Goal: Book appointment/travel/reservation

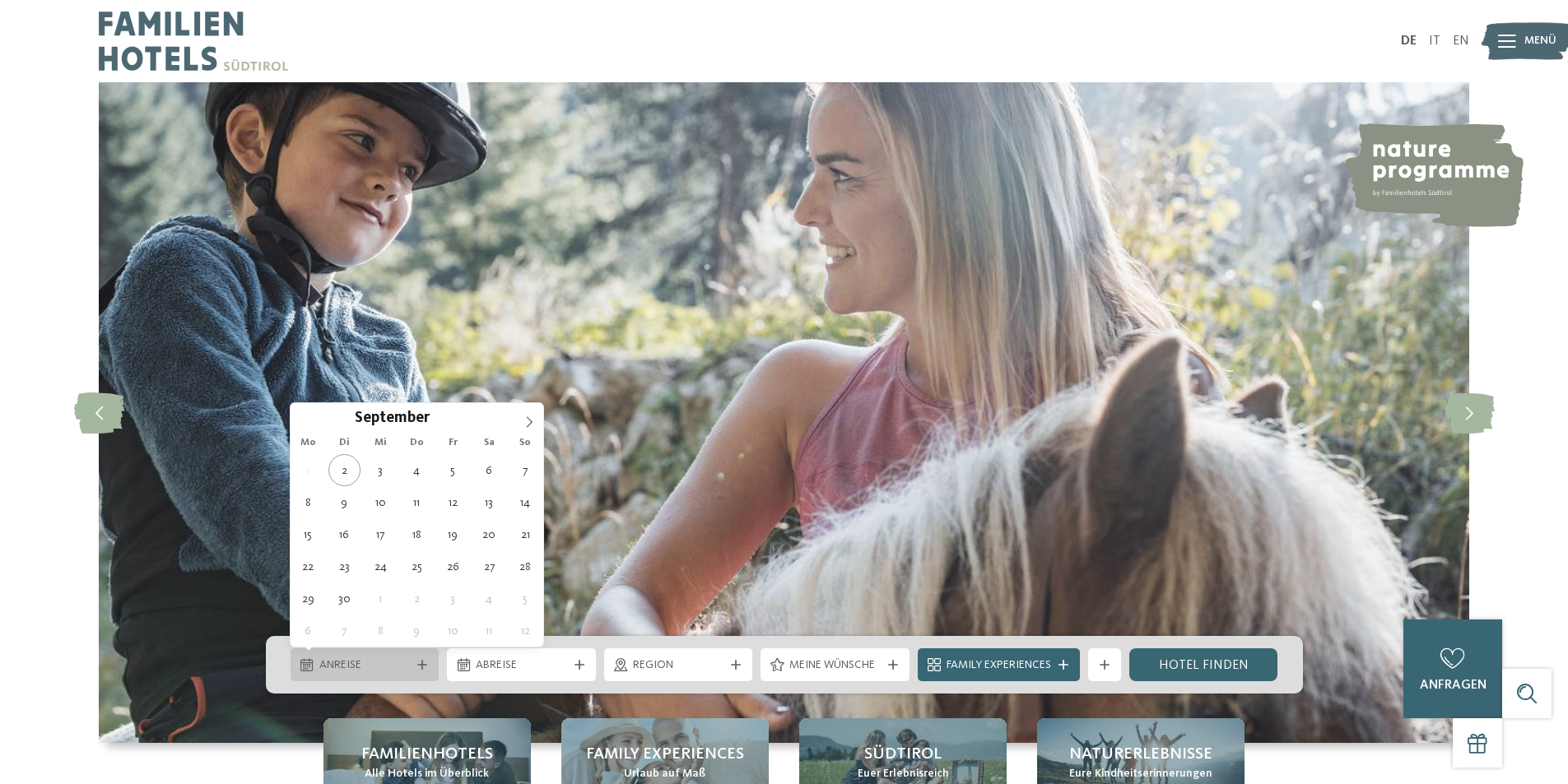
click at [427, 664] on div at bounding box center [422, 664] width 16 height 10
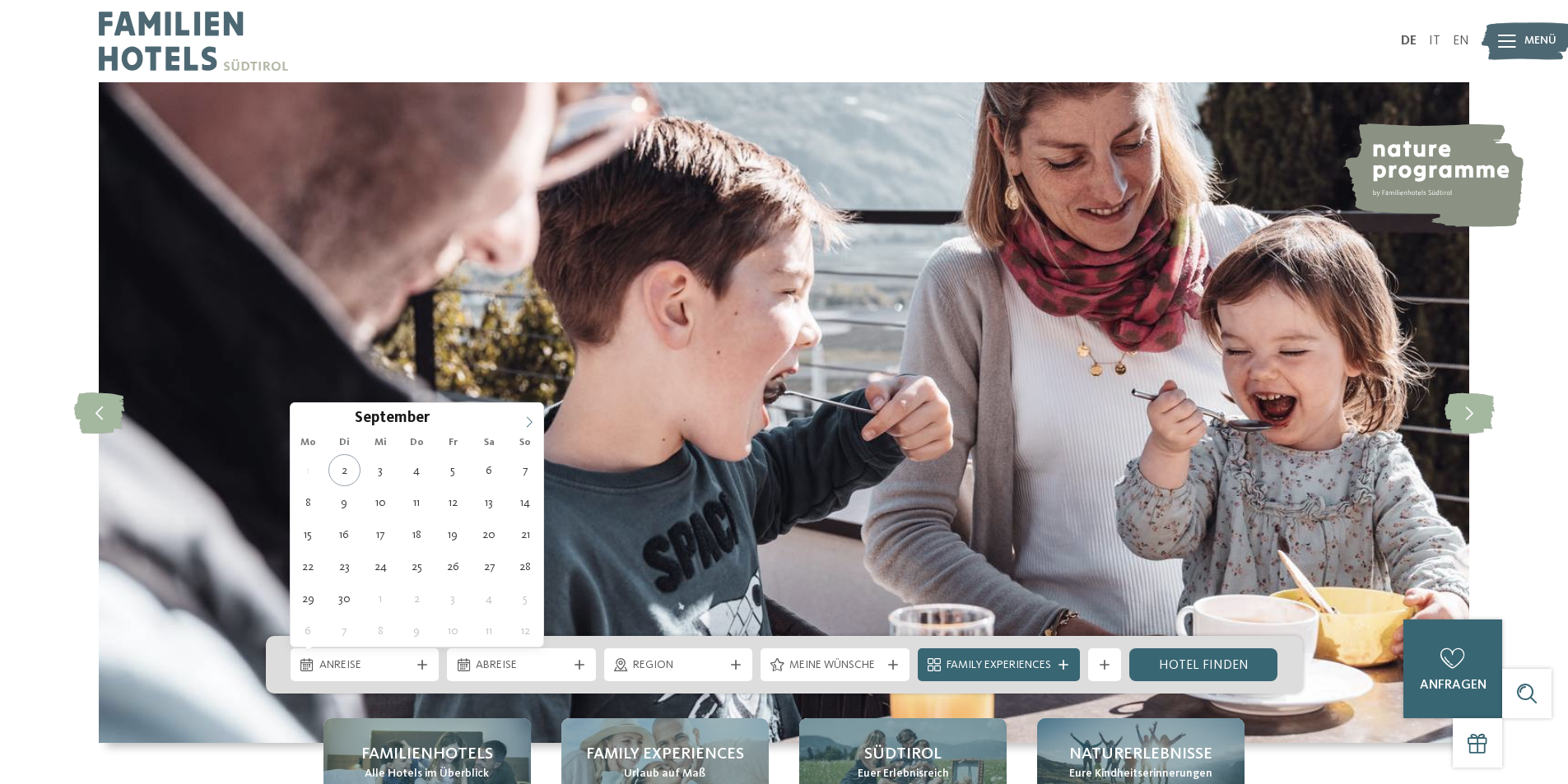
click at [532, 424] on icon at bounding box center [529, 422] width 12 height 12
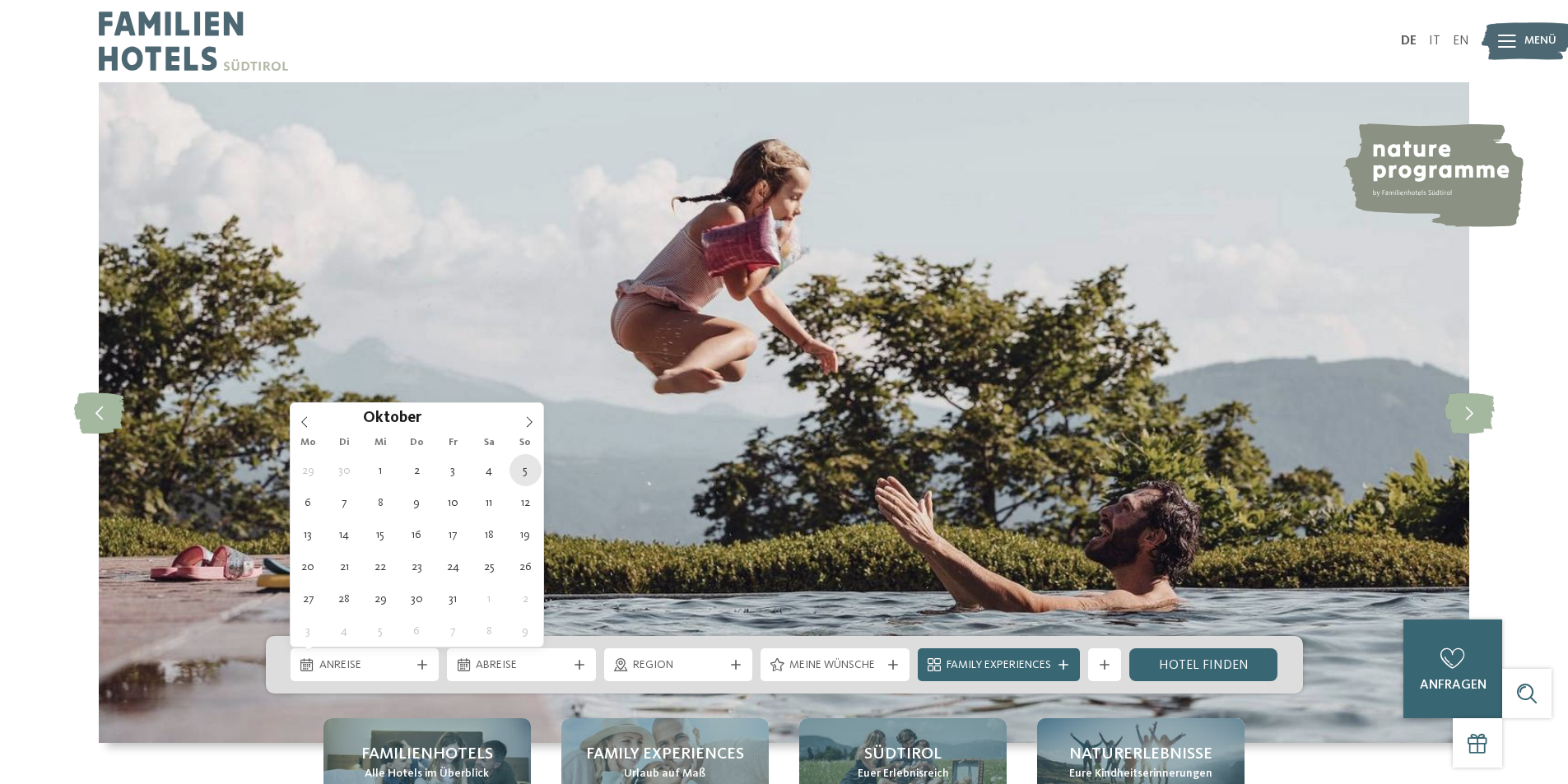
type div "05.10.2025"
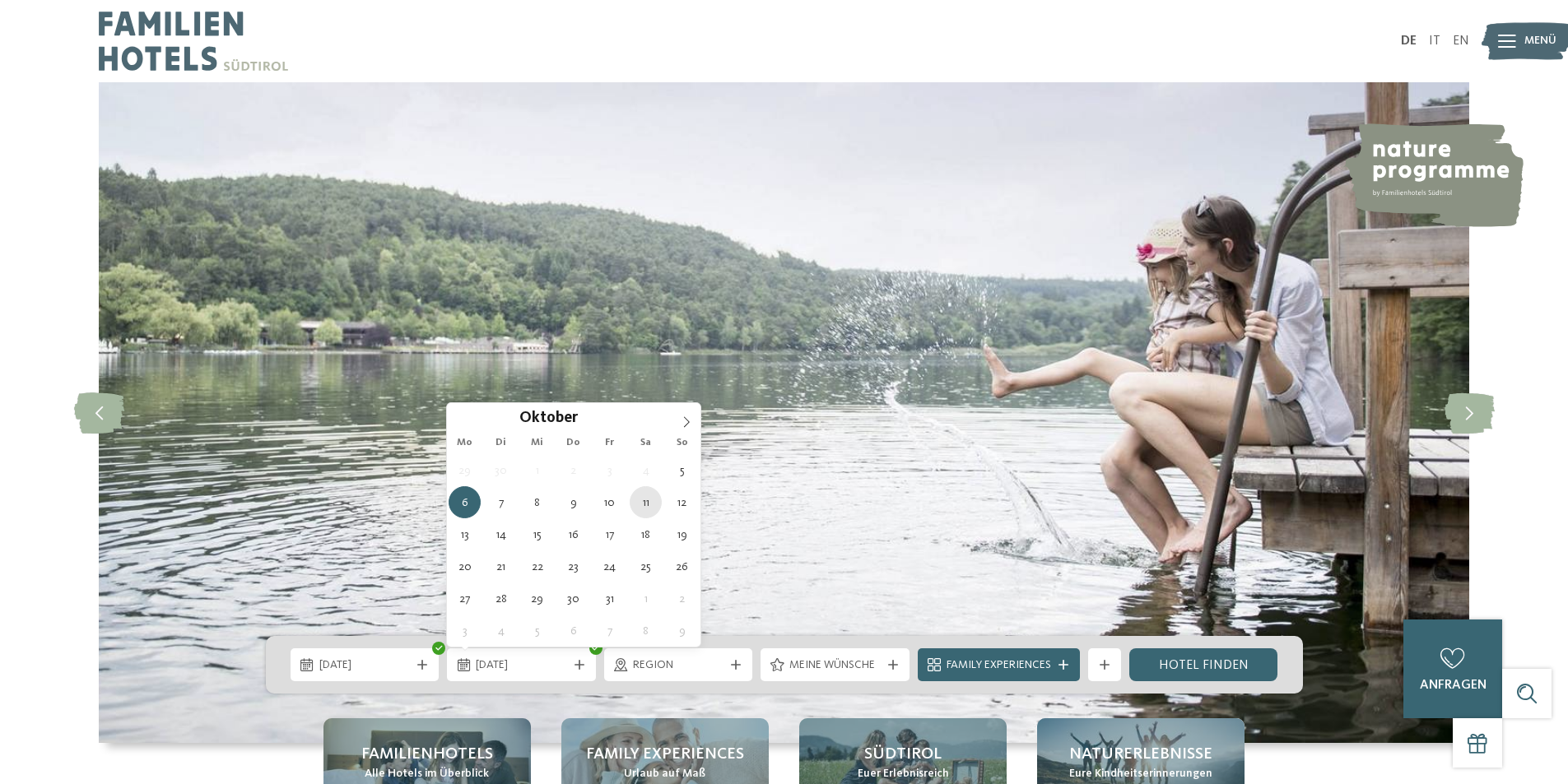
type div "11.10.2025"
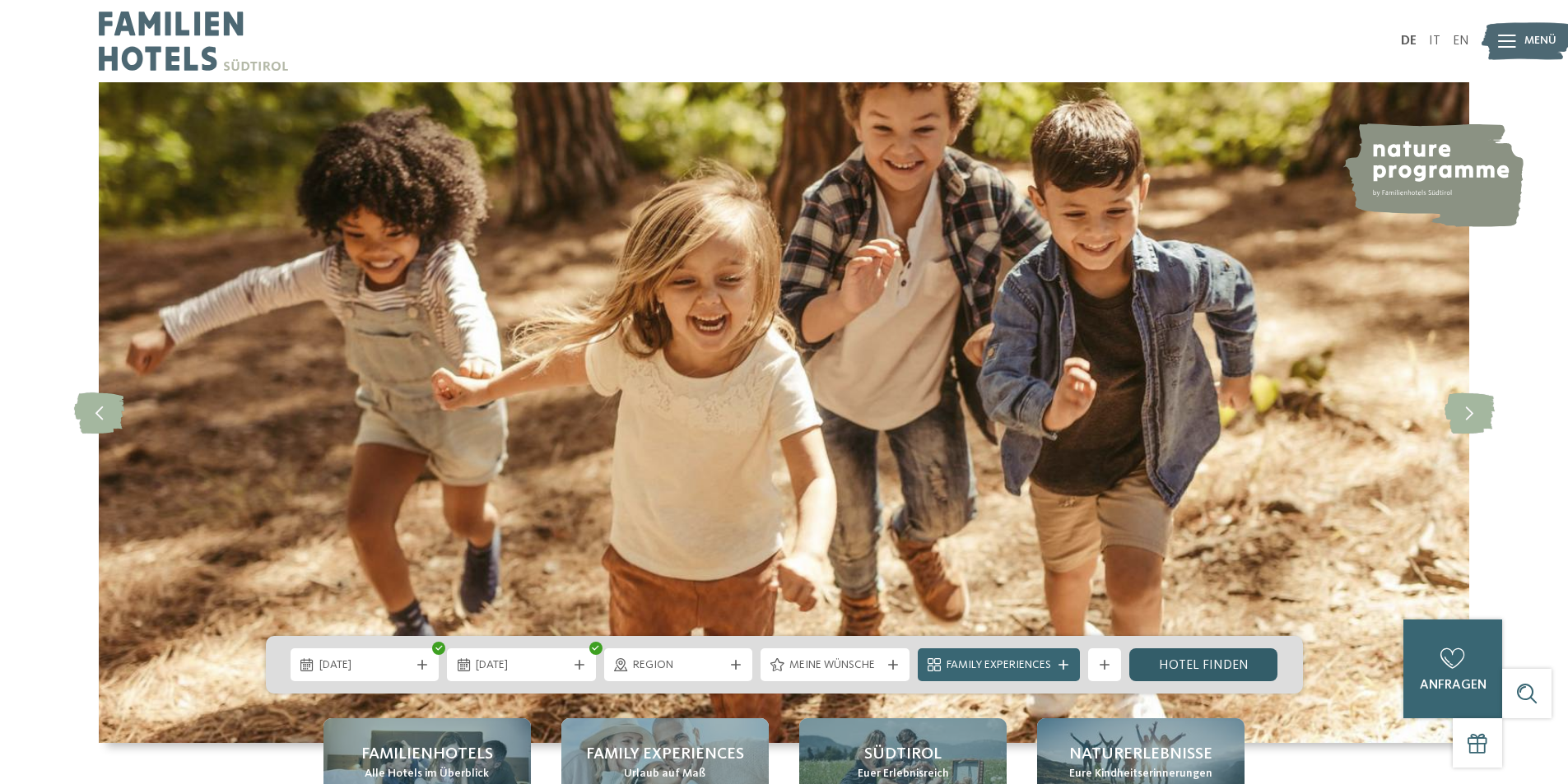
click at [1198, 659] on link "Hotel finden" at bounding box center [1203, 664] width 149 height 33
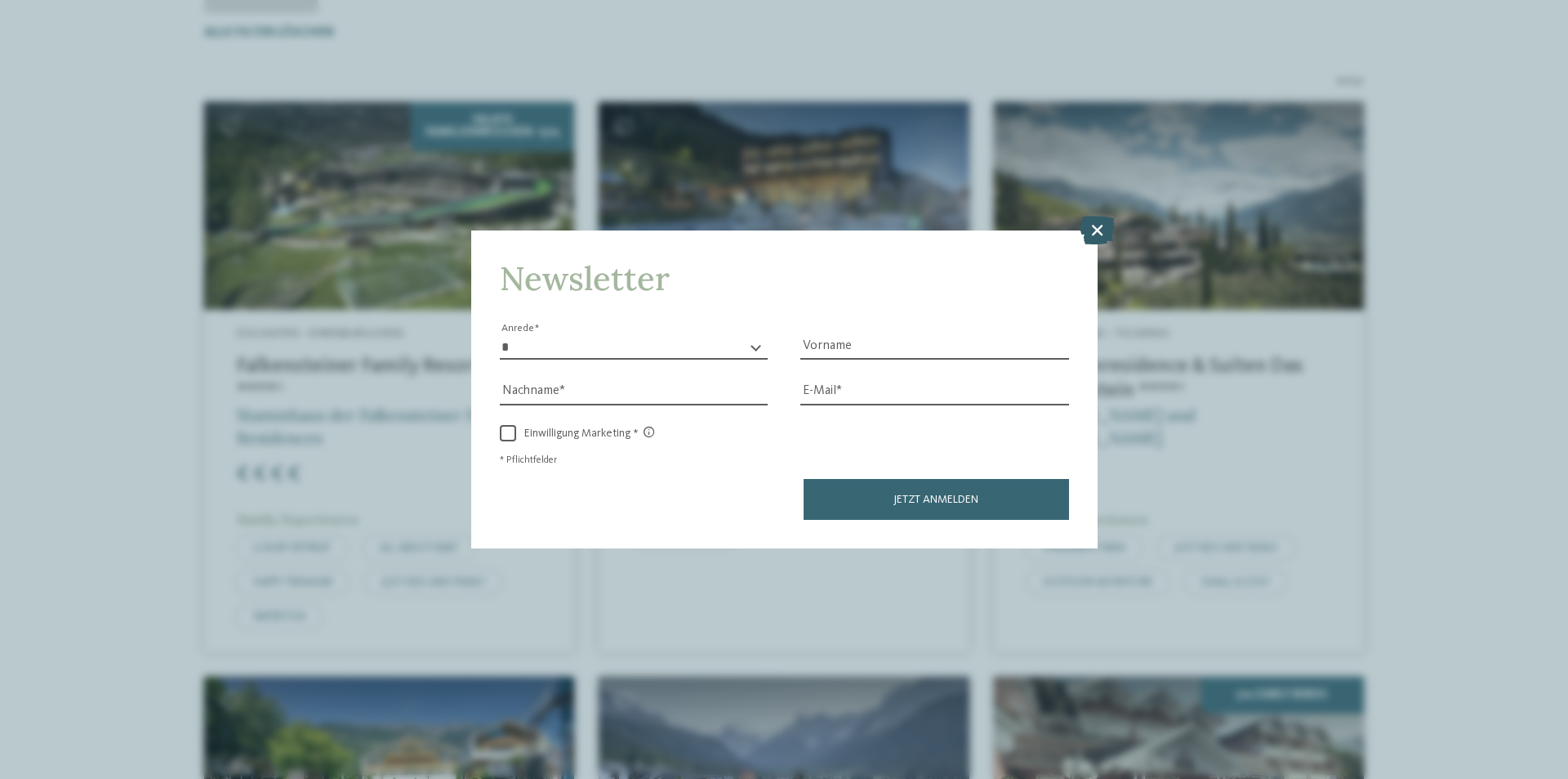
click at [1094, 225] on icon at bounding box center [1098, 230] width 35 height 28
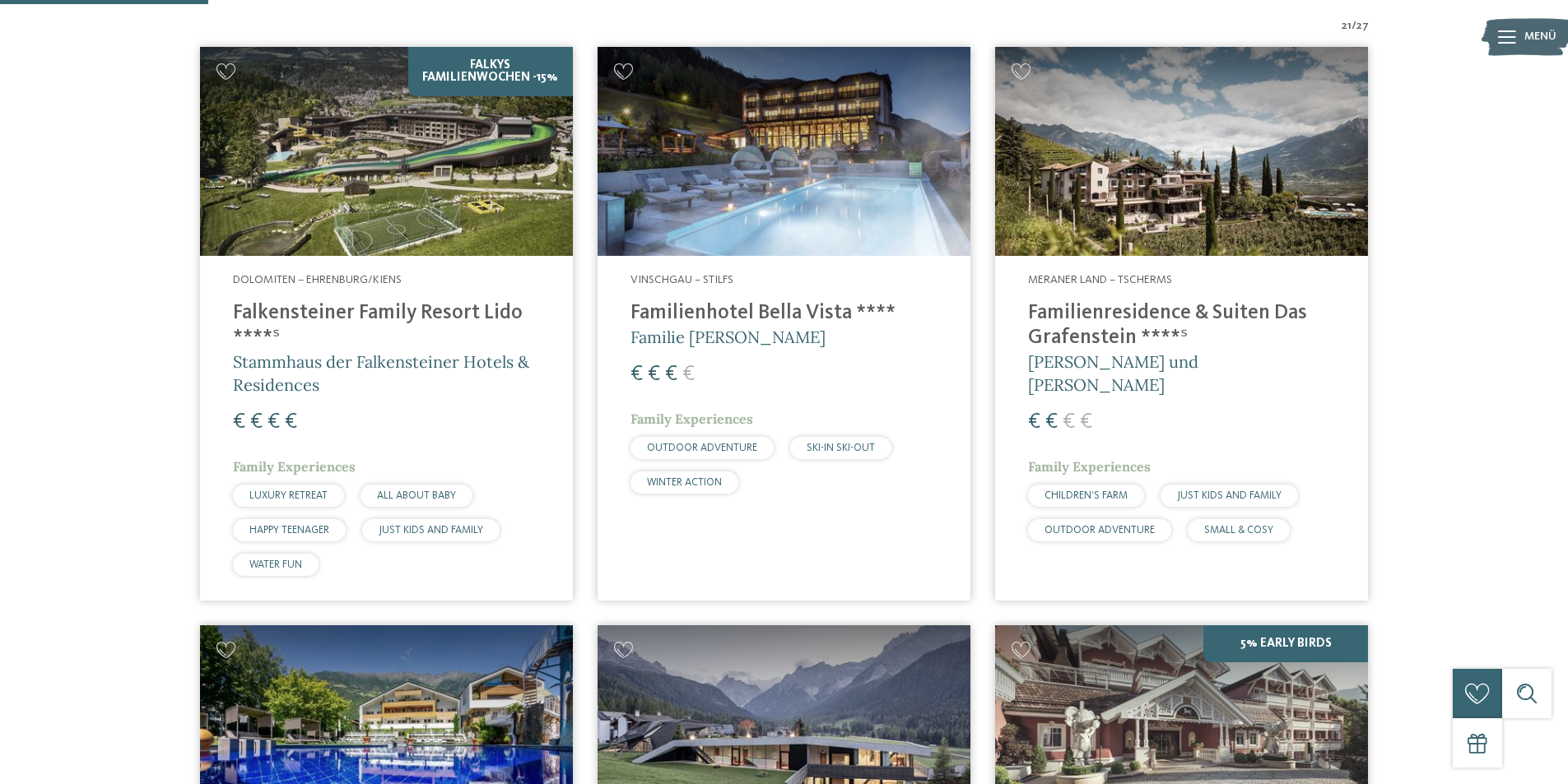
scroll to position [622, 0]
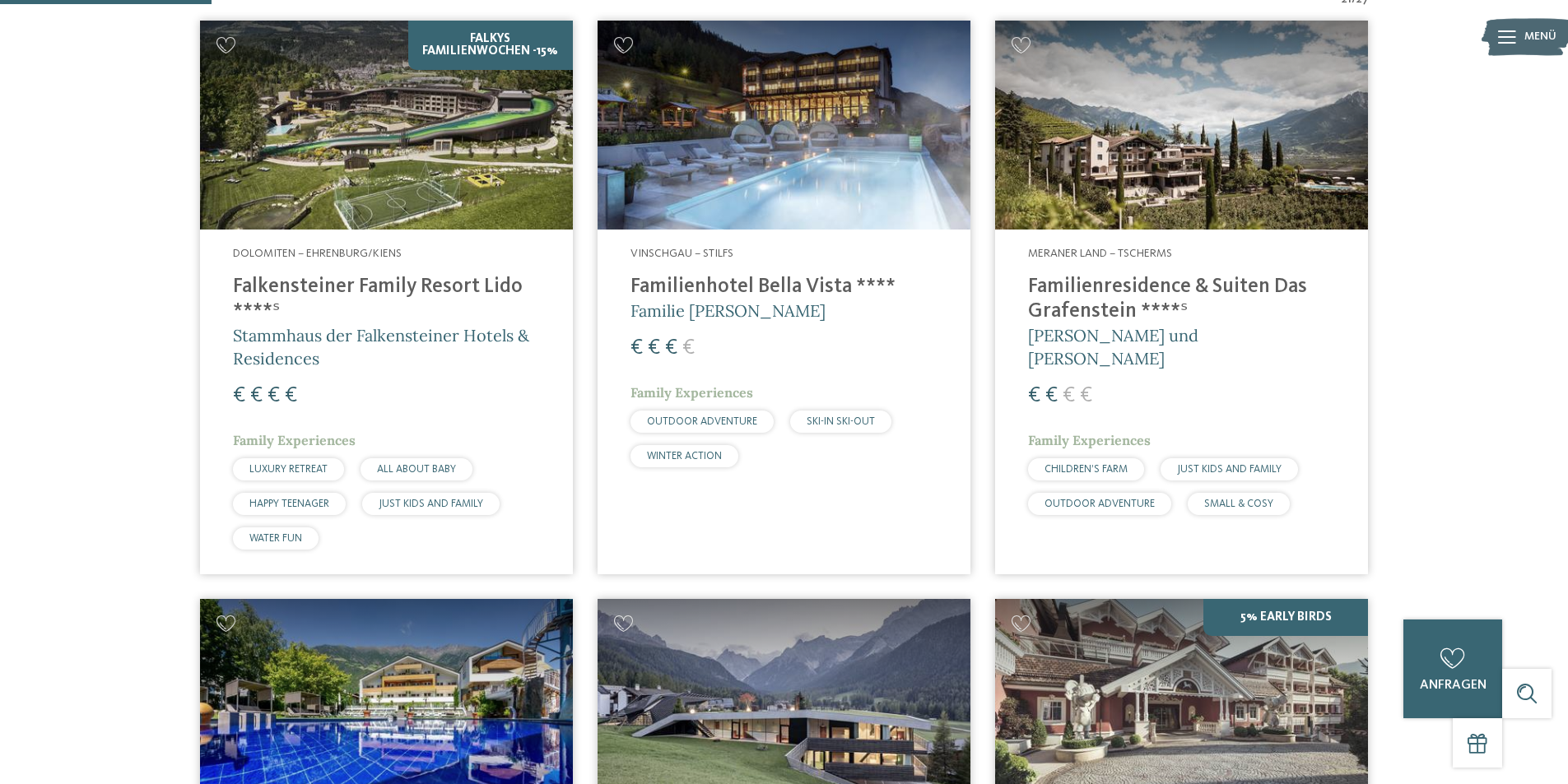
click at [1103, 281] on h4 "Familienresidence & Suiten Das Grafenstein ****ˢ" at bounding box center [1181, 299] width 307 height 49
click at [1134, 285] on h4 "Familienresidence & Suiten Das Grafenstein ****ˢ" at bounding box center [1181, 299] width 307 height 49
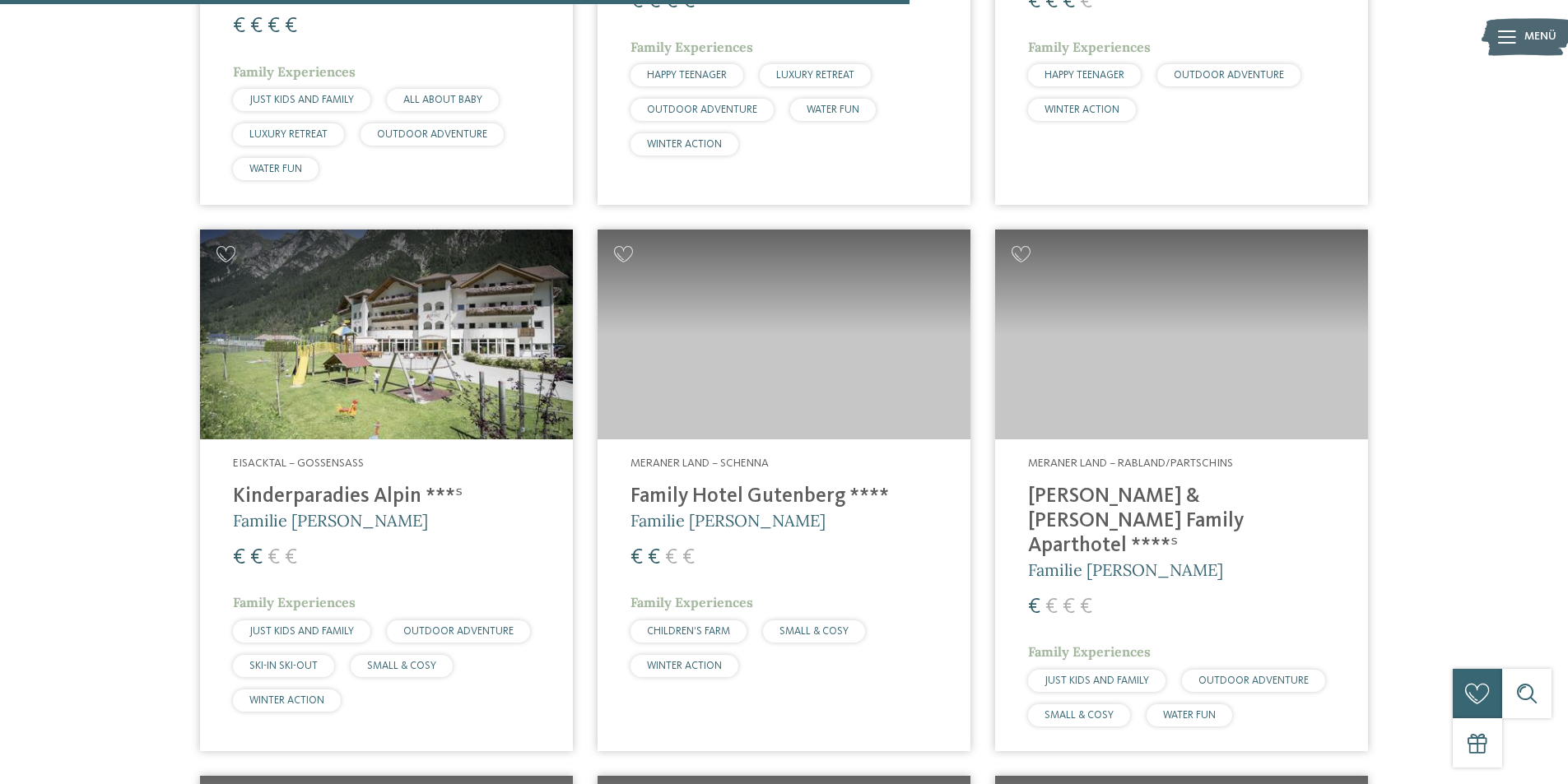
scroll to position [2678, 0]
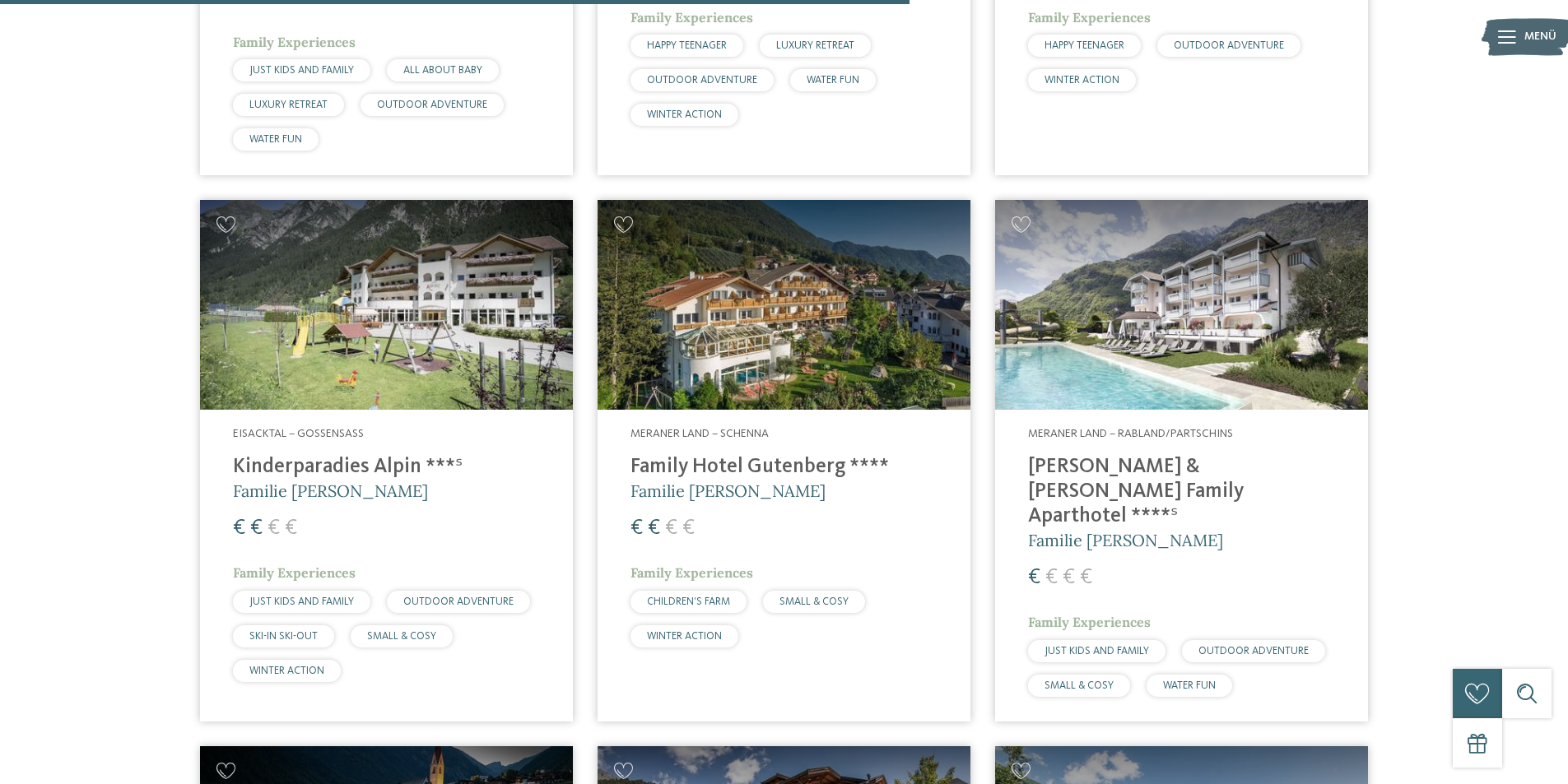
click at [1132, 455] on h4 "[PERSON_NAME] & [PERSON_NAME] Family Aparthotel ****ˢ" at bounding box center [1181, 491] width 307 height 74
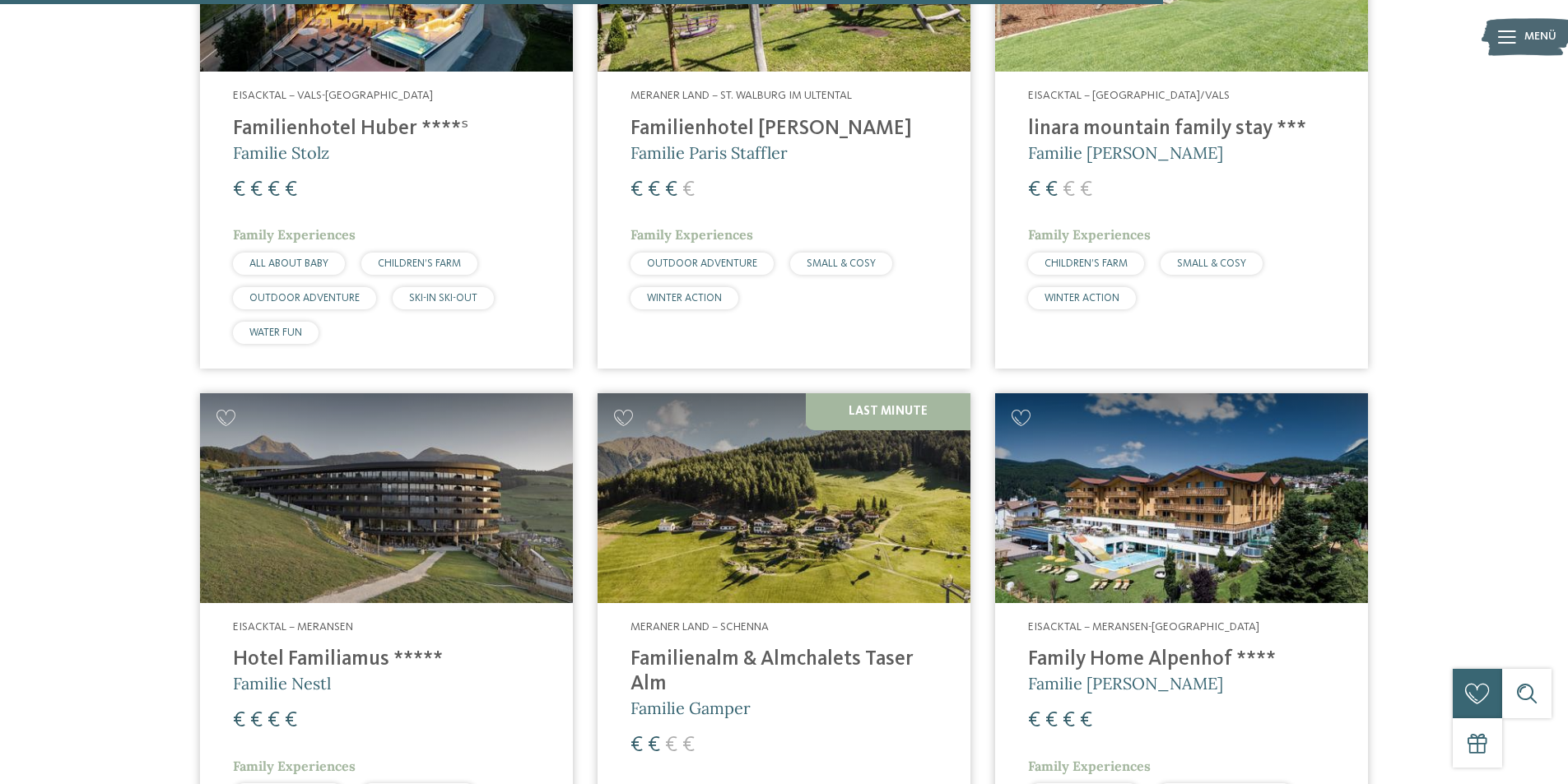
scroll to position [3583, 0]
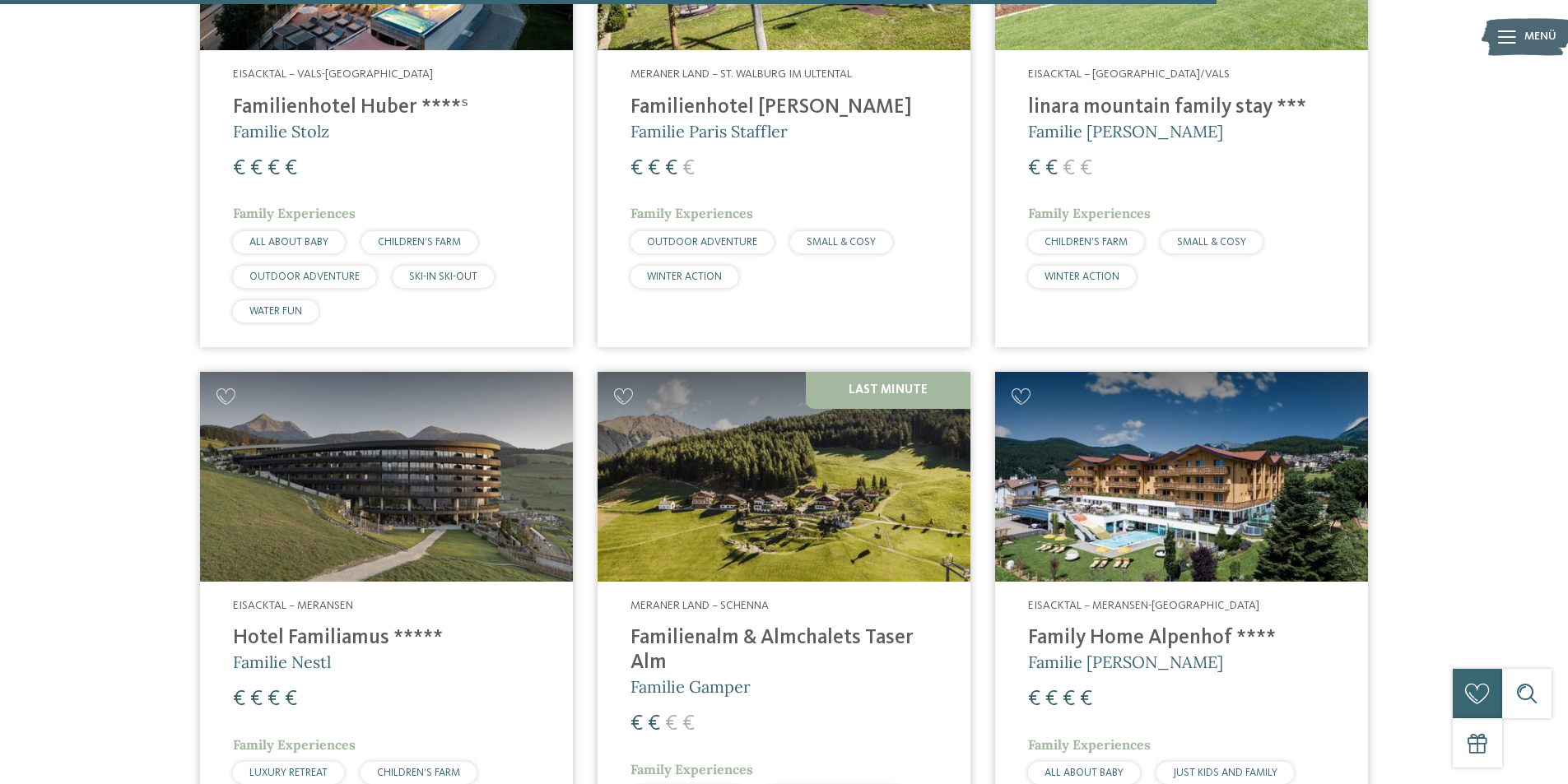
click at [768, 626] on h4 "Familienalm & Almchalets Taser Alm" at bounding box center [784, 650] width 307 height 49
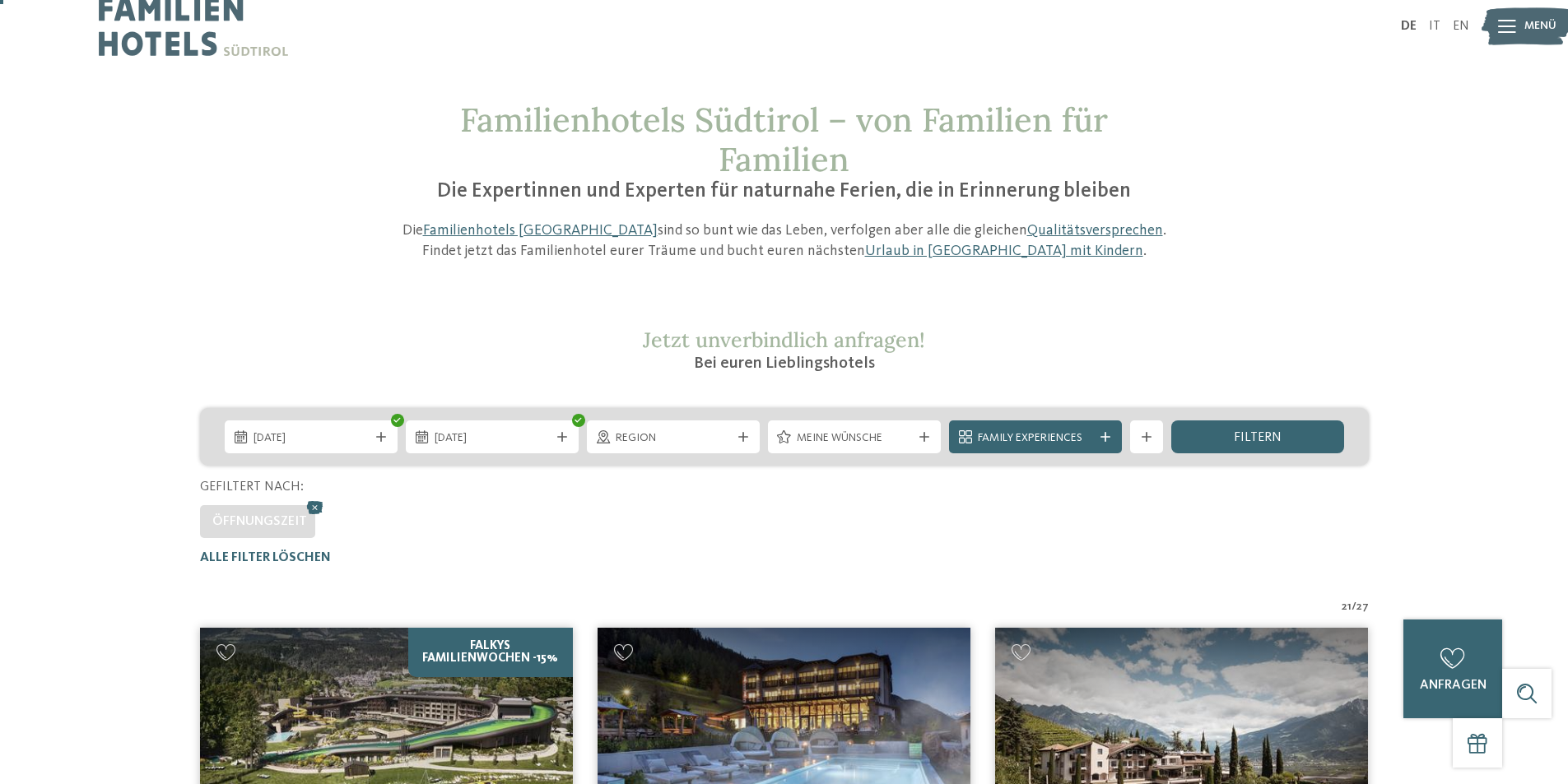
scroll to position [0, 0]
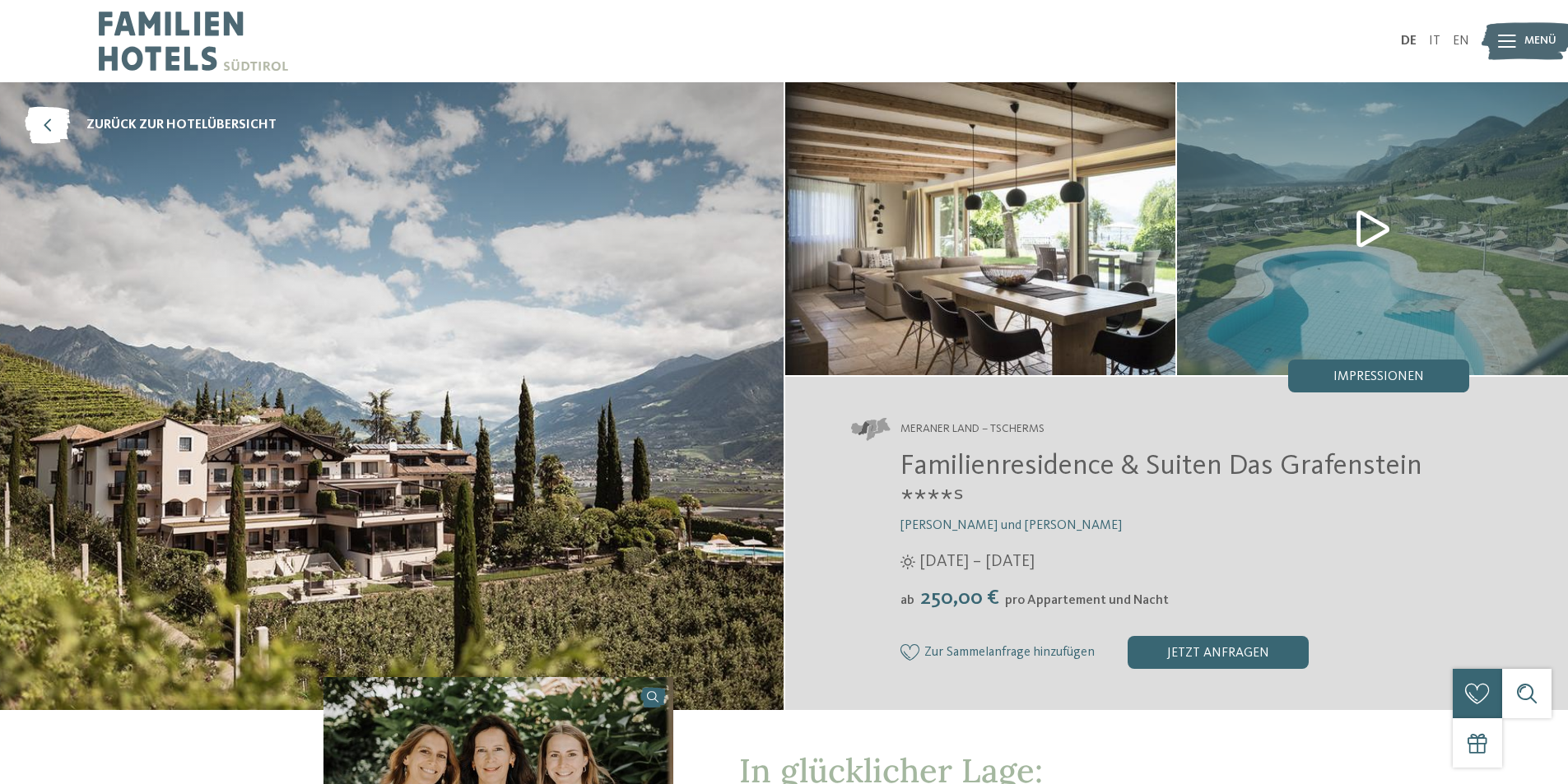
click at [433, 428] on img at bounding box center [392, 395] width 784 height 627
click at [1379, 227] on img at bounding box center [1372, 228] width 391 height 293
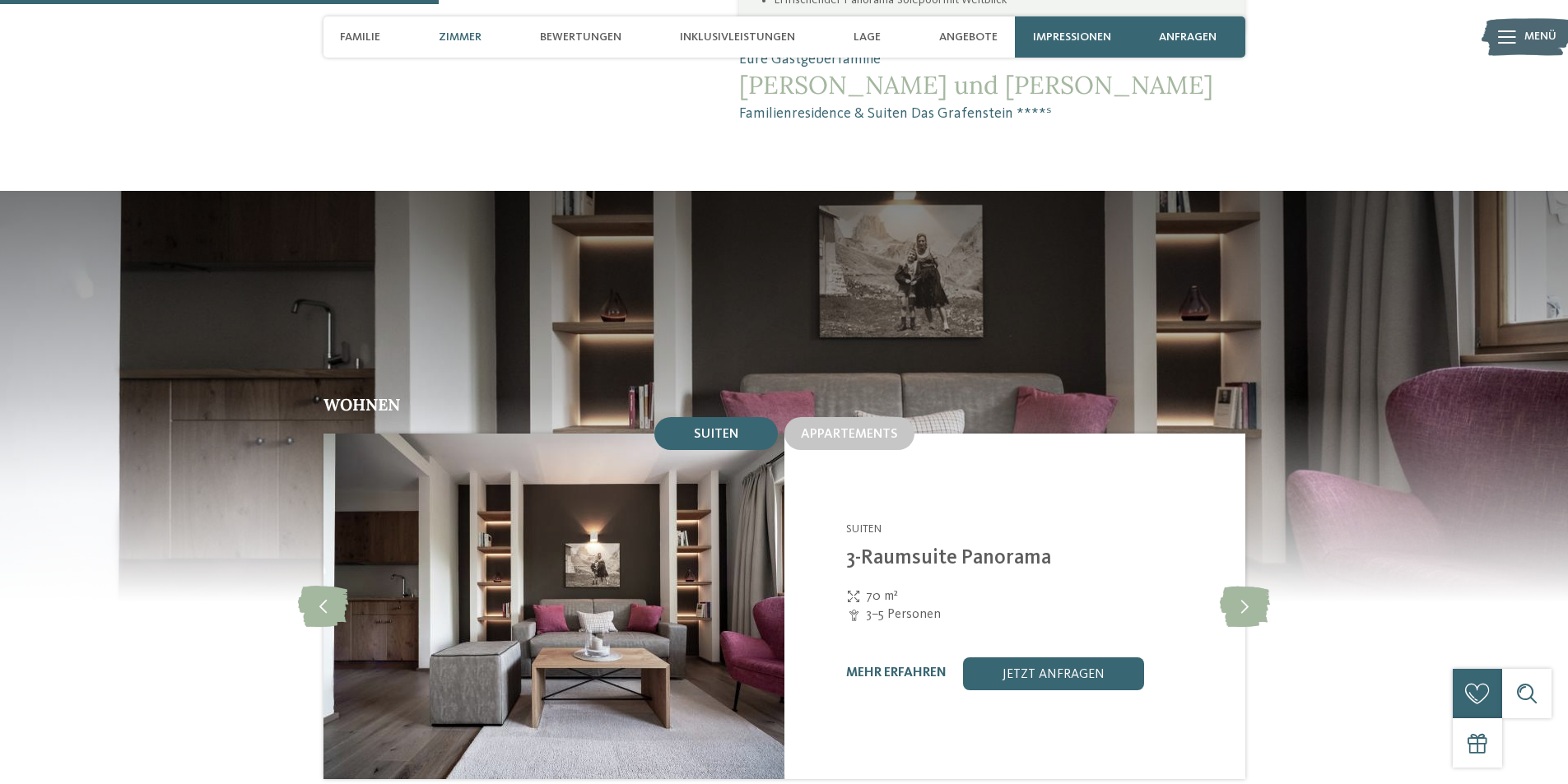
scroll to position [1481, 0]
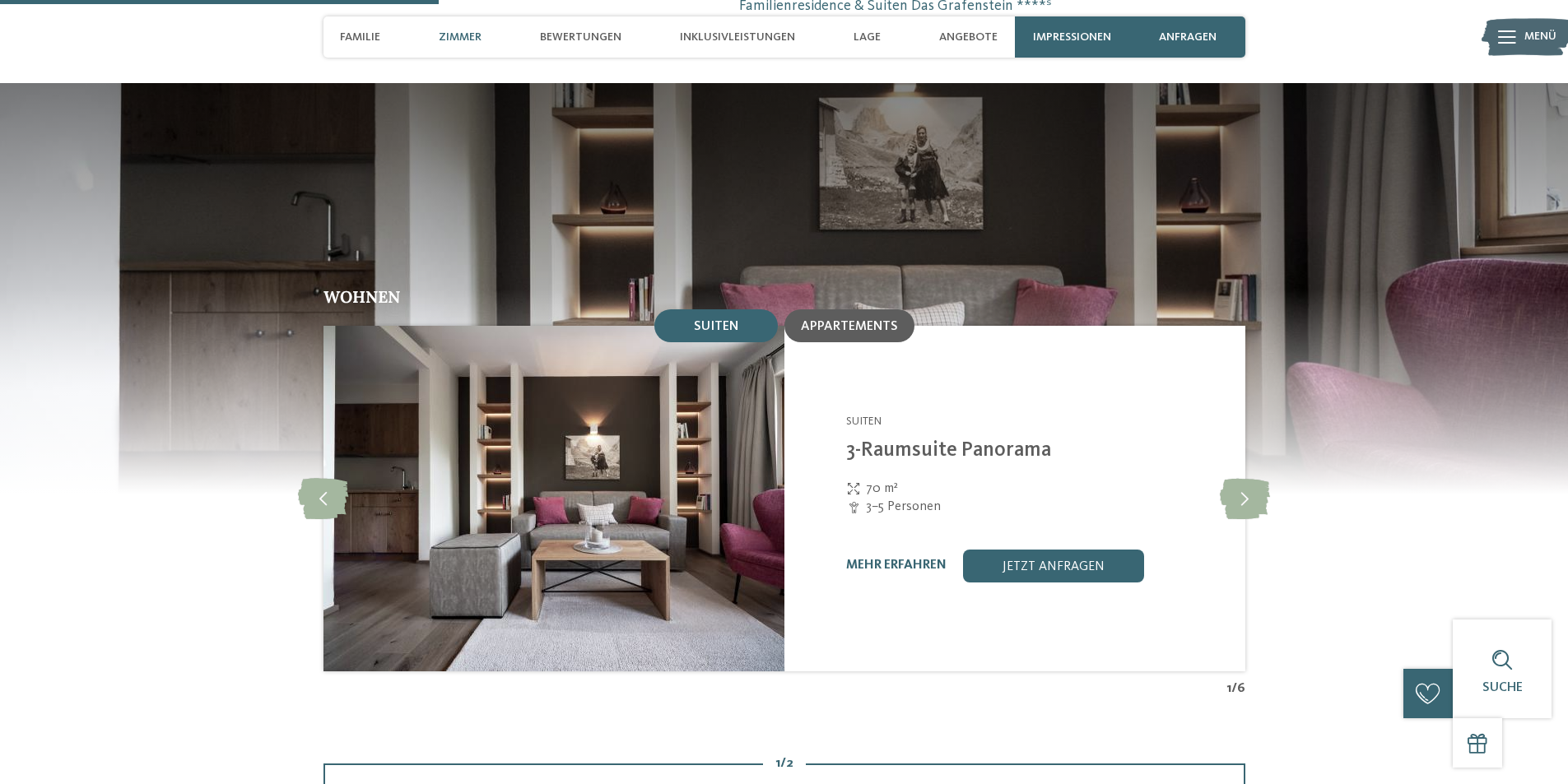
click at [862, 320] on span "Appartements" at bounding box center [849, 327] width 97 height 13
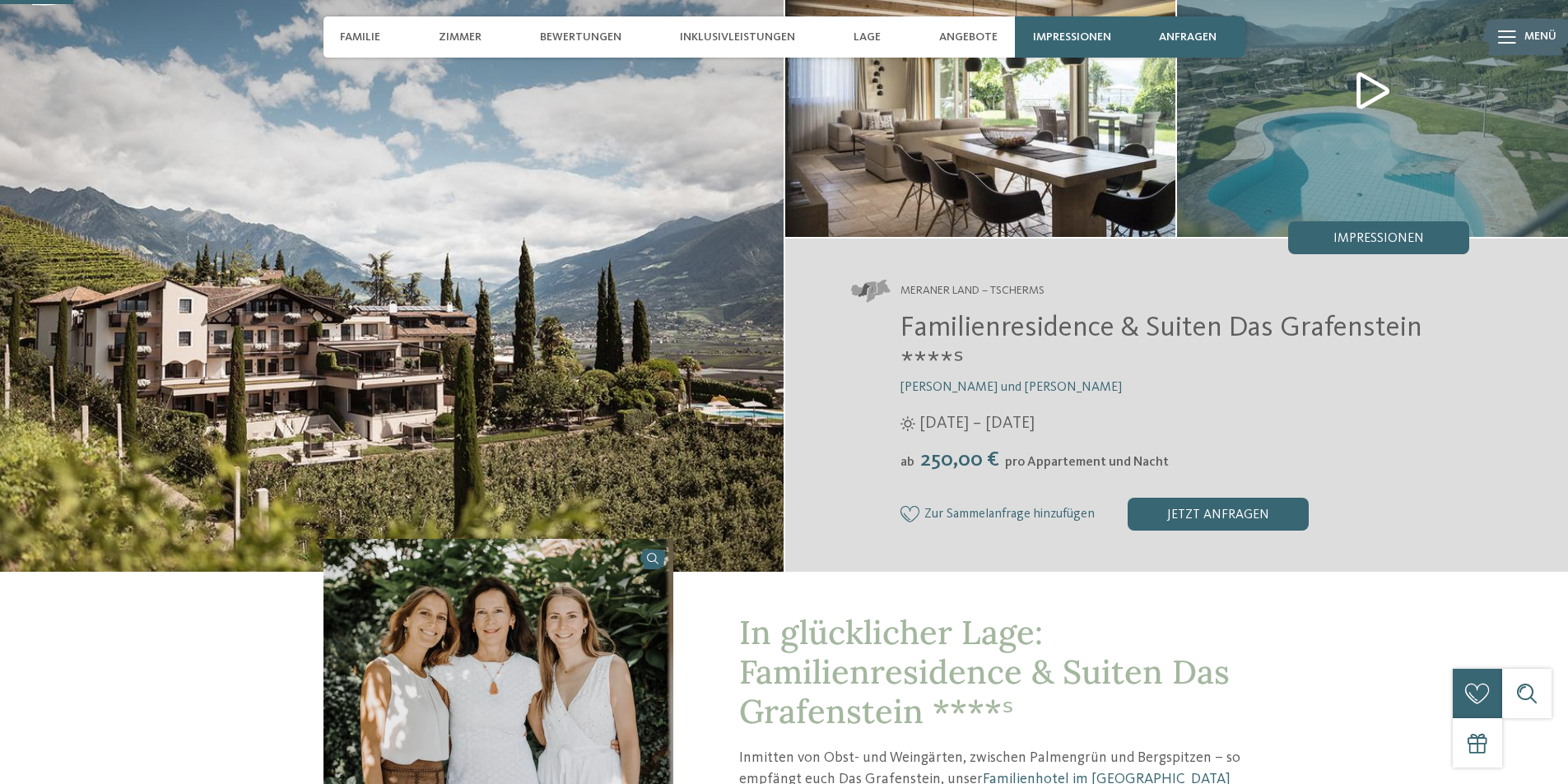
scroll to position [0, 0]
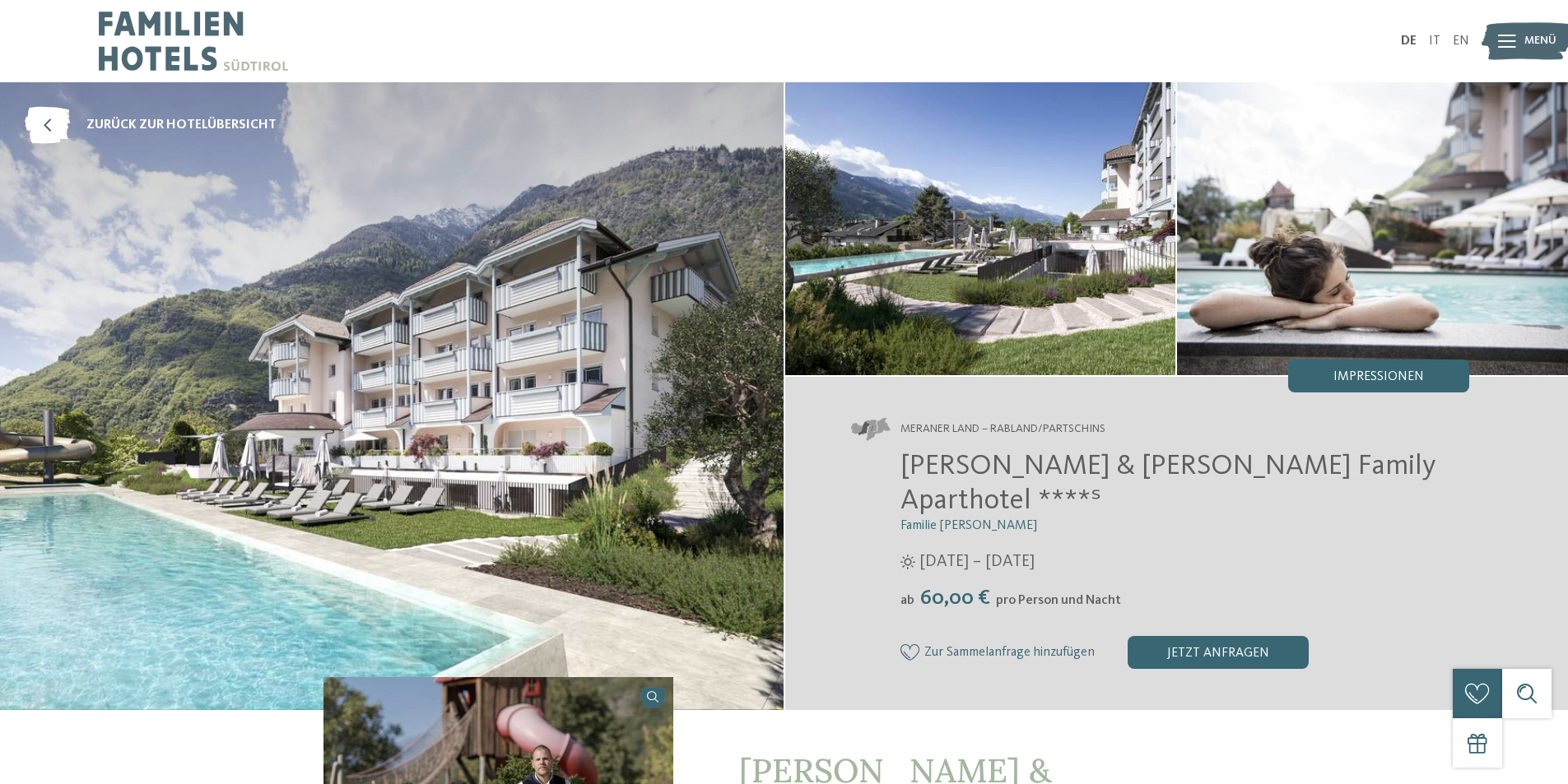
click at [611, 347] on img at bounding box center [392, 395] width 784 height 627
click at [1384, 373] on span "Impressionen" at bounding box center [1378, 376] width 91 height 13
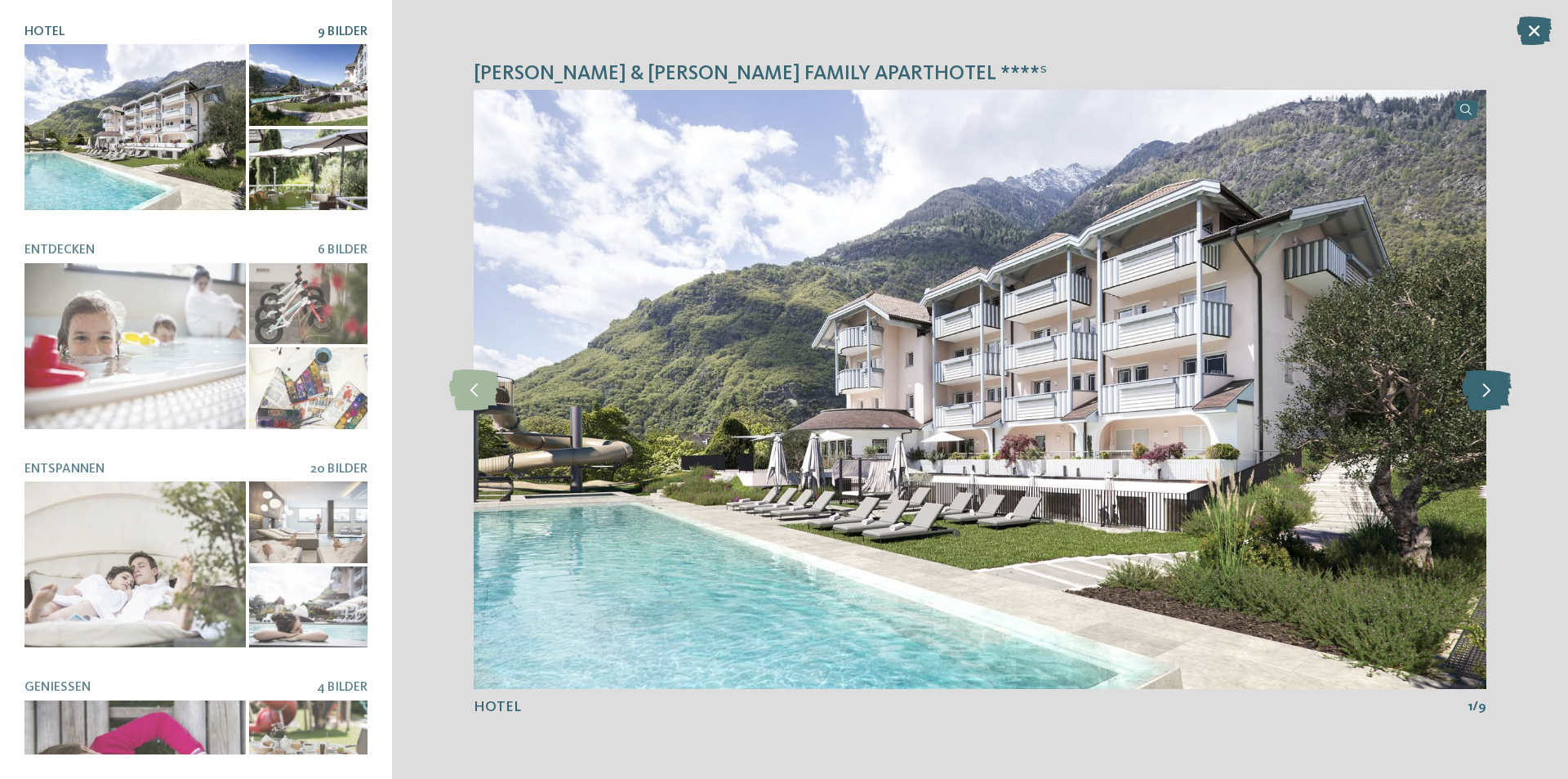
click at [1488, 386] on icon at bounding box center [1487, 390] width 49 height 41
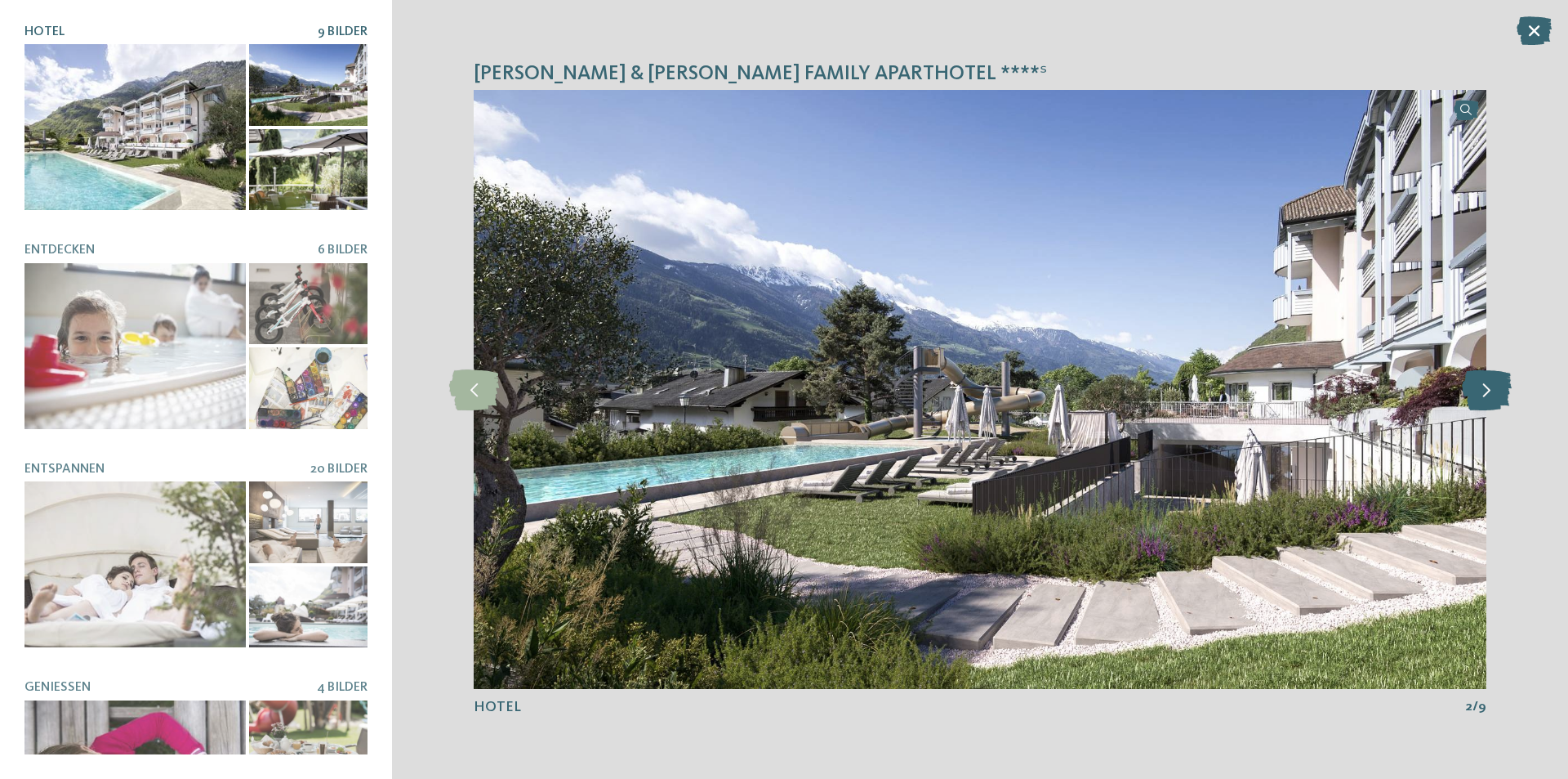
click at [1488, 386] on icon at bounding box center [1487, 390] width 49 height 41
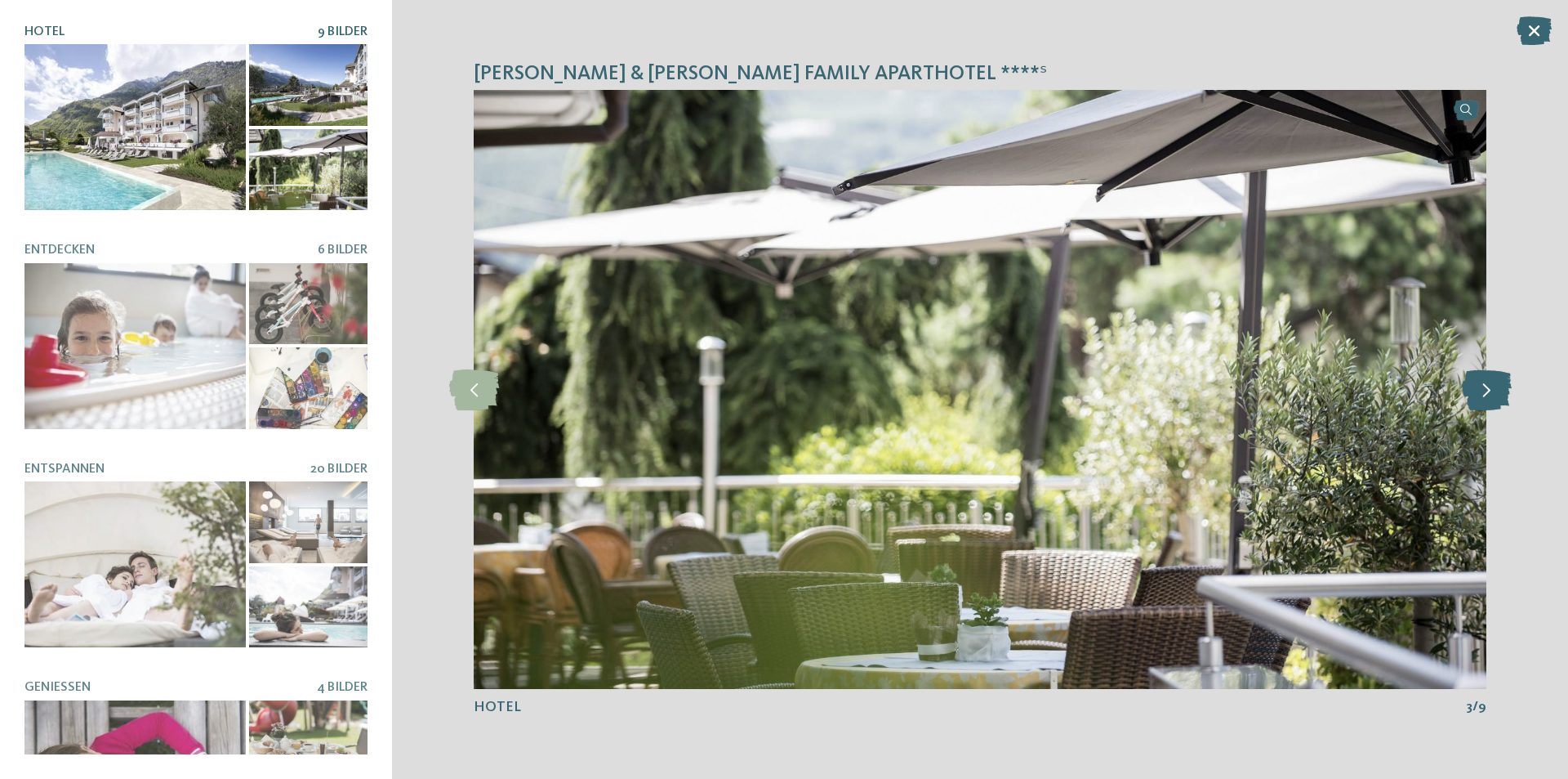
click at [1488, 386] on icon at bounding box center [1487, 390] width 49 height 41
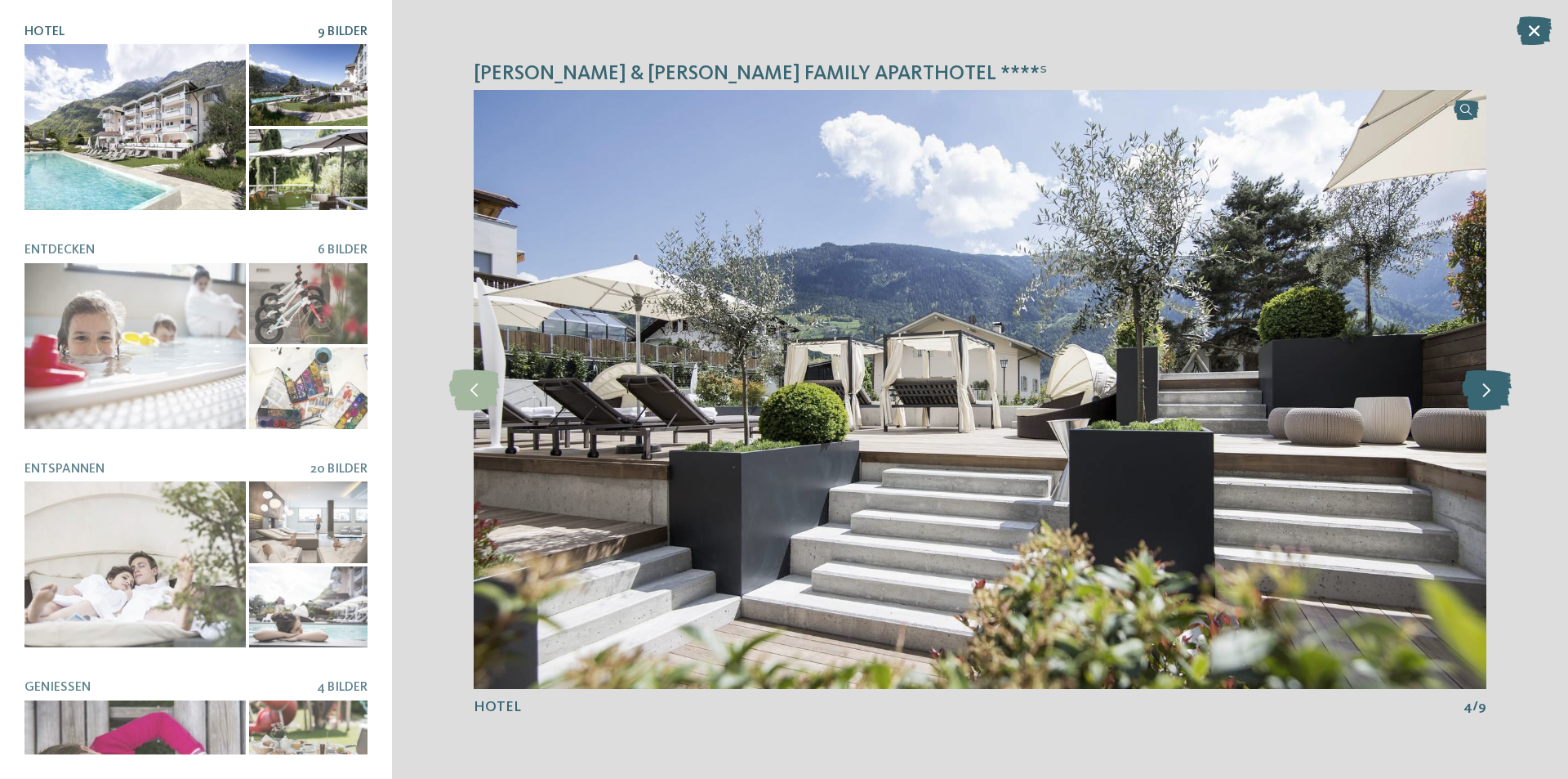
click at [1488, 386] on icon at bounding box center [1487, 390] width 49 height 41
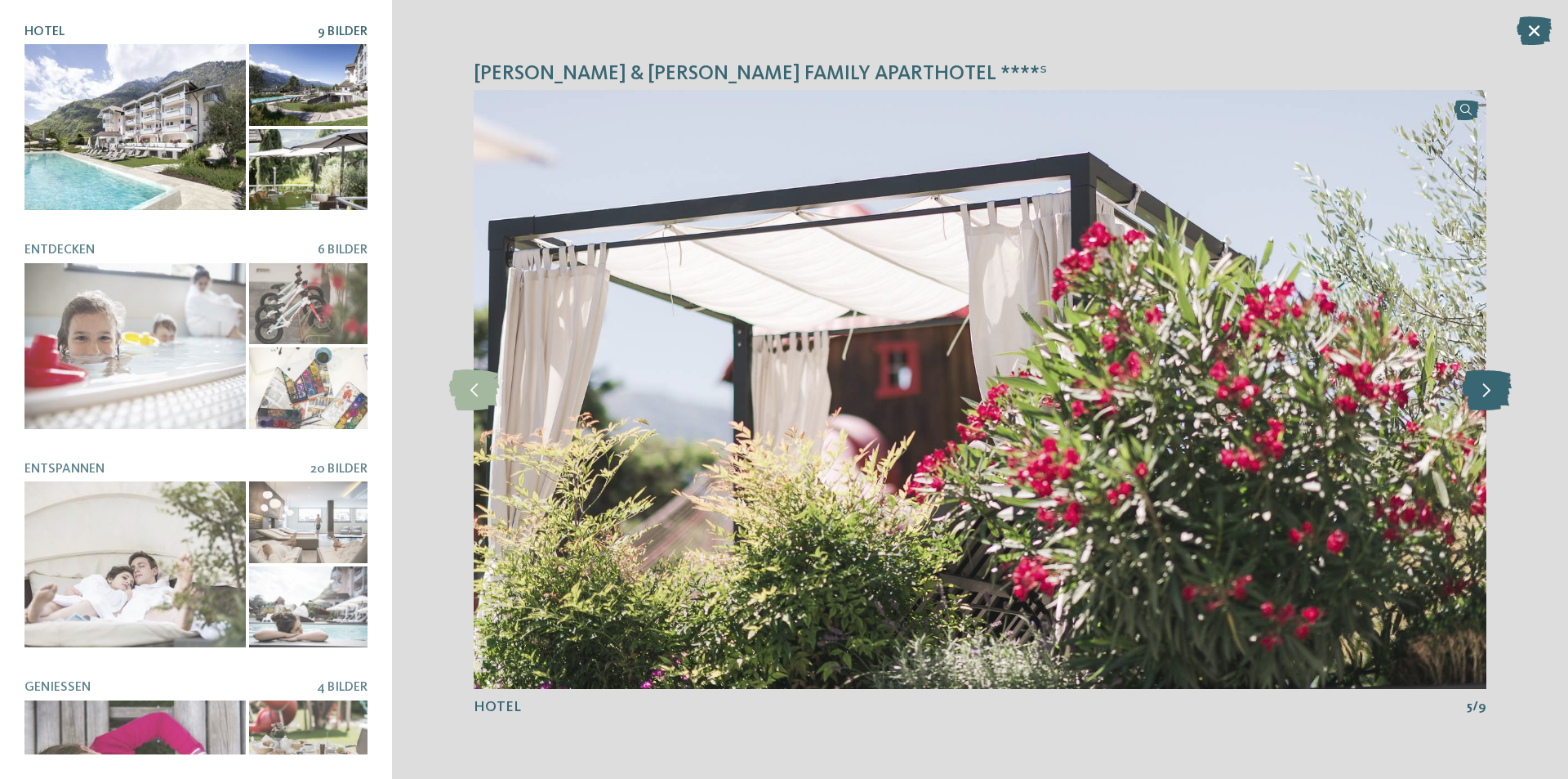
click at [1488, 386] on icon at bounding box center [1487, 390] width 49 height 41
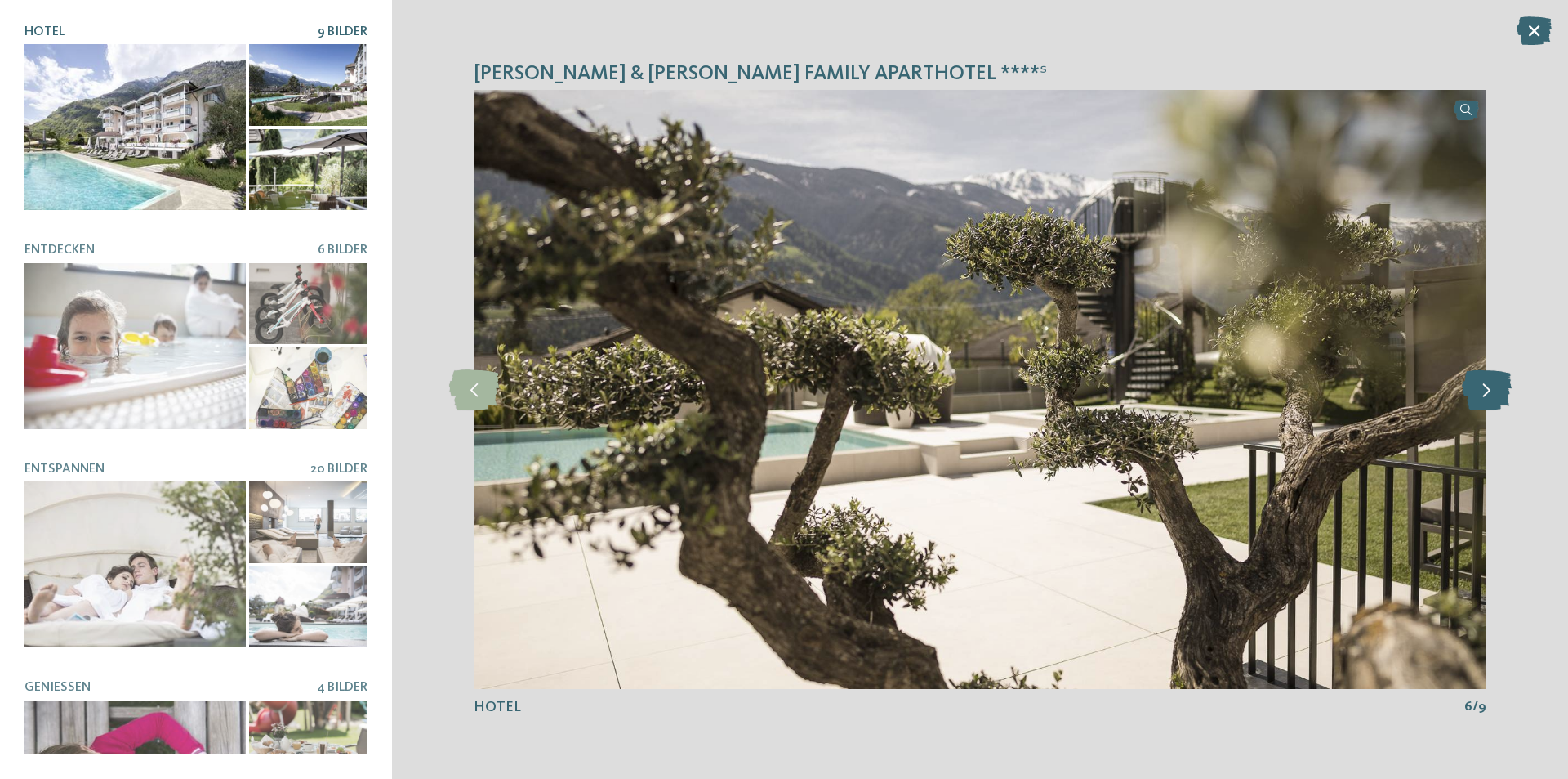
click at [1488, 386] on icon at bounding box center [1487, 390] width 49 height 41
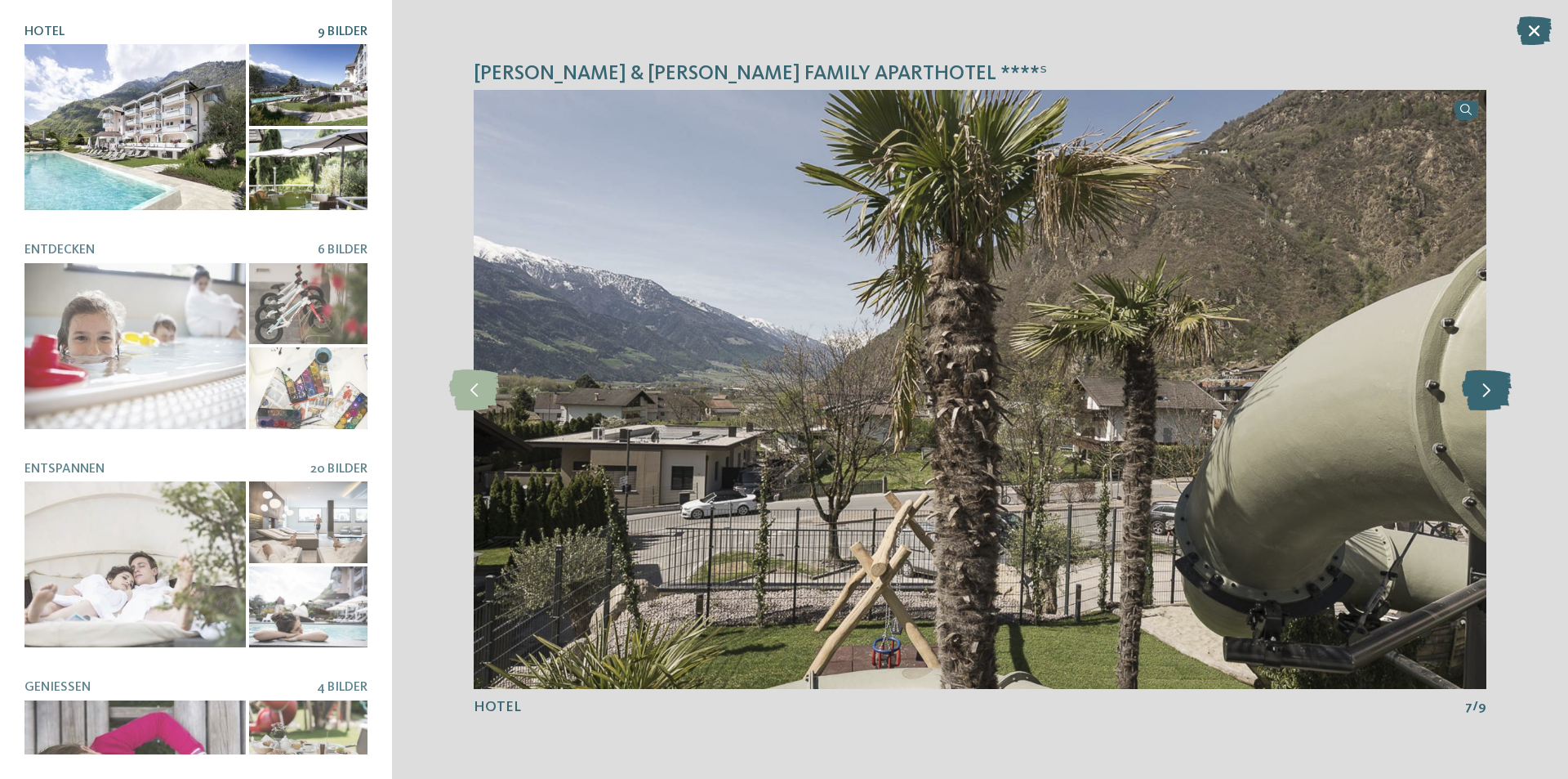
click at [1488, 386] on icon at bounding box center [1487, 390] width 49 height 41
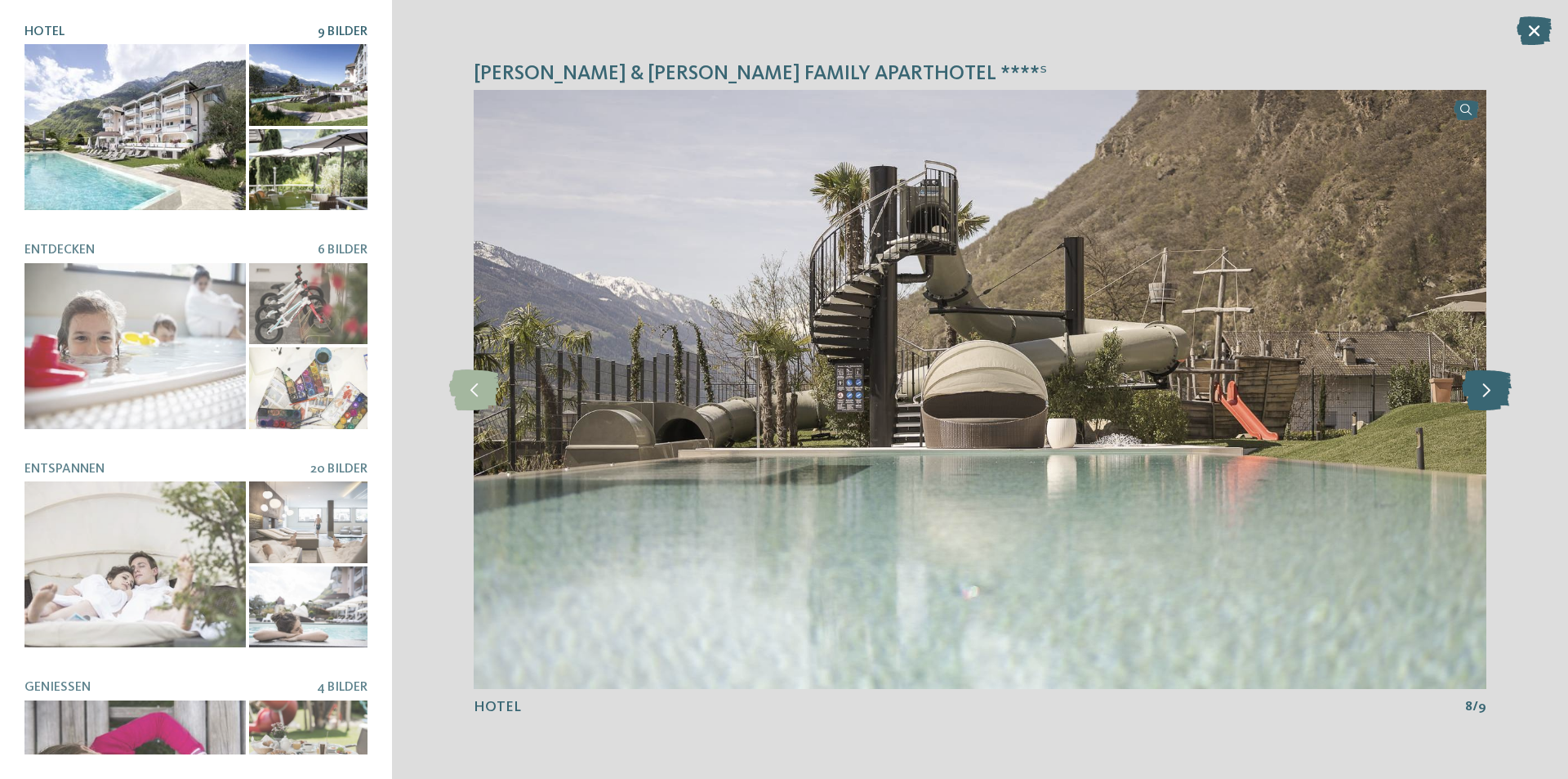
click at [1488, 386] on icon at bounding box center [1487, 390] width 49 height 41
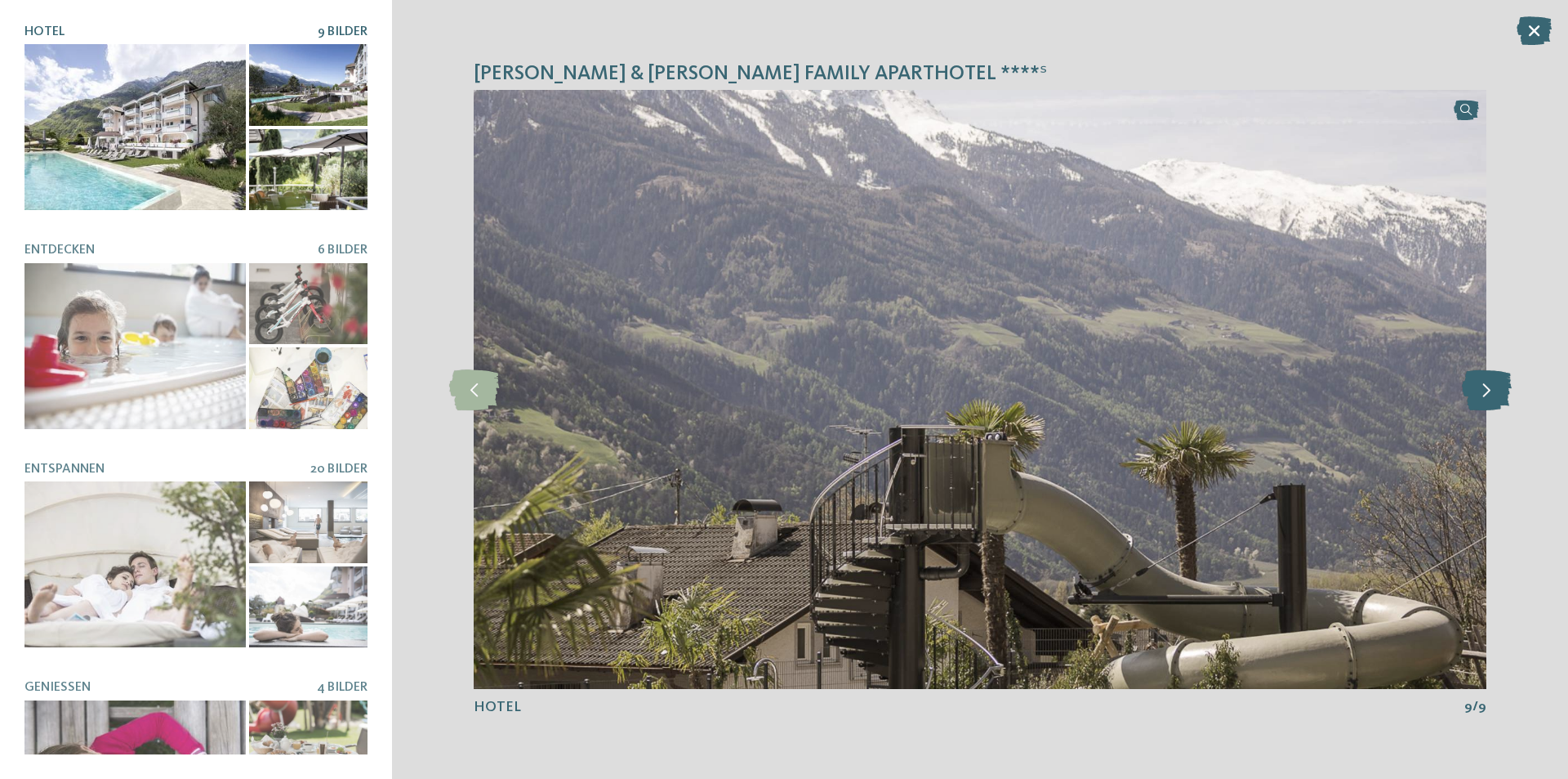
click at [1488, 386] on icon at bounding box center [1487, 390] width 49 height 41
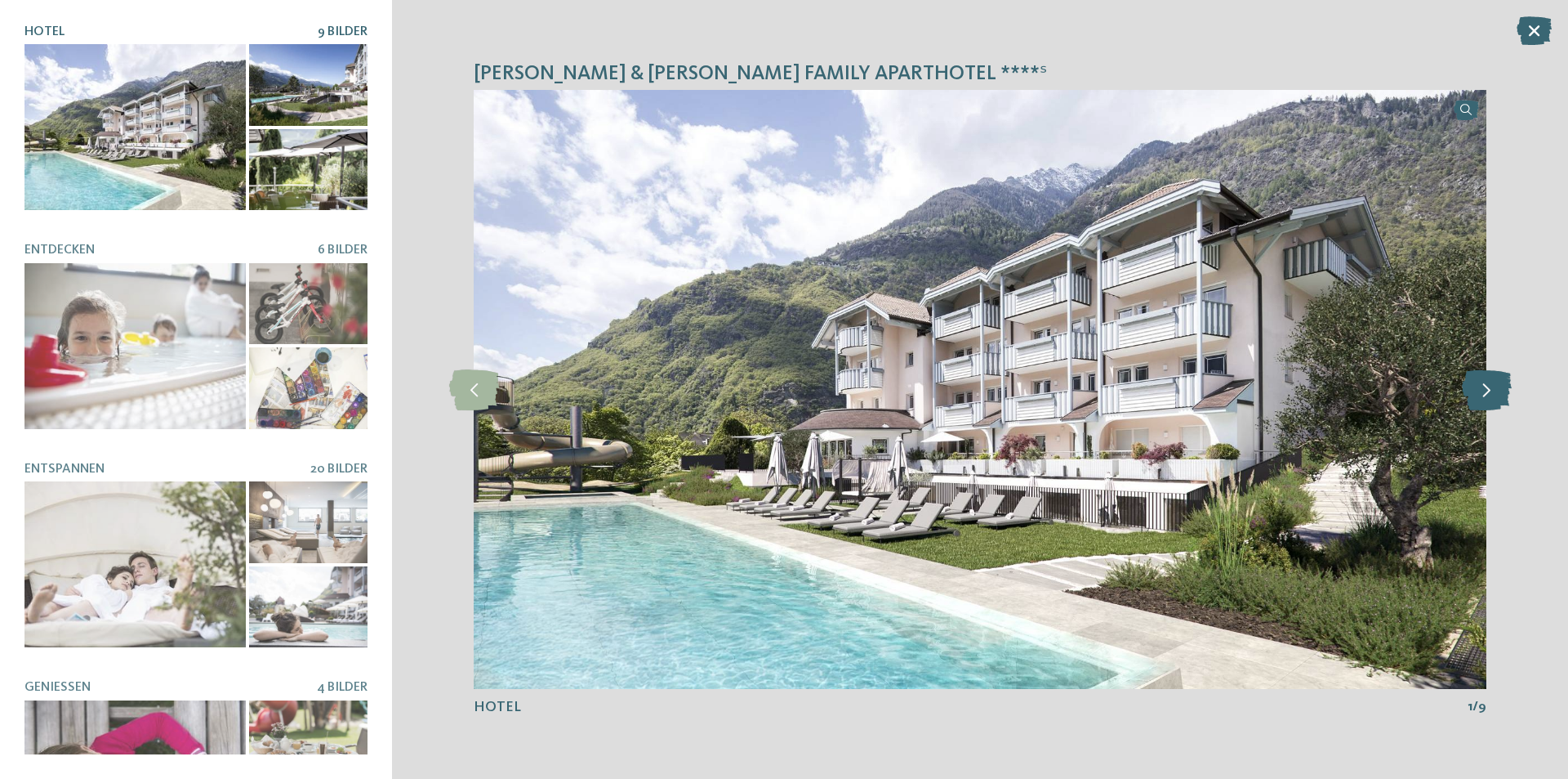
click at [1488, 386] on icon at bounding box center [1487, 390] width 49 height 41
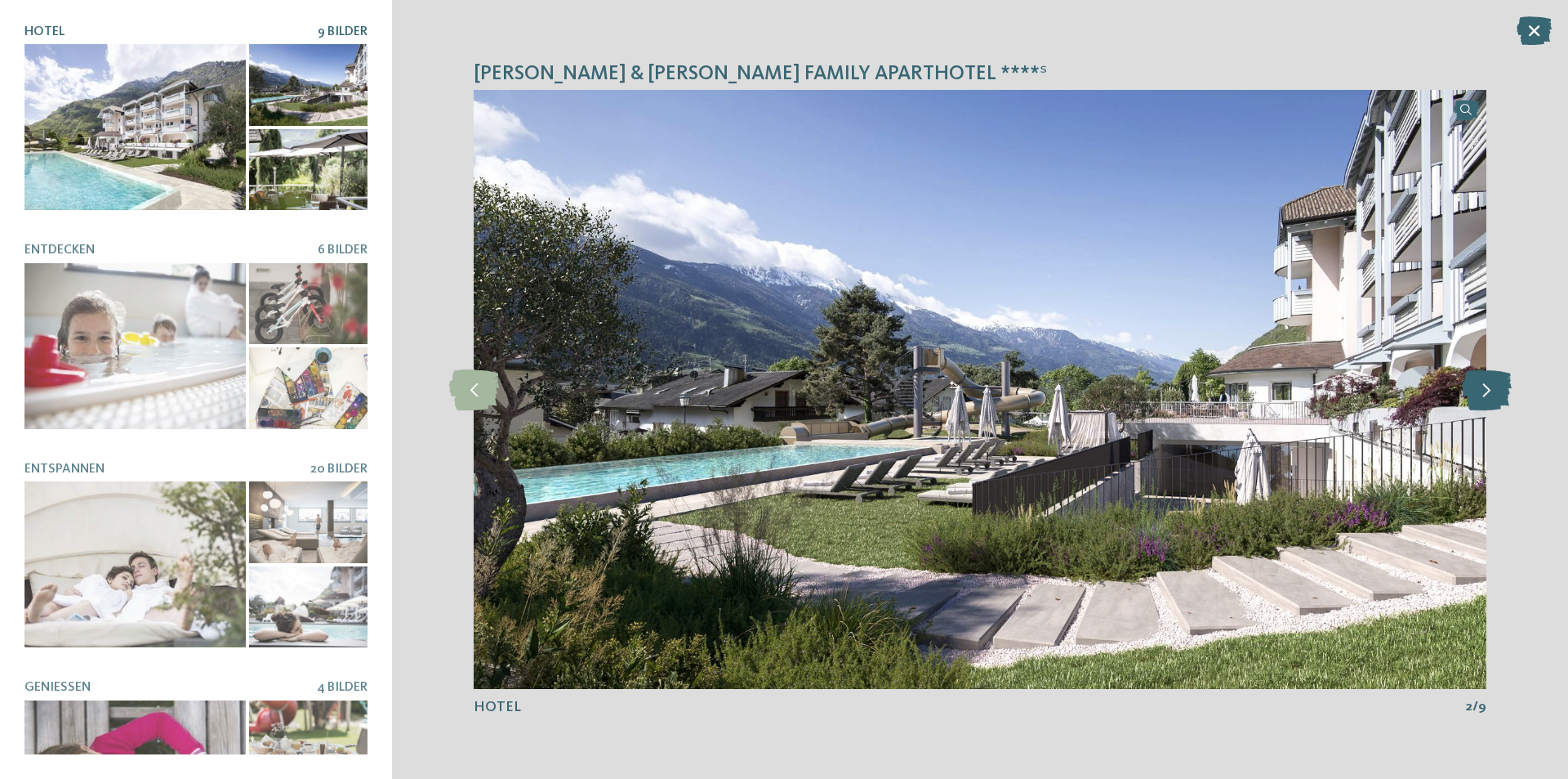
click at [1488, 386] on icon at bounding box center [1487, 390] width 49 height 41
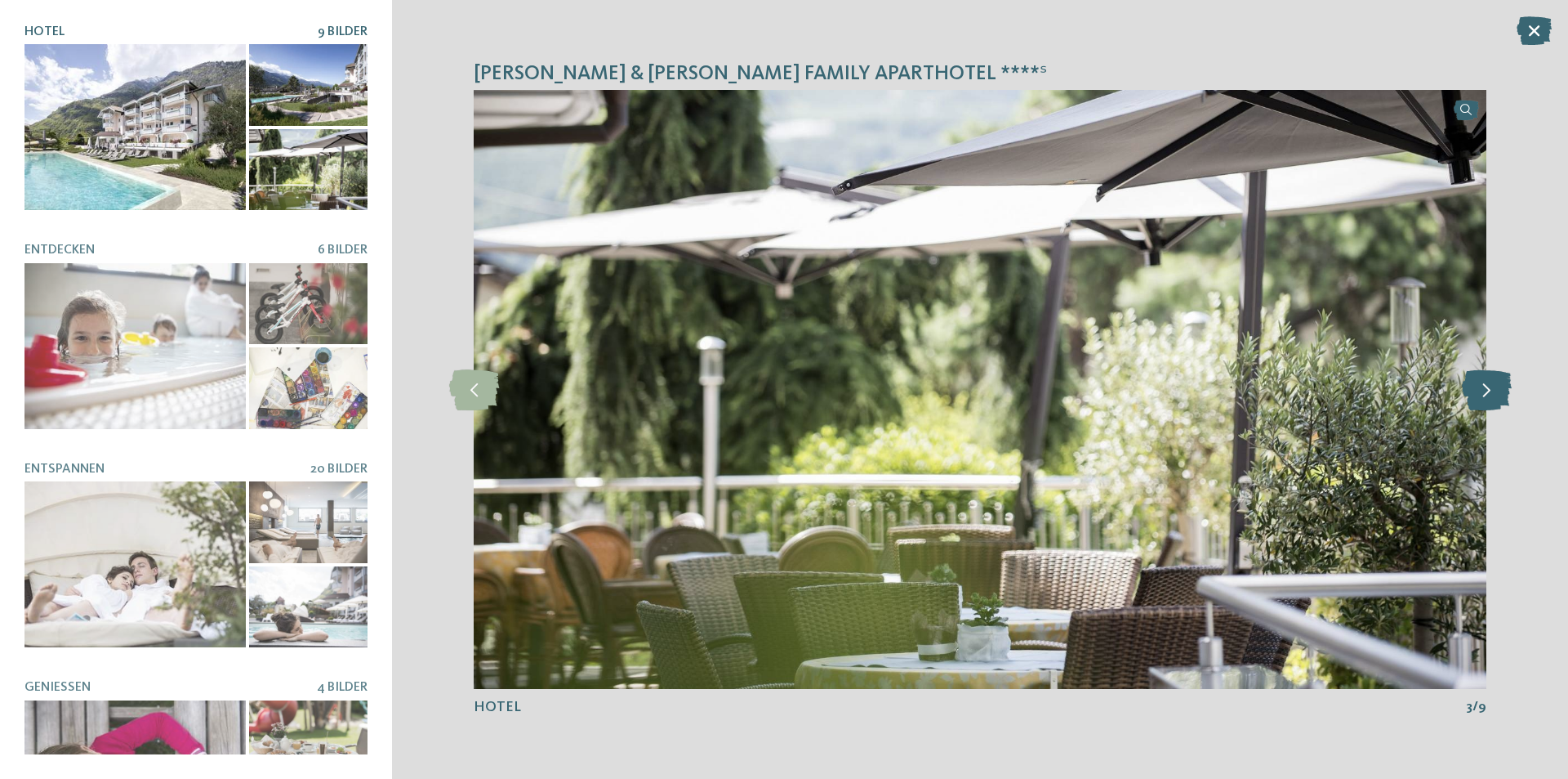
click at [1488, 386] on icon at bounding box center [1487, 390] width 49 height 41
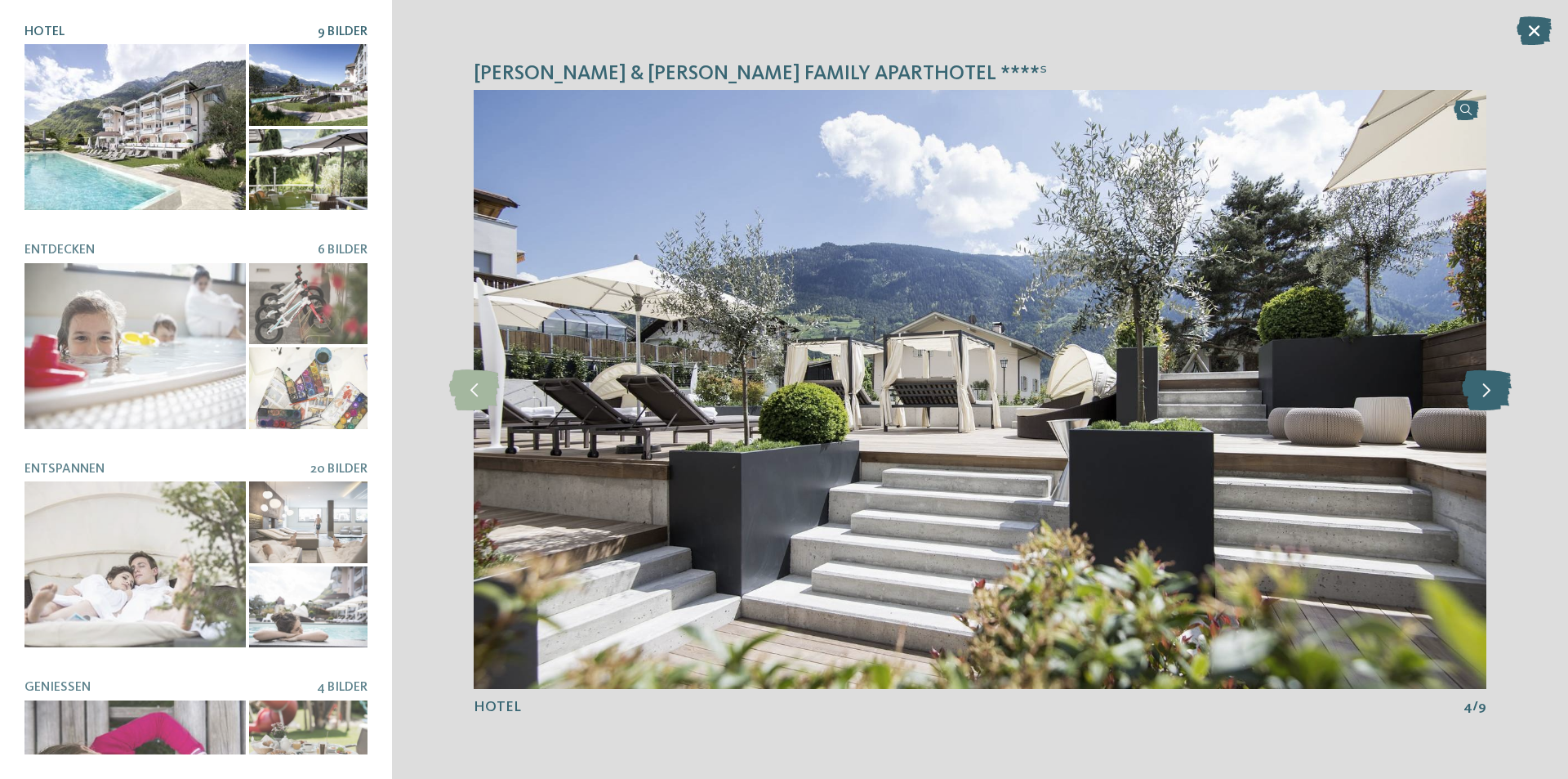
click at [1488, 386] on icon at bounding box center [1487, 390] width 49 height 41
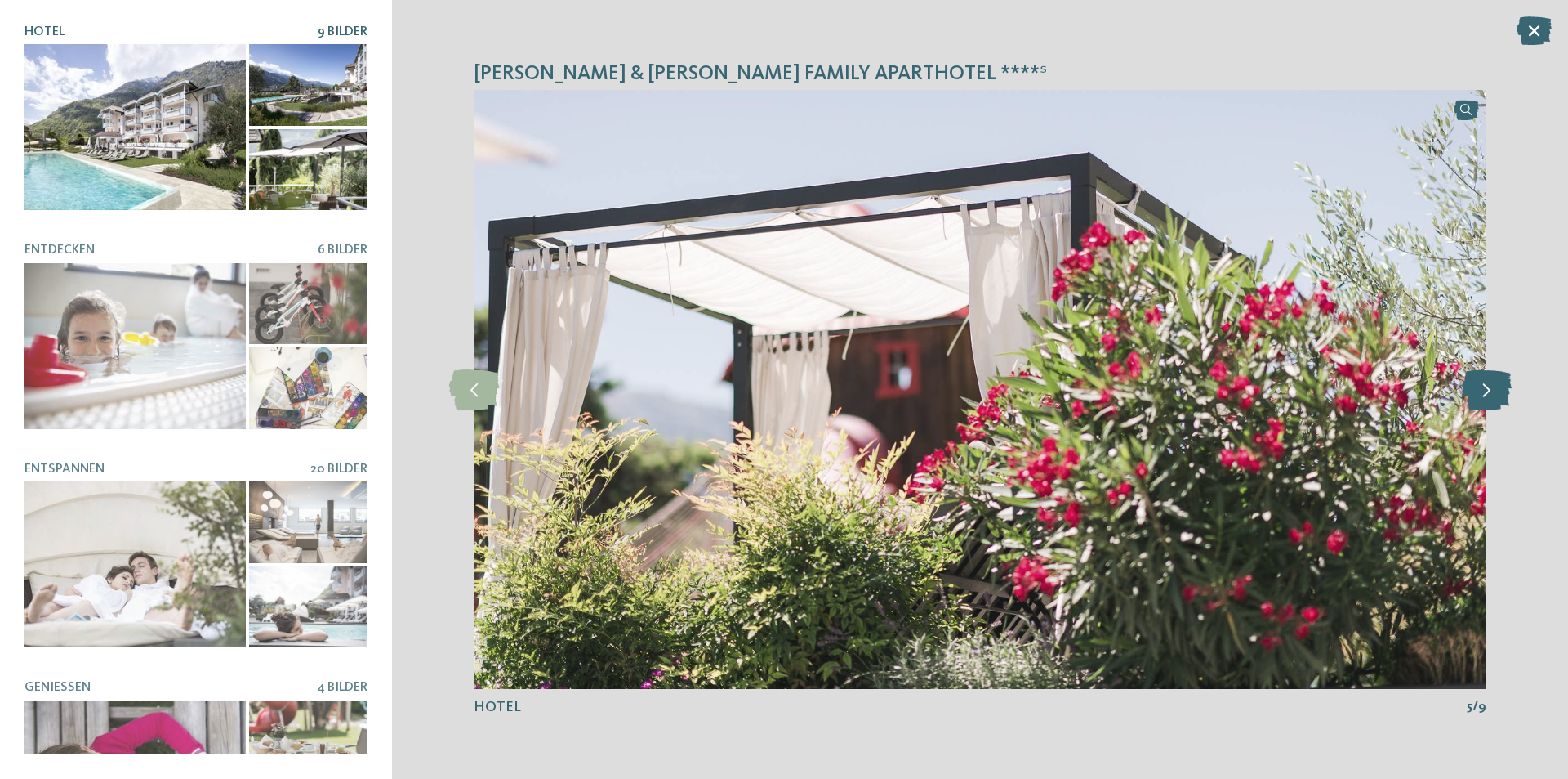
click at [1488, 386] on icon at bounding box center [1487, 390] width 49 height 41
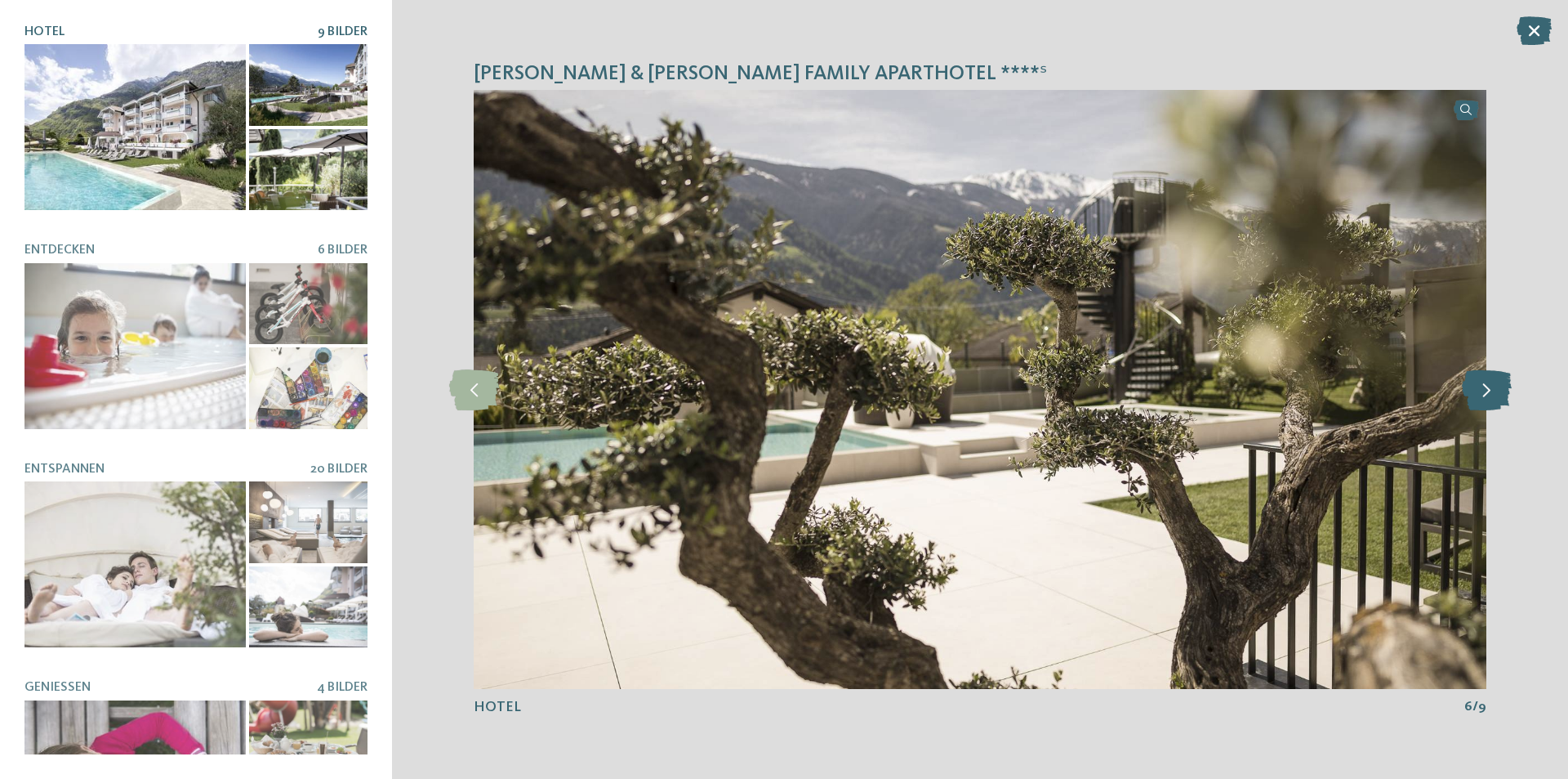
click at [1488, 386] on icon at bounding box center [1487, 390] width 49 height 41
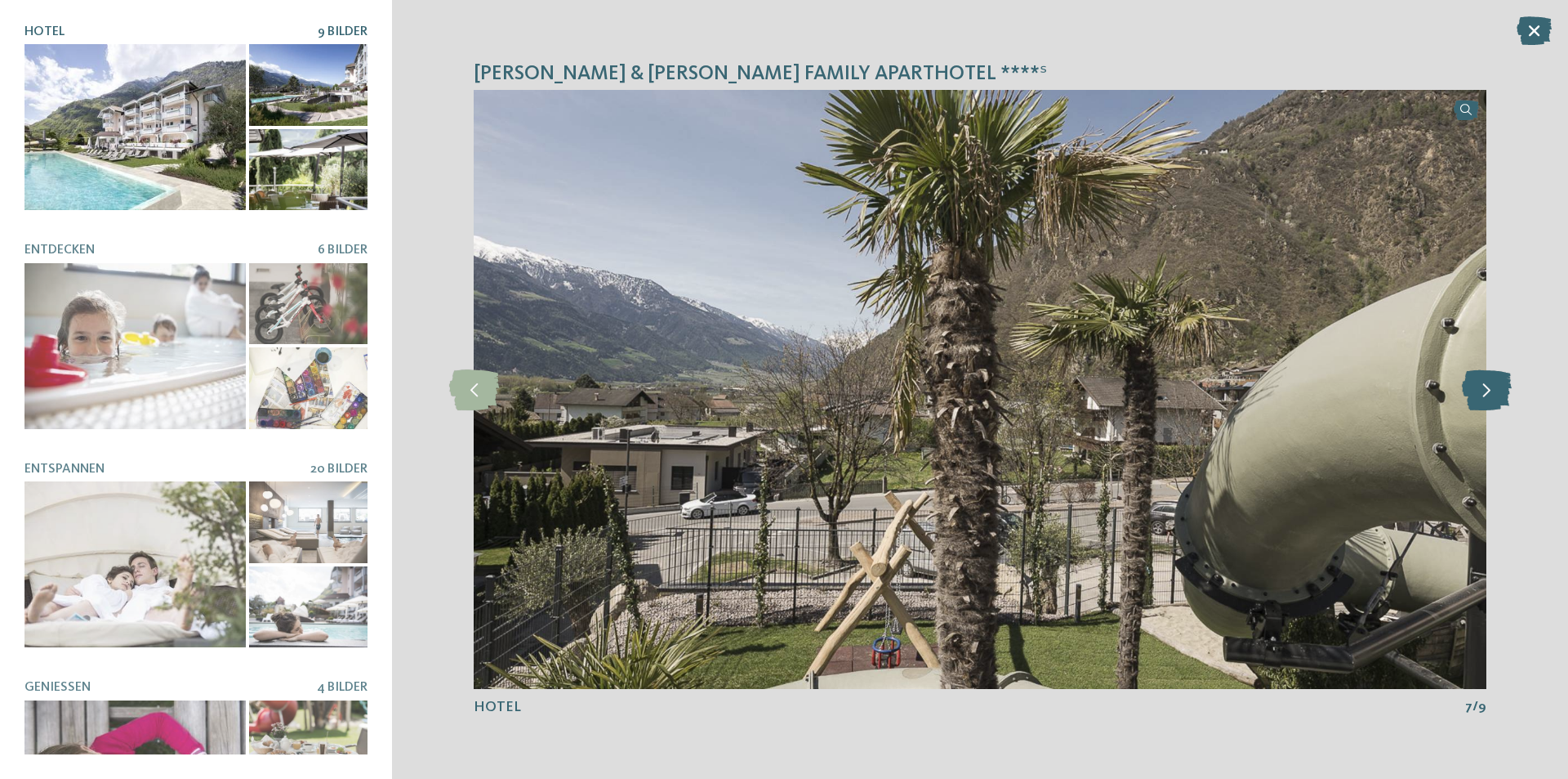
click at [1488, 386] on icon at bounding box center [1487, 390] width 49 height 41
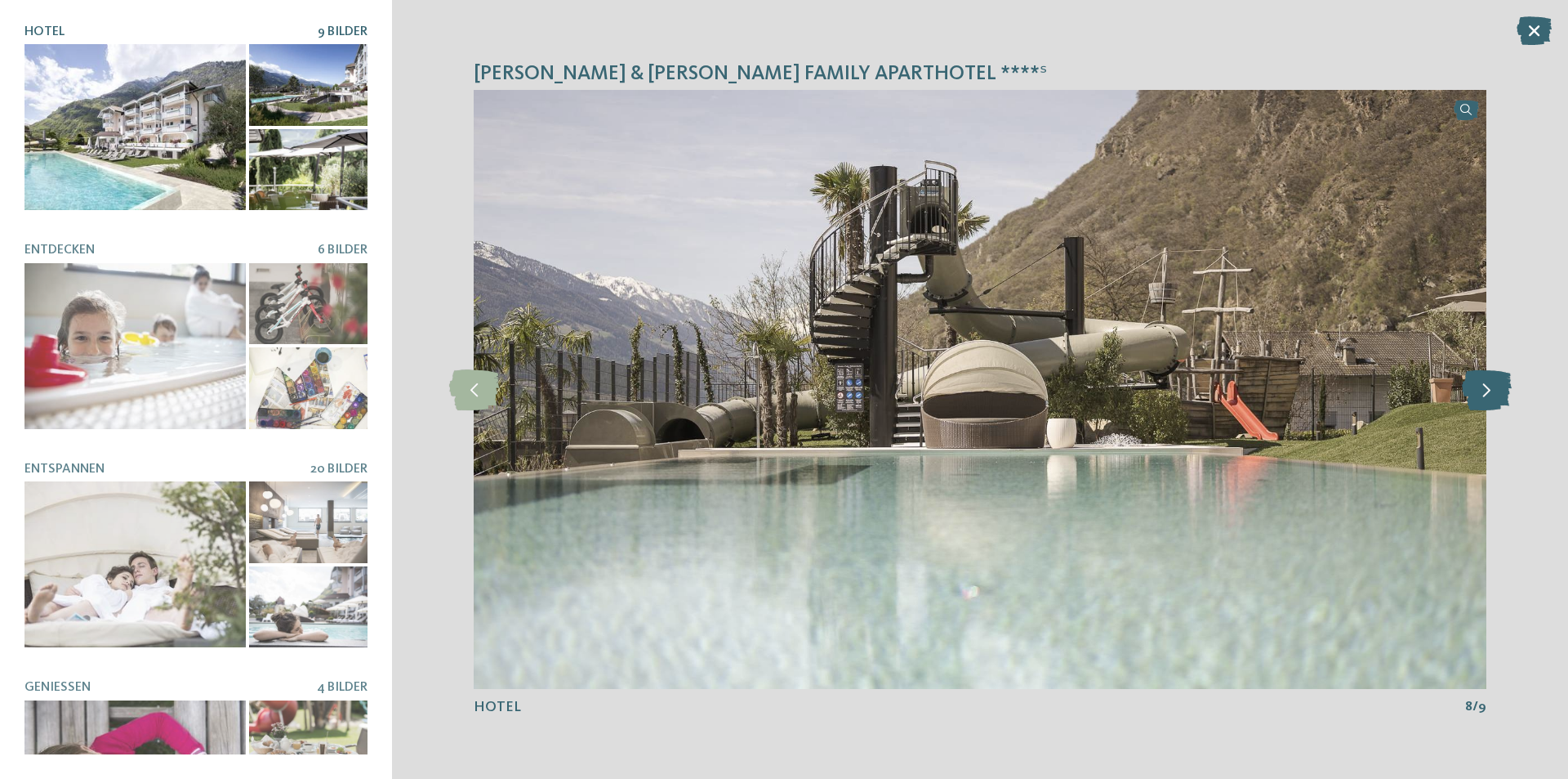
click at [1488, 386] on icon at bounding box center [1487, 390] width 49 height 41
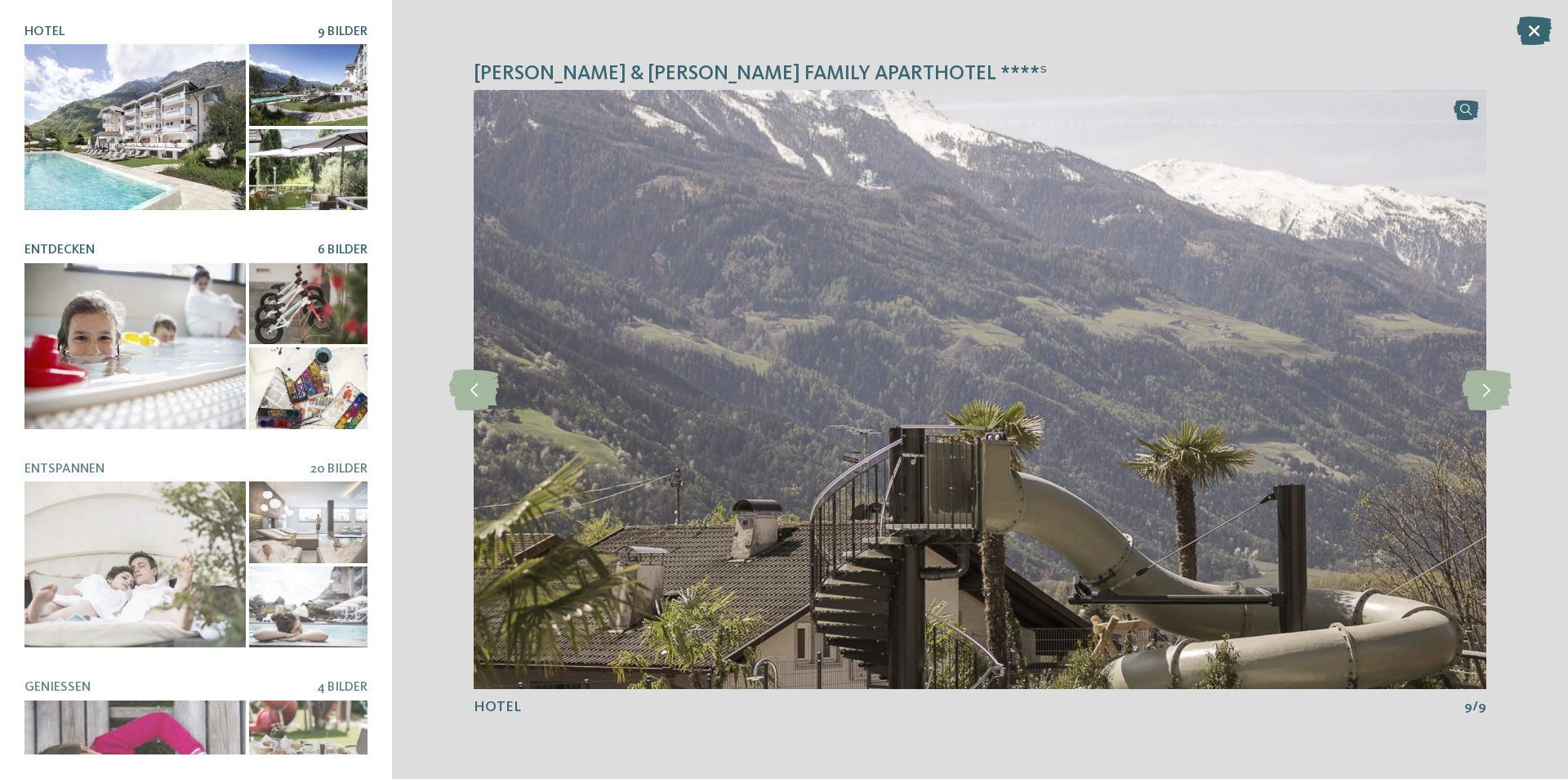
click at [112, 322] on div at bounding box center [135, 347] width 221 height 166
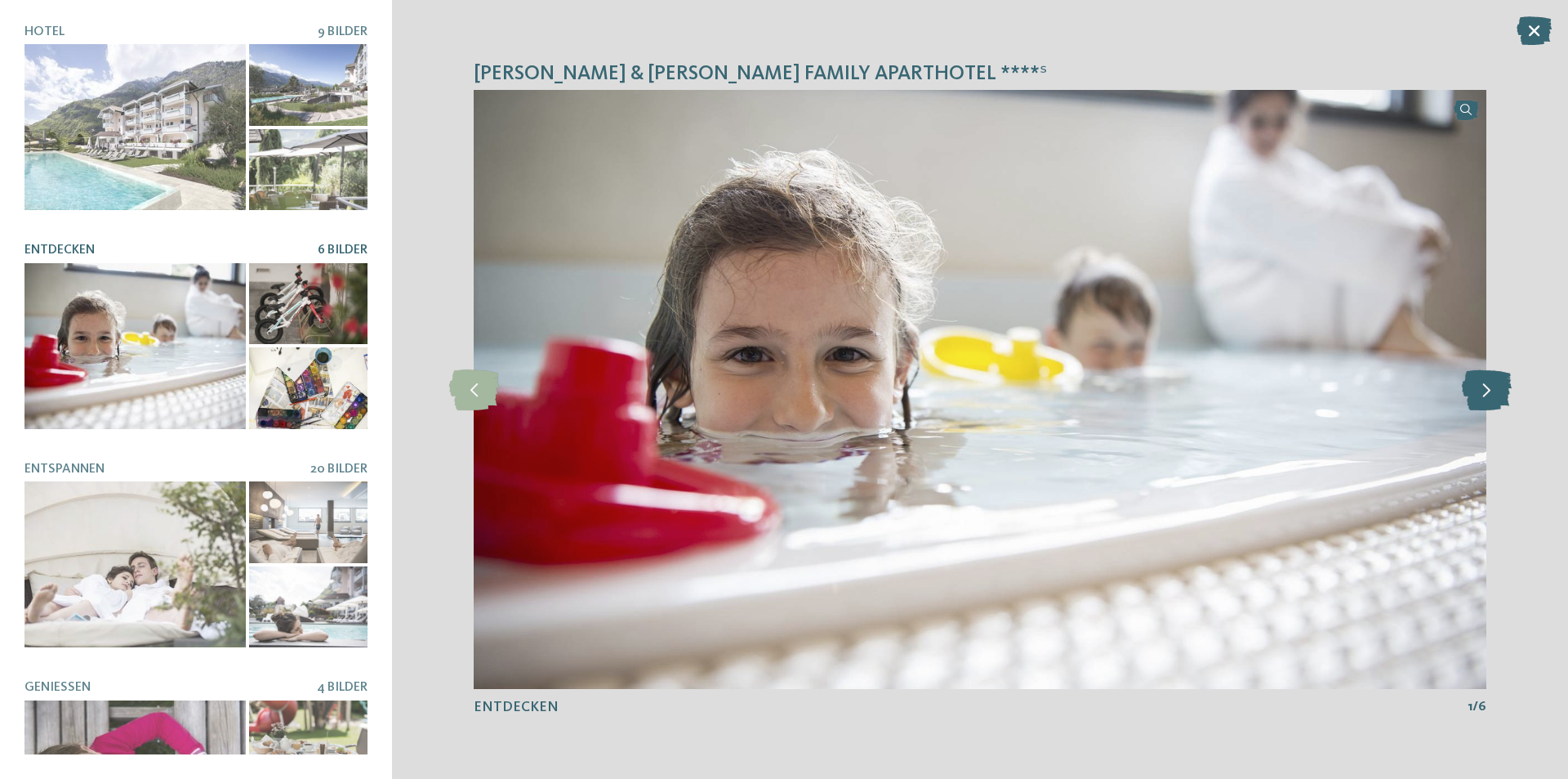
click at [1488, 392] on icon at bounding box center [1487, 390] width 49 height 41
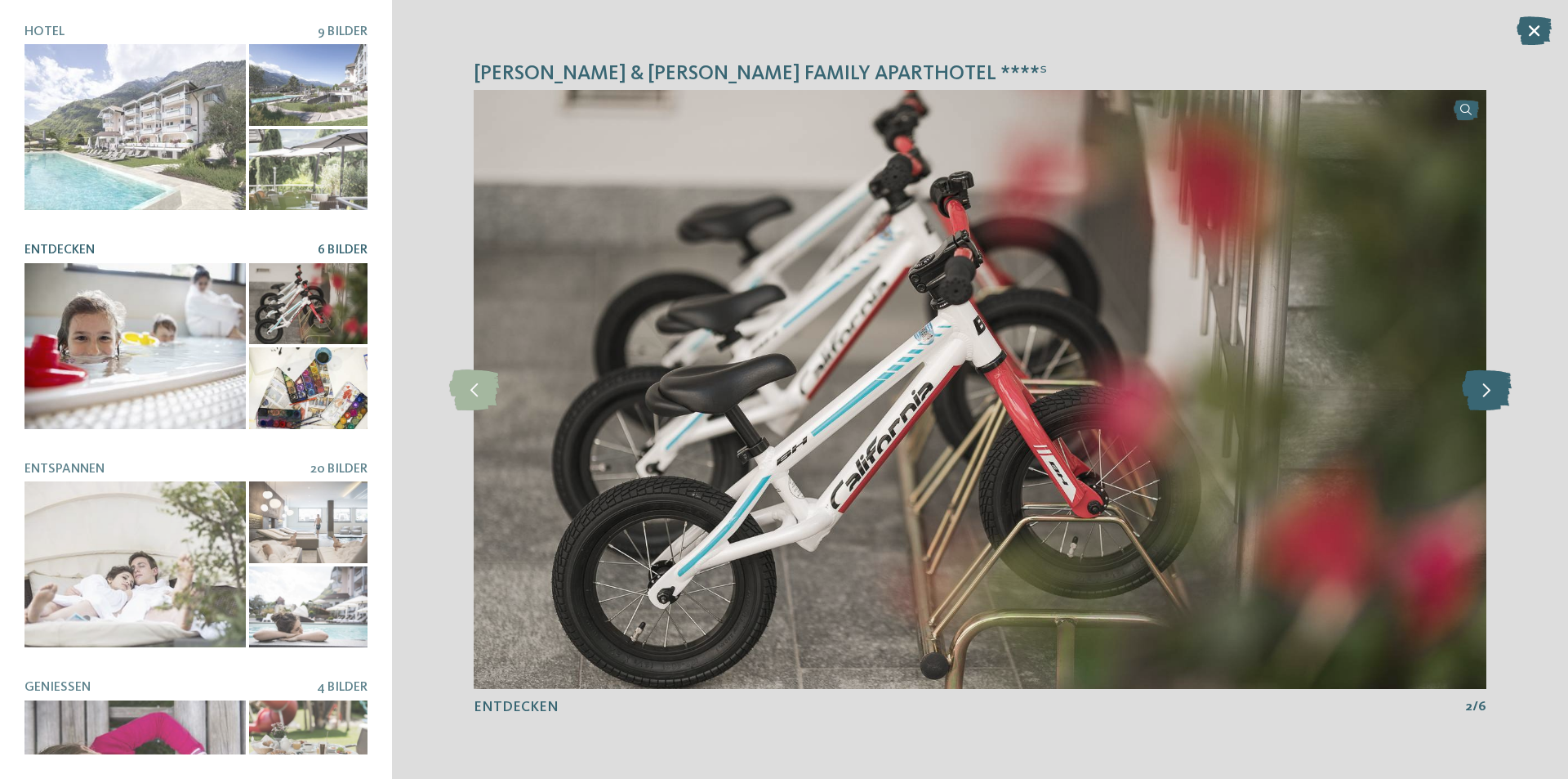
click at [1488, 392] on icon at bounding box center [1487, 390] width 49 height 41
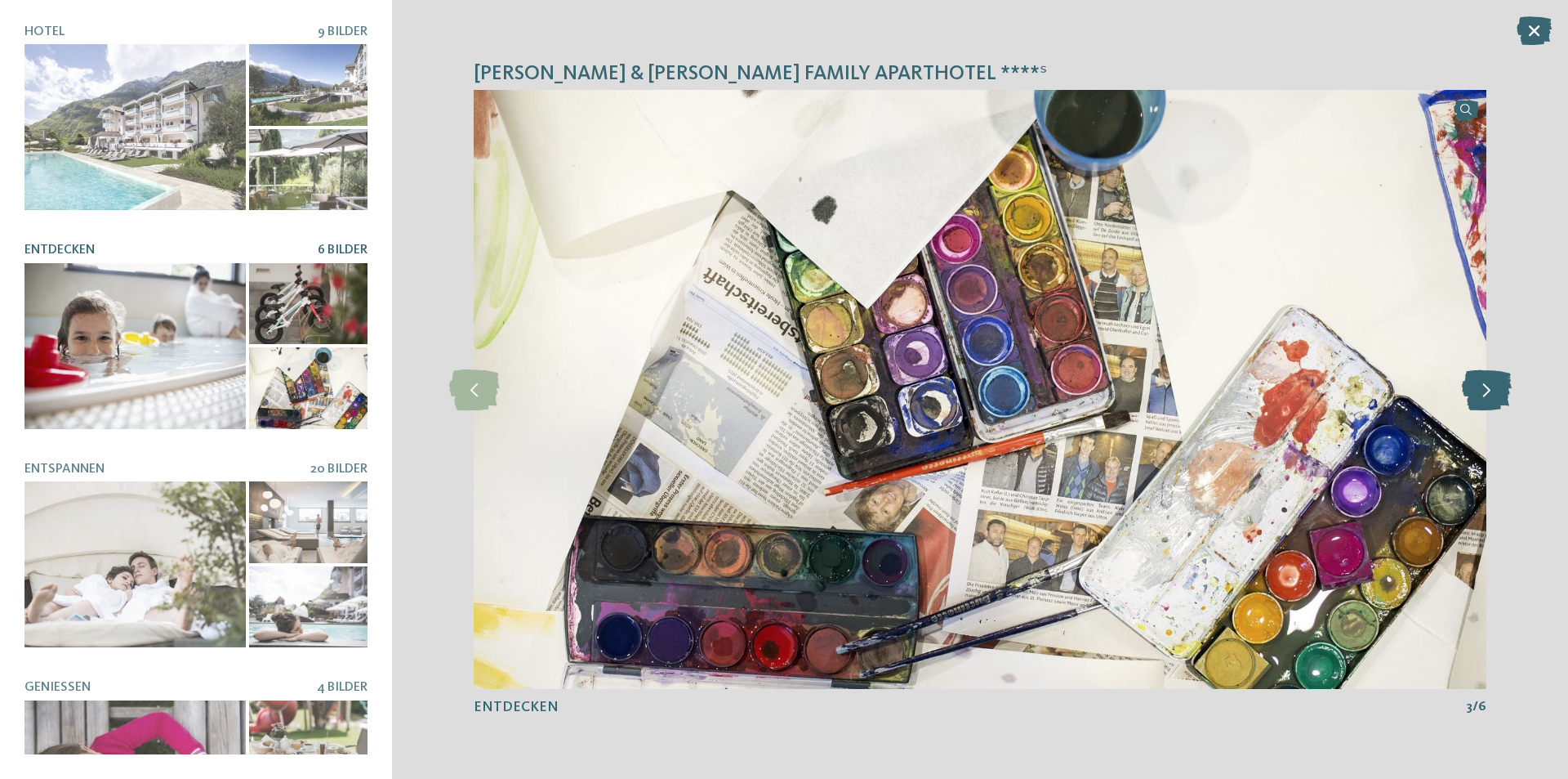
click at [1488, 392] on icon at bounding box center [1487, 390] width 49 height 41
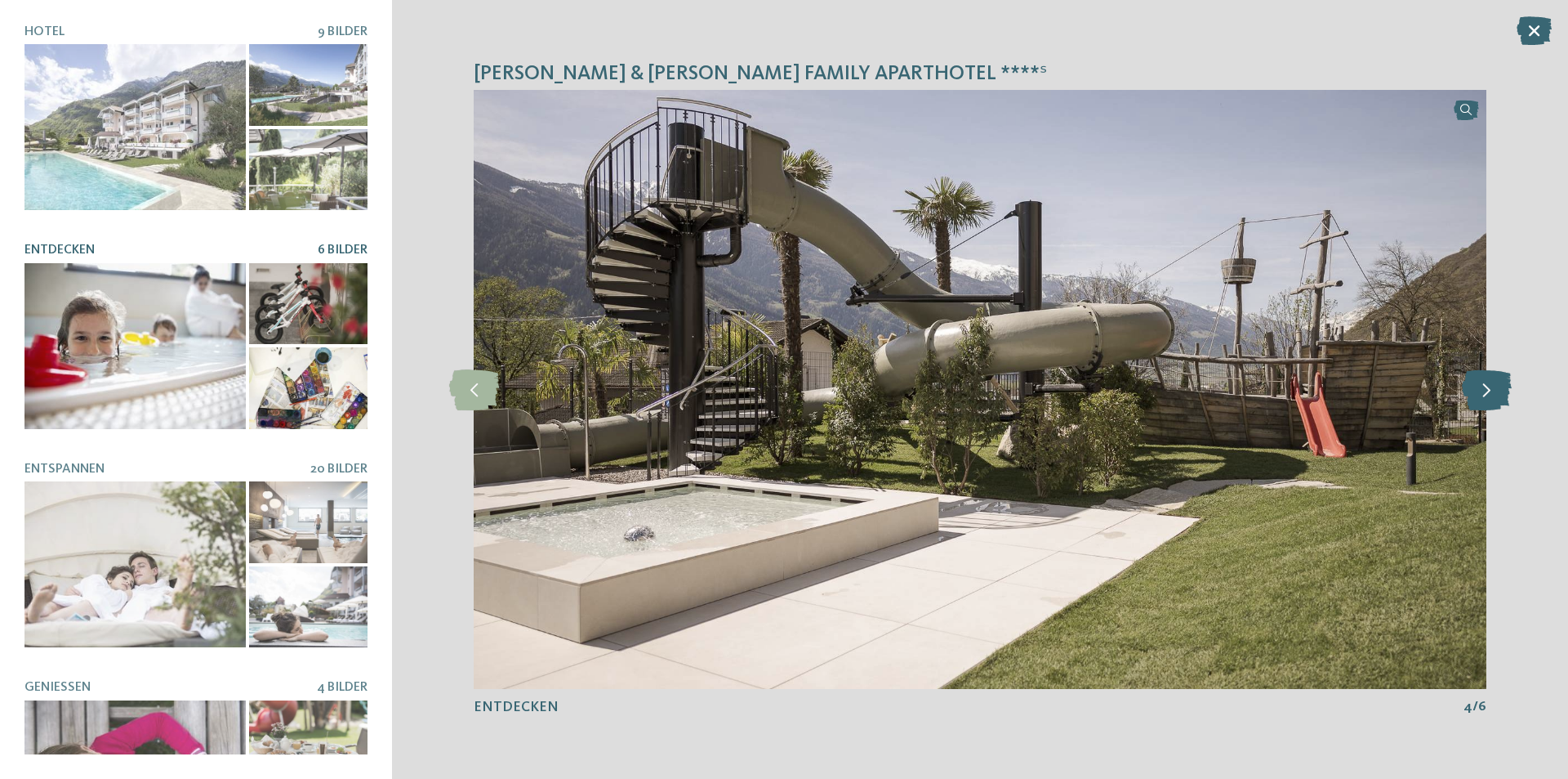
click at [1488, 392] on icon at bounding box center [1487, 390] width 49 height 41
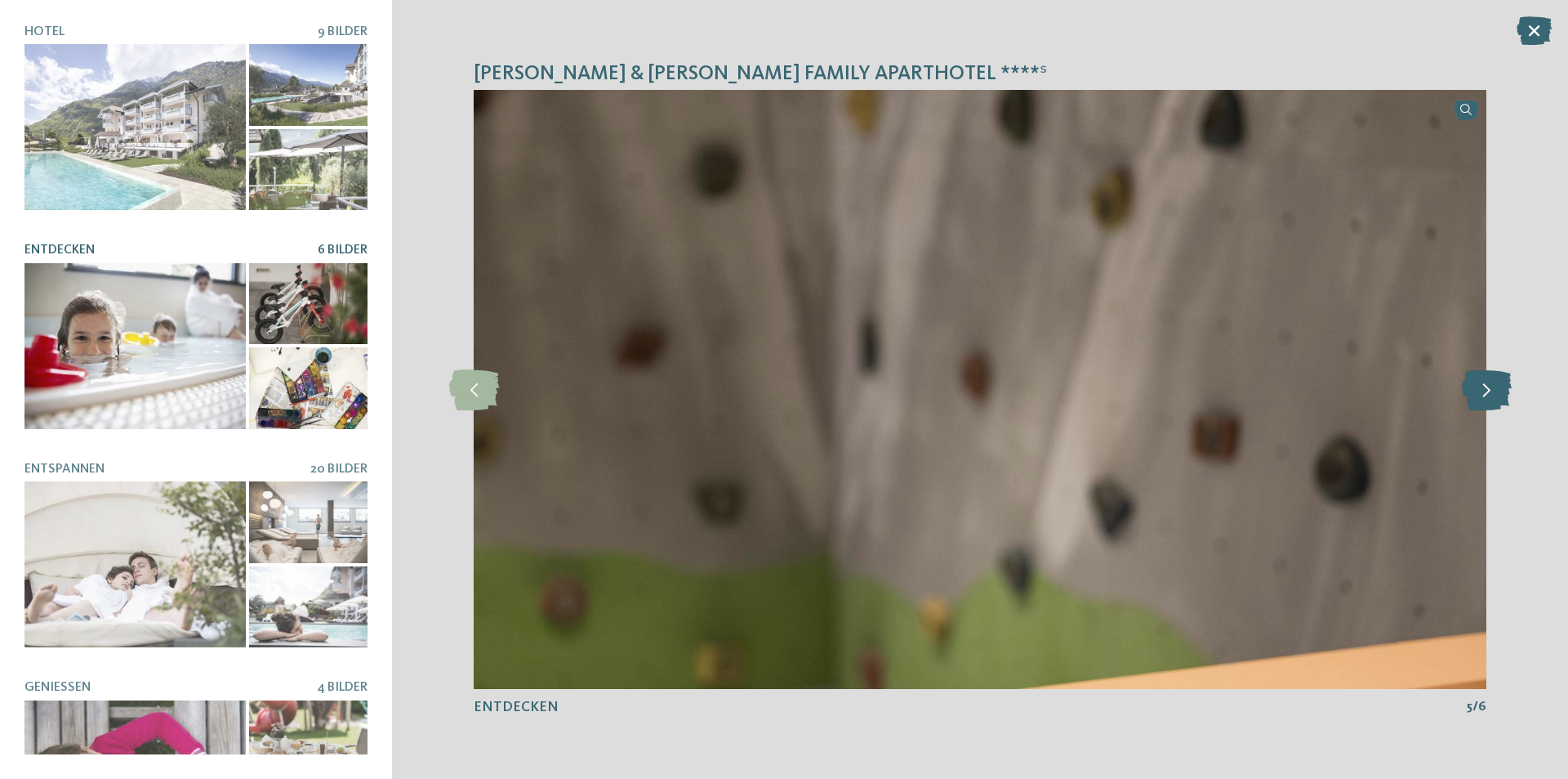
click at [1488, 391] on icon at bounding box center [1487, 390] width 49 height 41
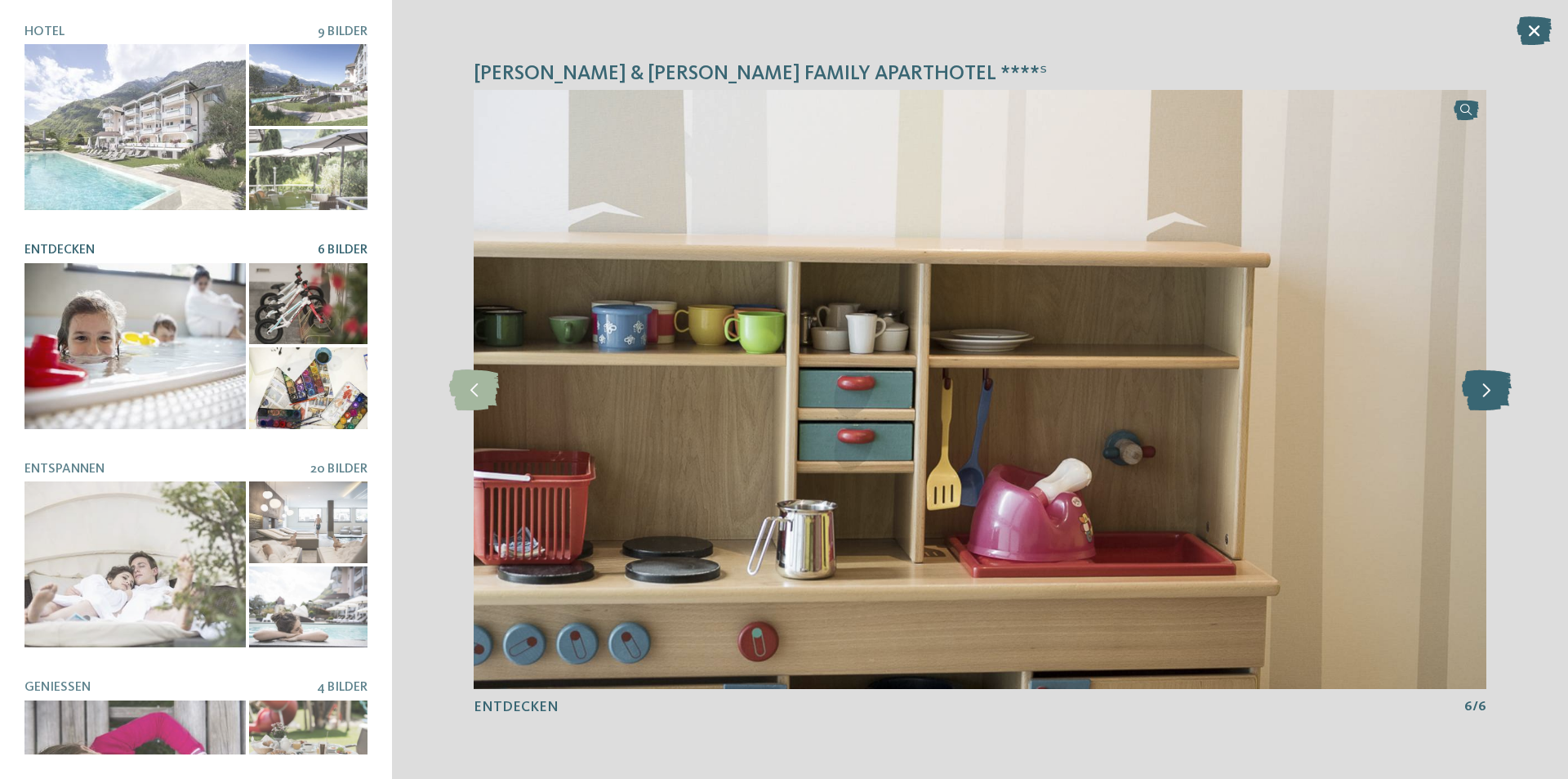
click at [1488, 391] on icon at bounding box center [1487, 390] width 49 height 41
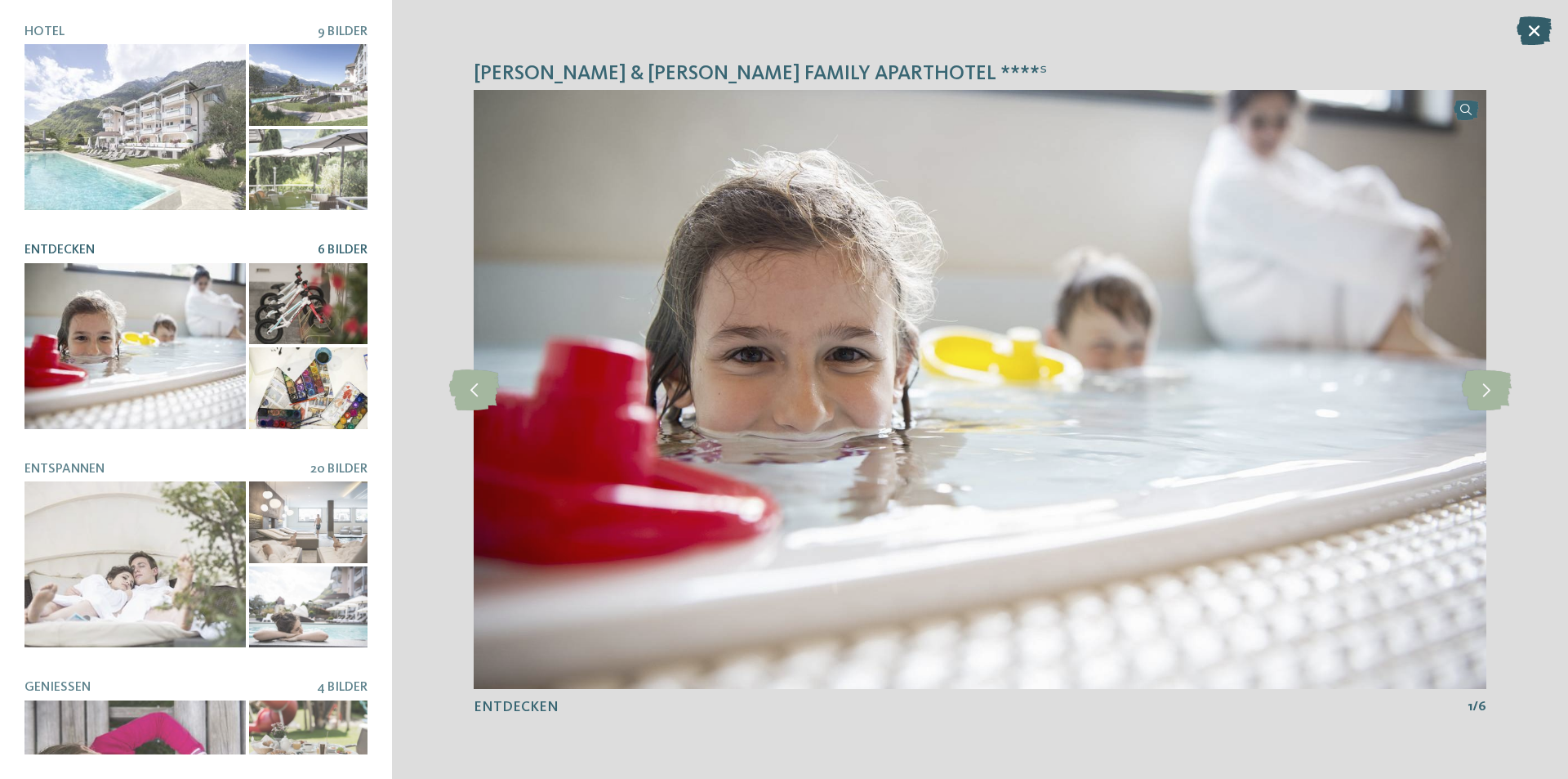
click at [1534, 27] on icon at bounding box center [1534, 30] width 35 height 28
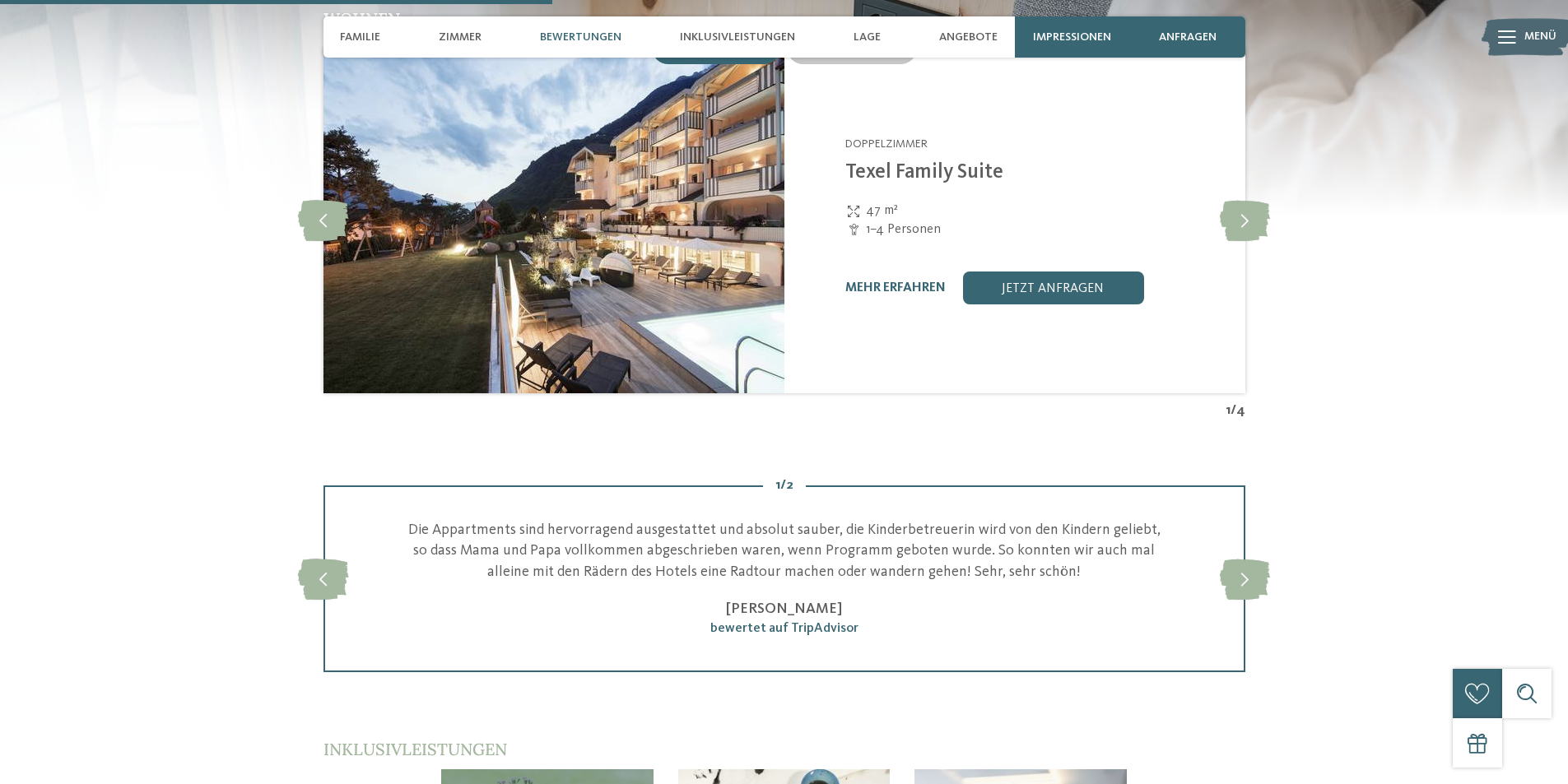
scroll to position [2220, 0]
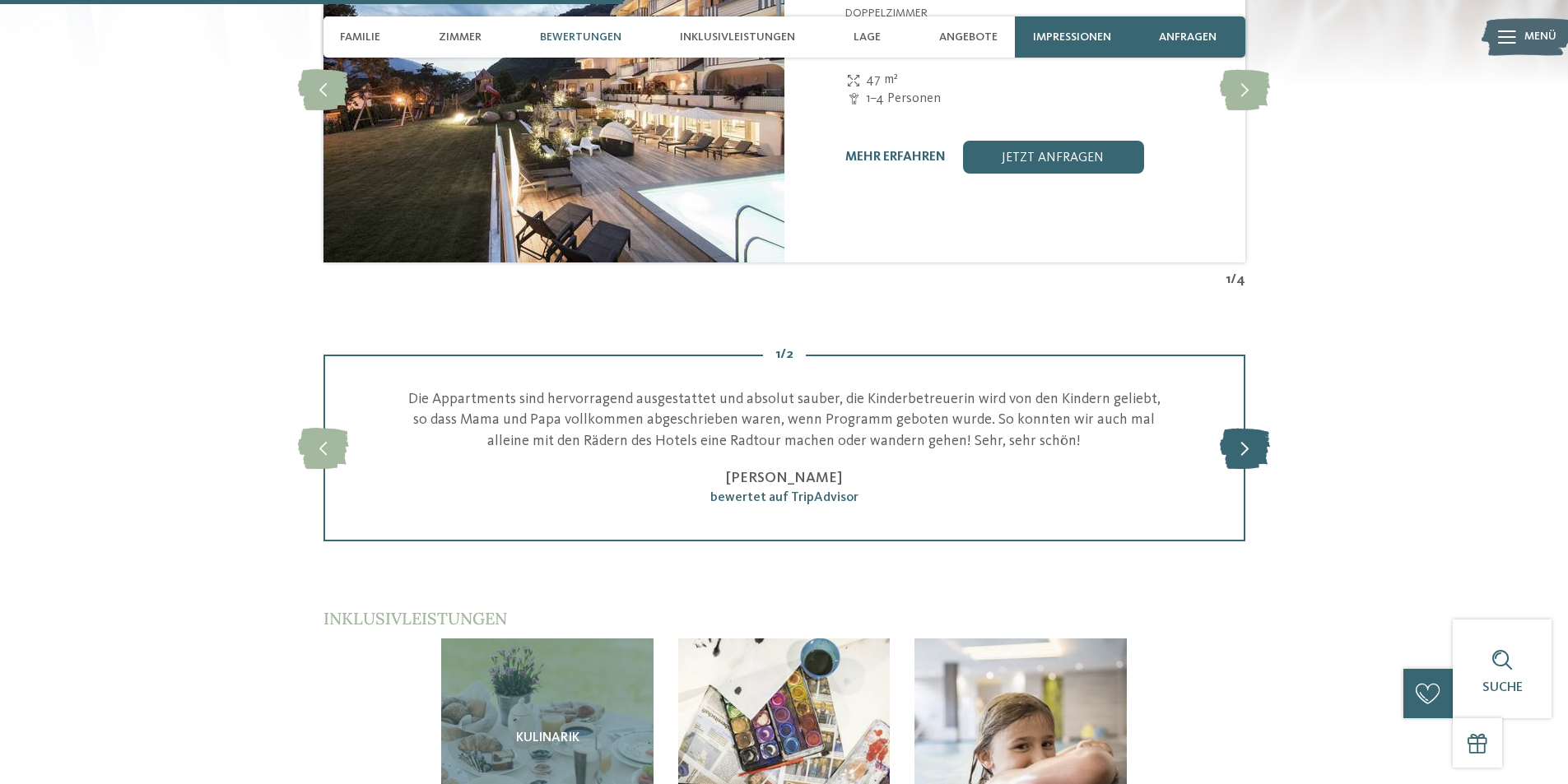
click at [1247, 428] on icon at bounding box center [1245, 449] width 50 height 41
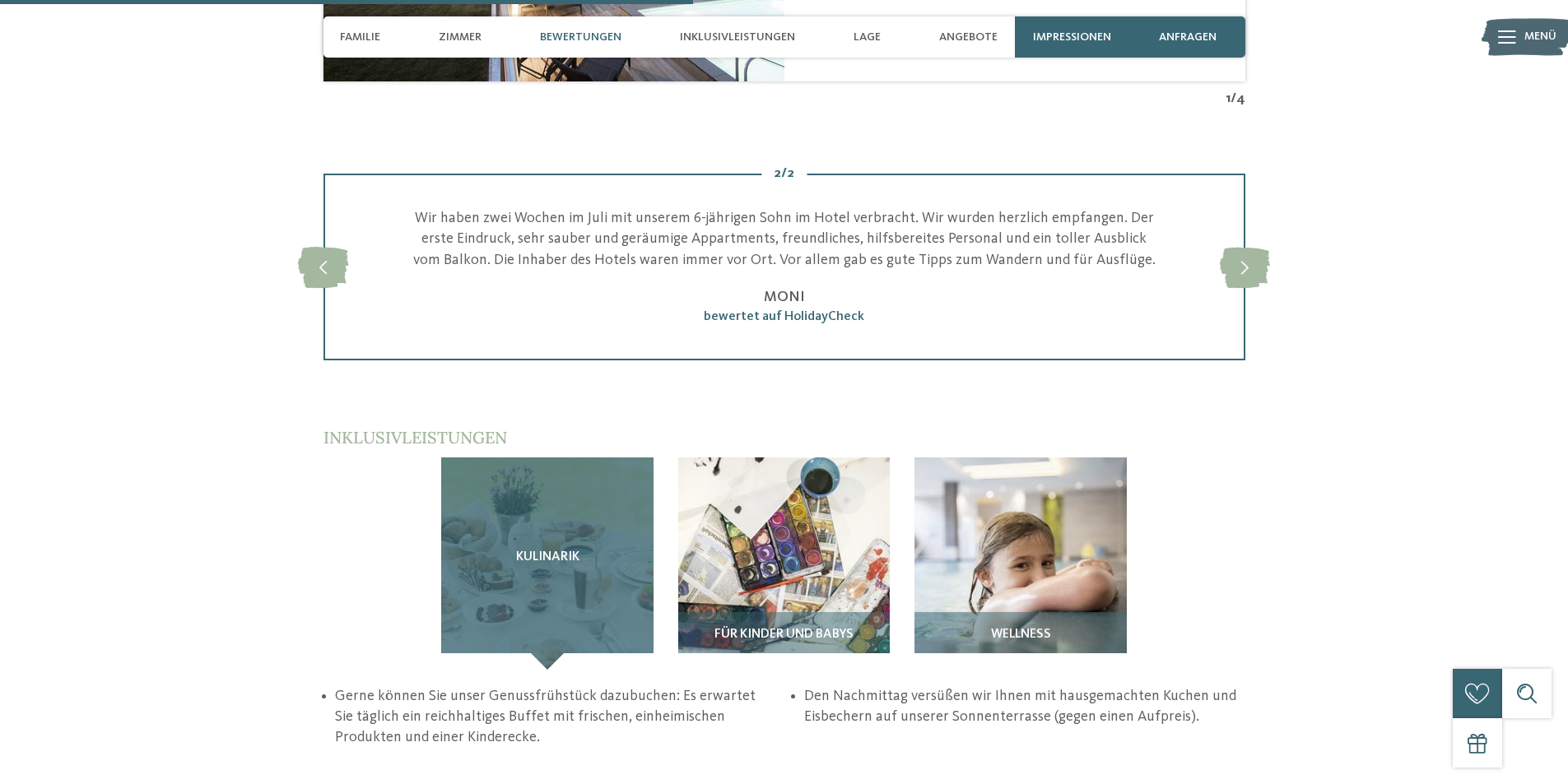
scroll to position [2385, 0]
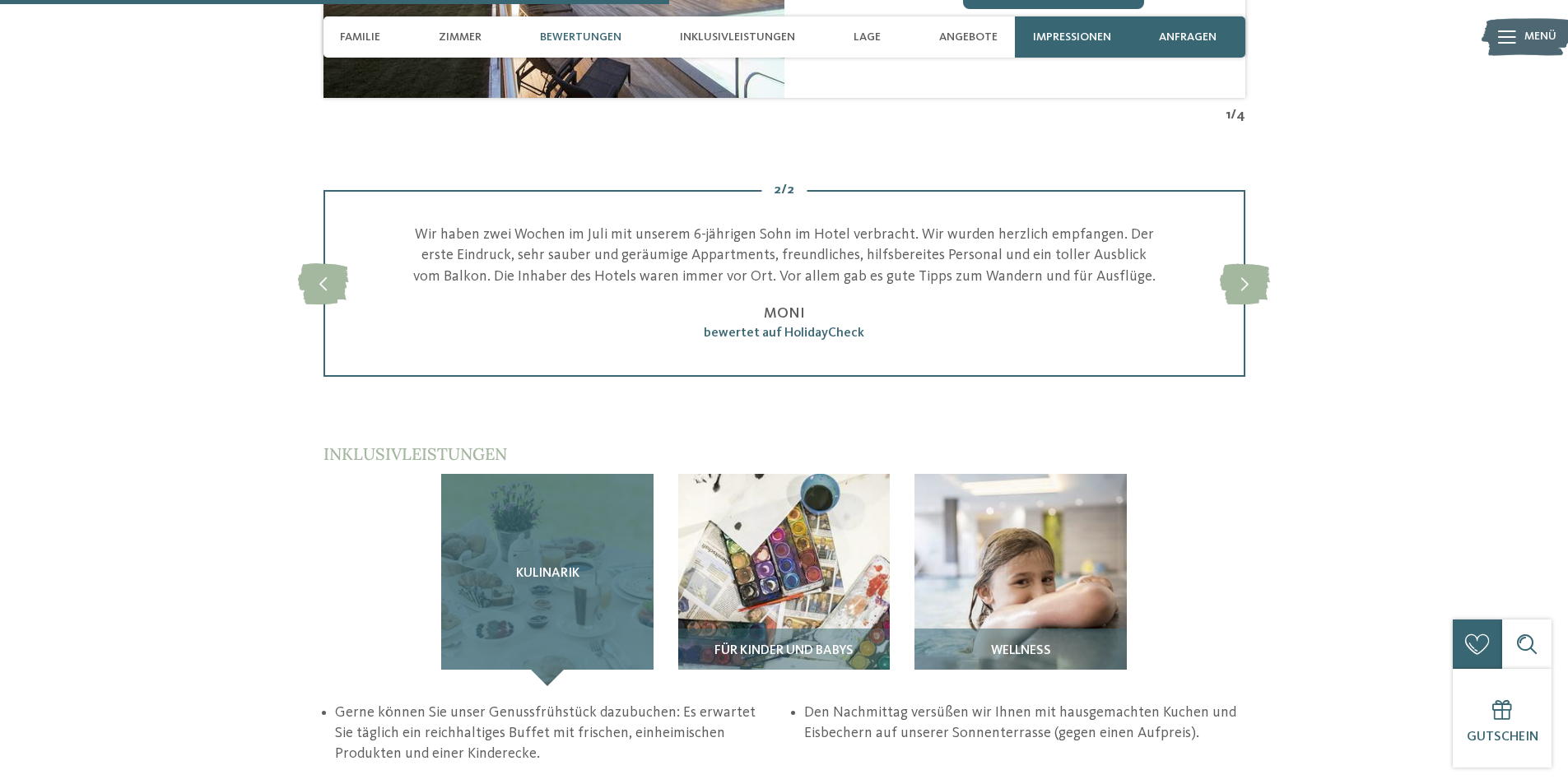
click at [515, 473] on div "Kulinarik" at bounding box center [547, 579] width 212 height 212
click at [554, 567] on span "Kulinarik" at bounding box center [547, 574] width 63 height 15
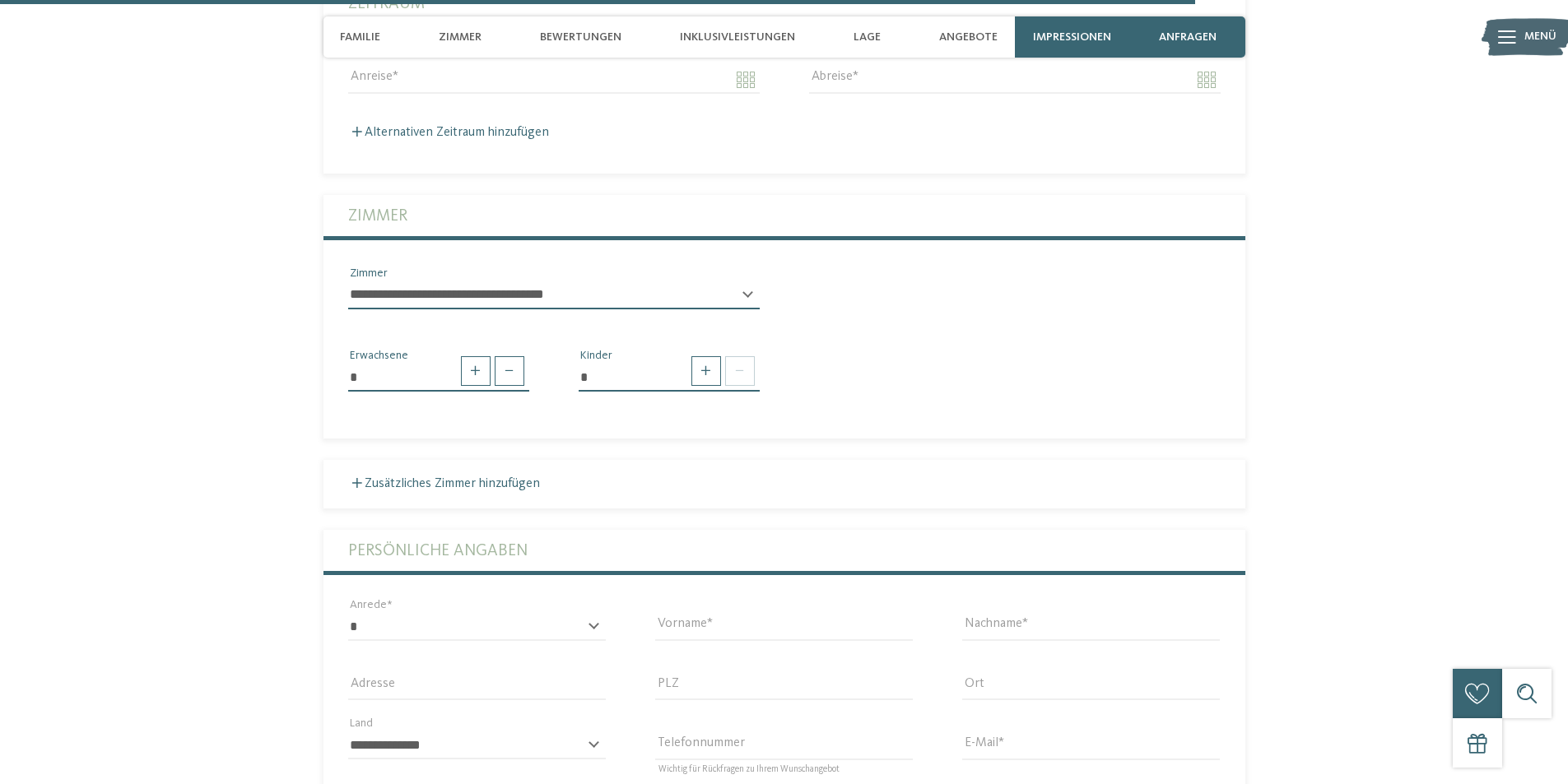
scroll to position [4605, 0]
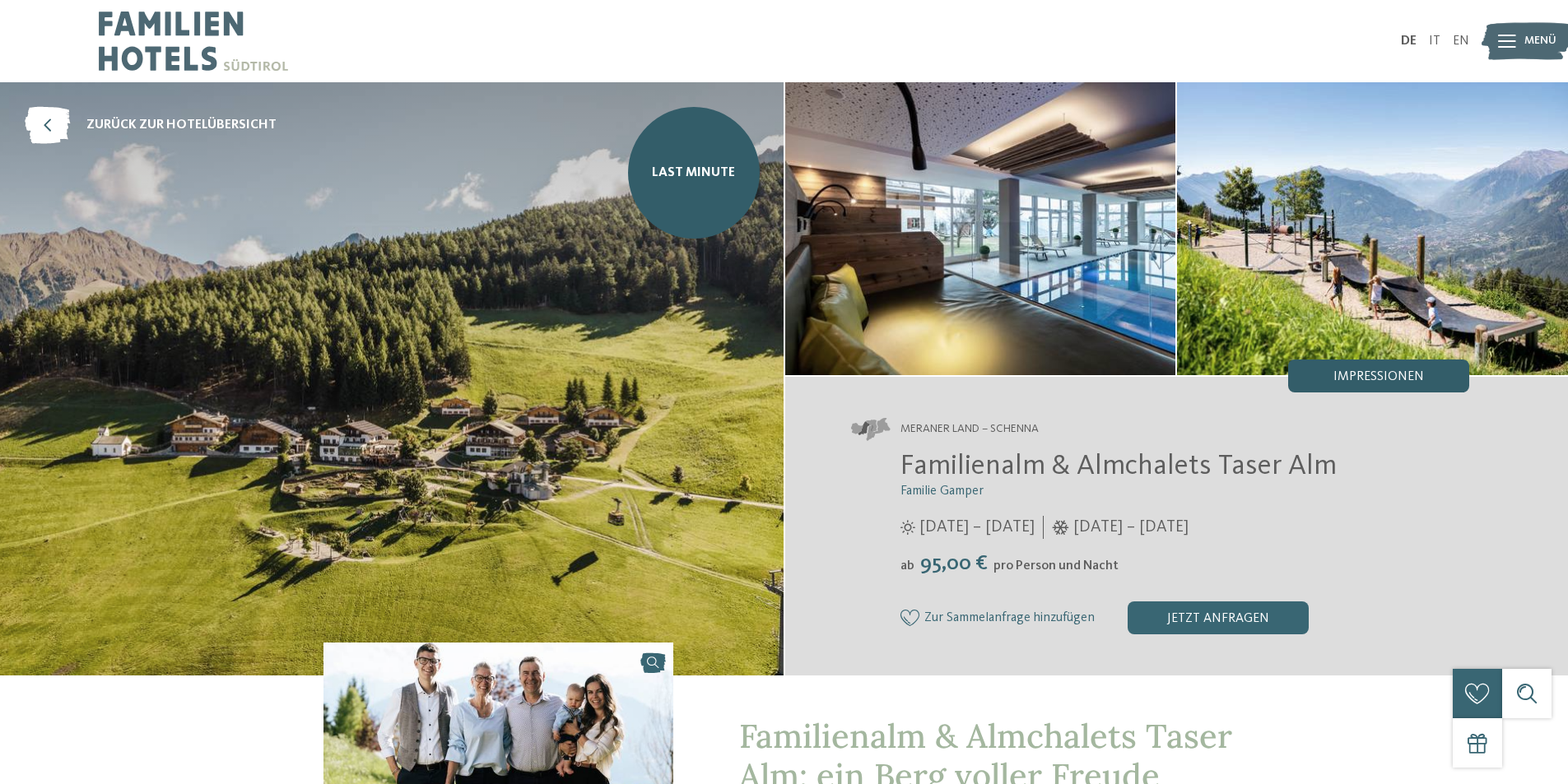
click at [1367, 371] on span "Impressionen" at bounding box center [1378, 376] width 91 height 13
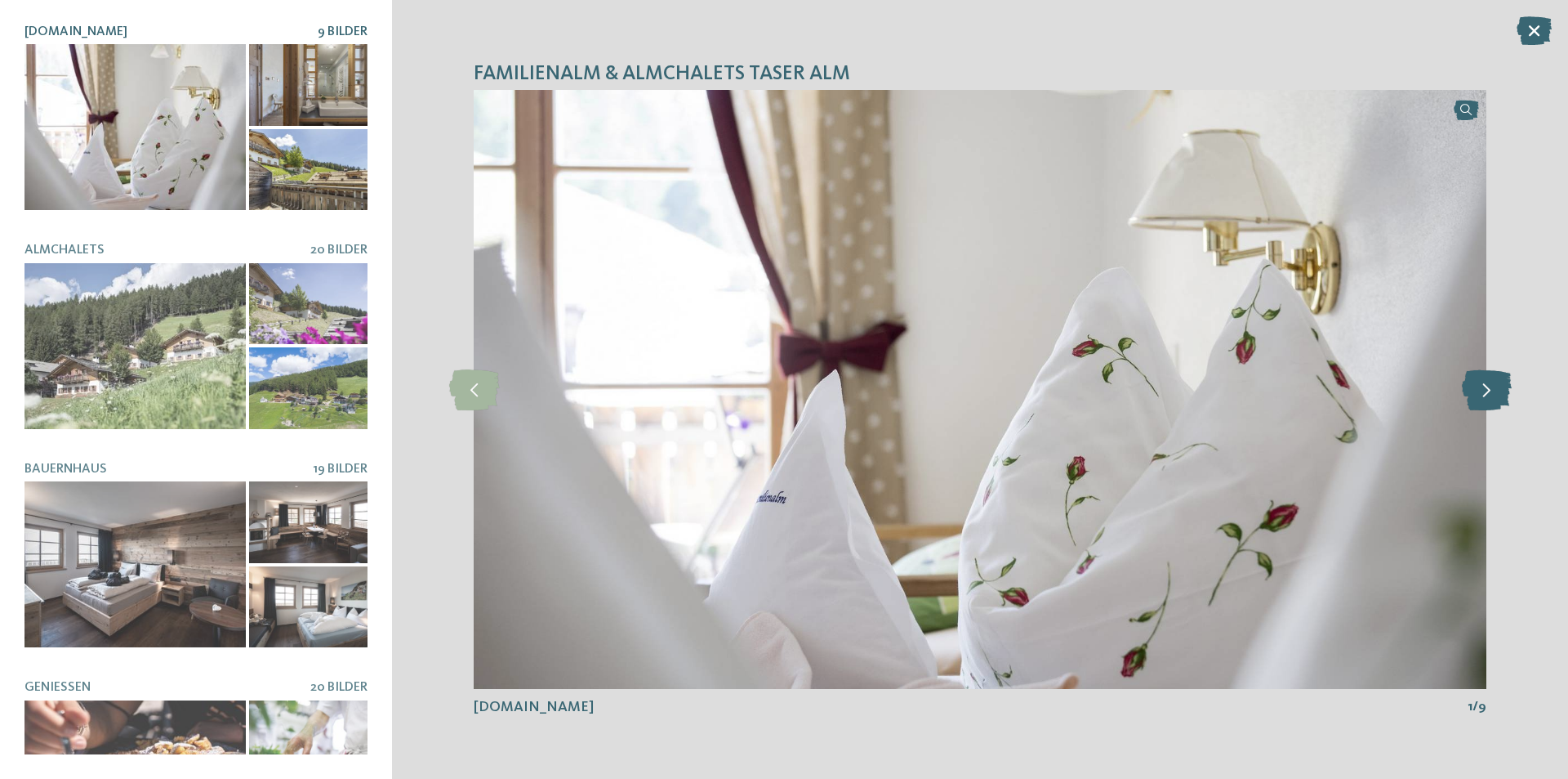
click at [1492, 394] on icon at bounding box center [1487, 390] width 49 height 41
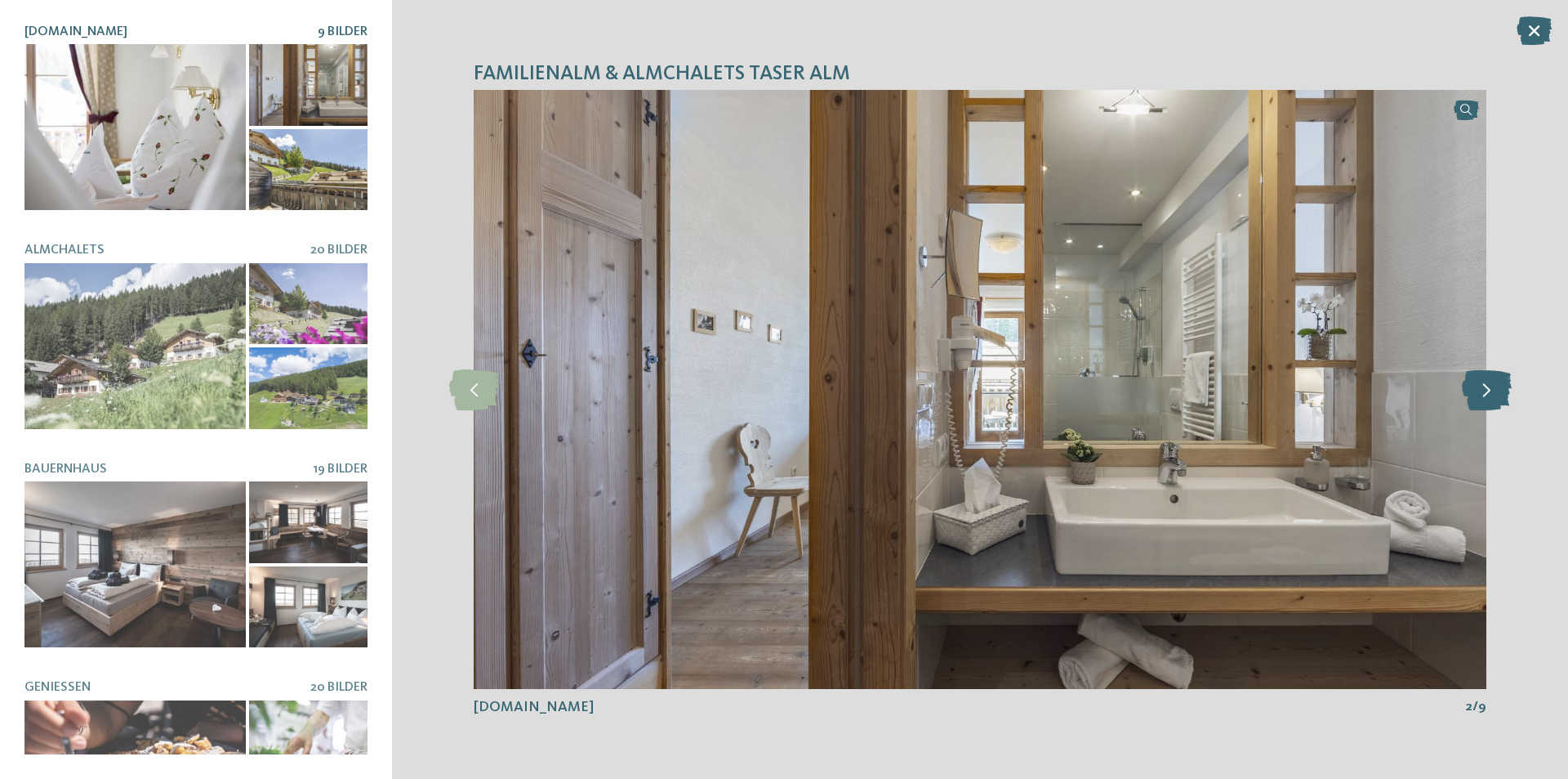
click at [1492, 394] on icon at bounding box center [1487, 390] width 49 height 41
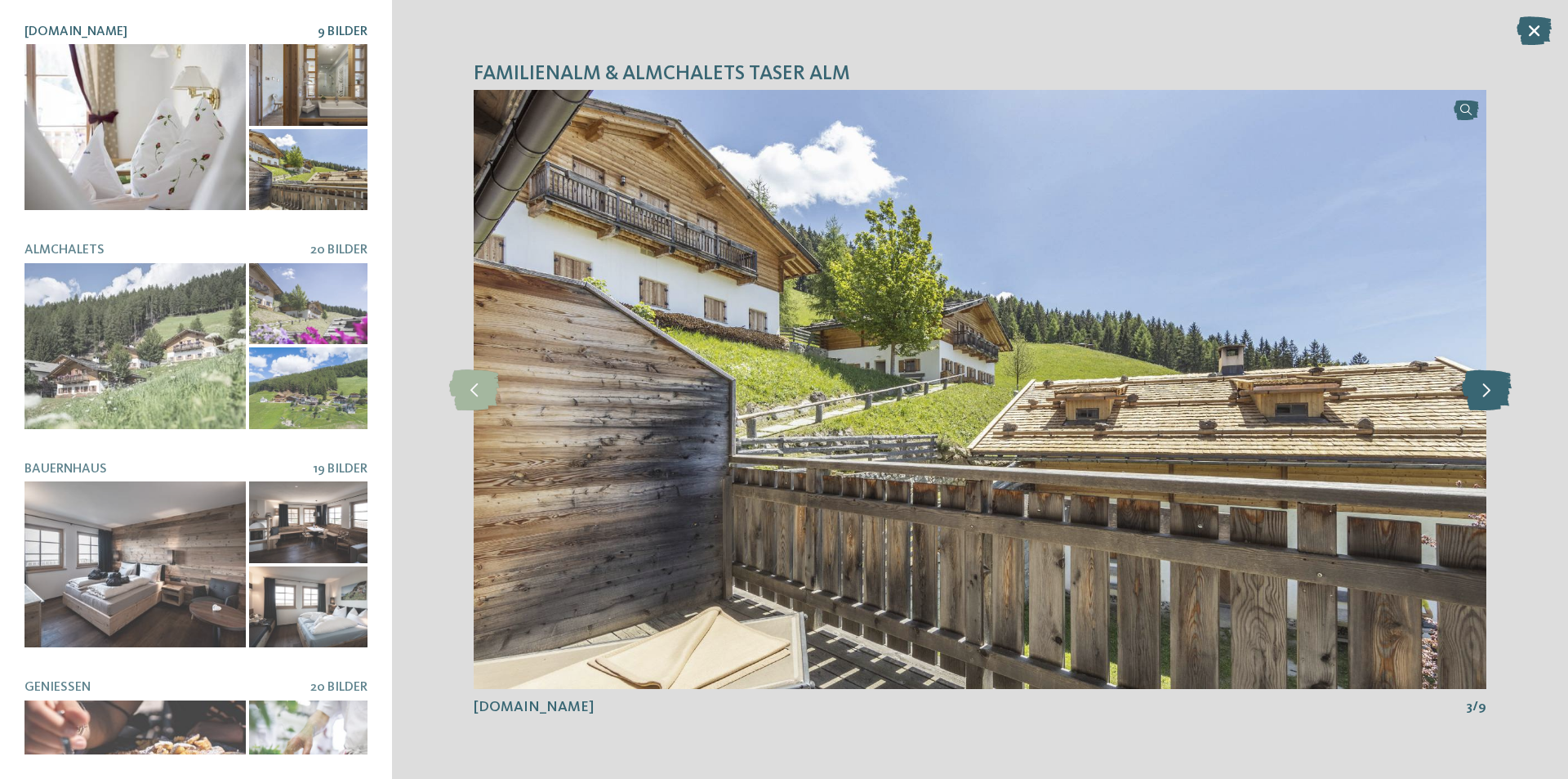
click at [1492, 394] on icon at bounding box center [1487, 390] width 49 height 41
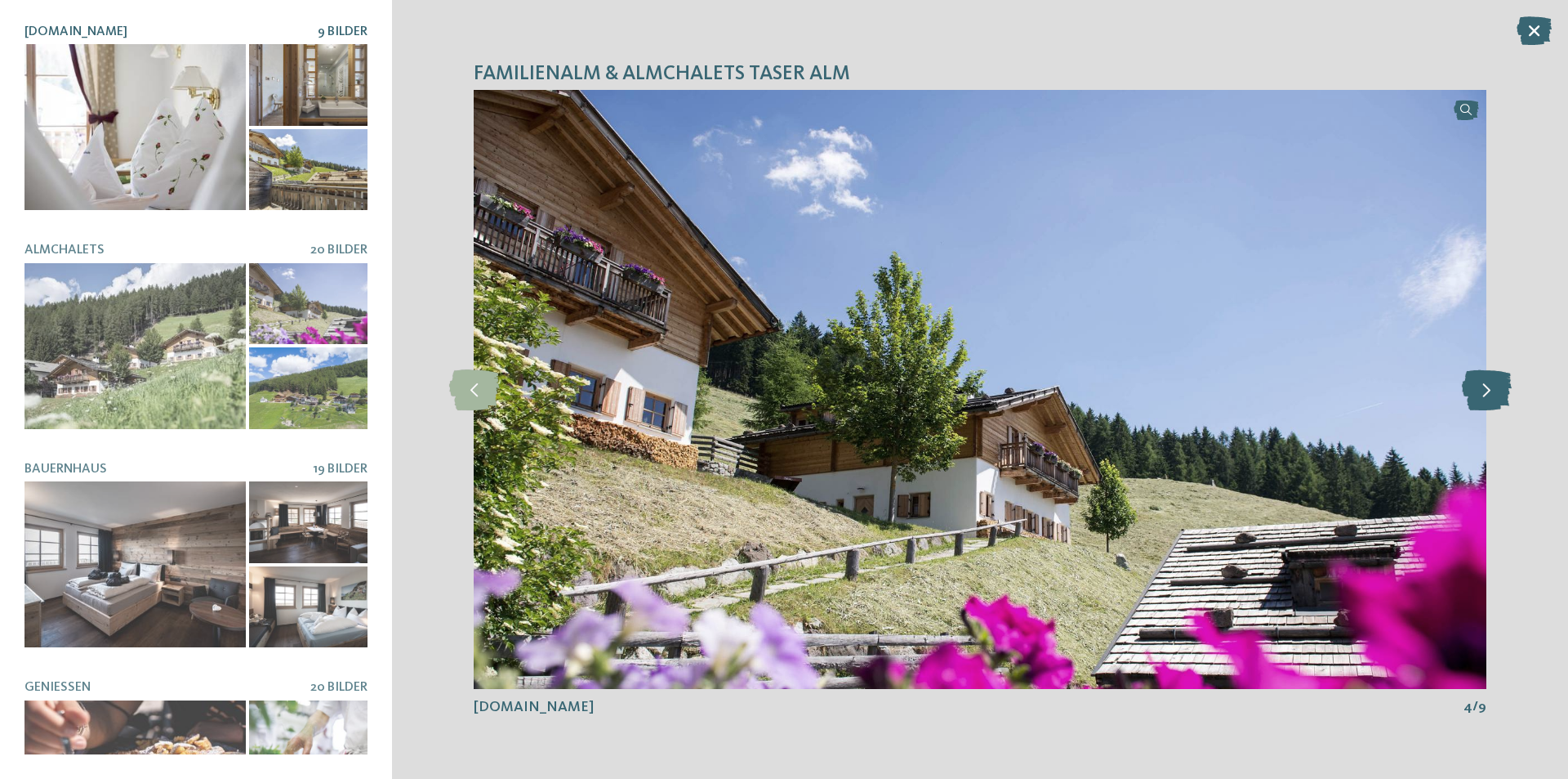
click at [1492, 394] on icon at bounding box center [1487, 390] width 49 height 41
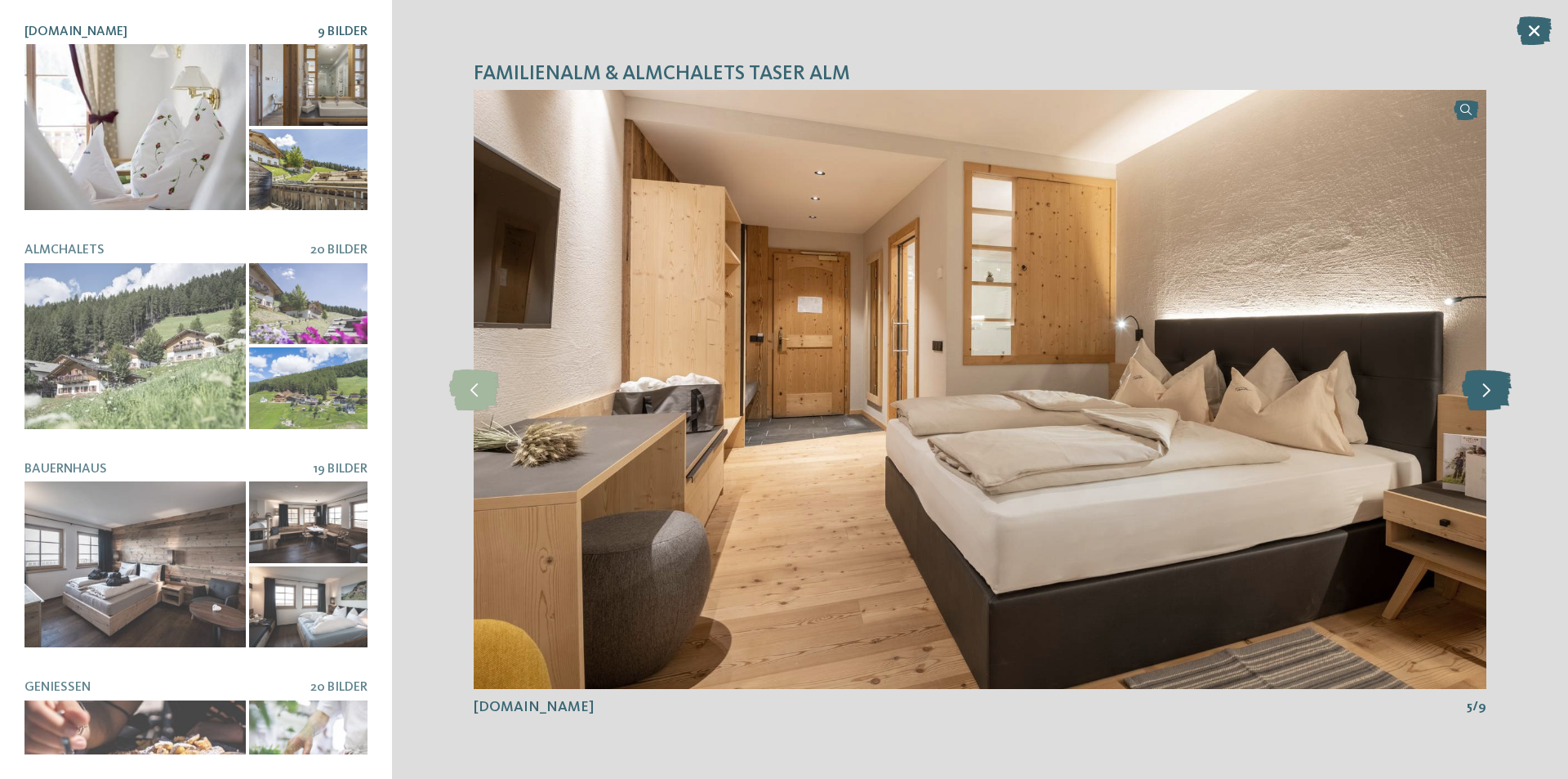
click at [1492, 394] on icon at bounding box center [1487, 390] width 49 height 41
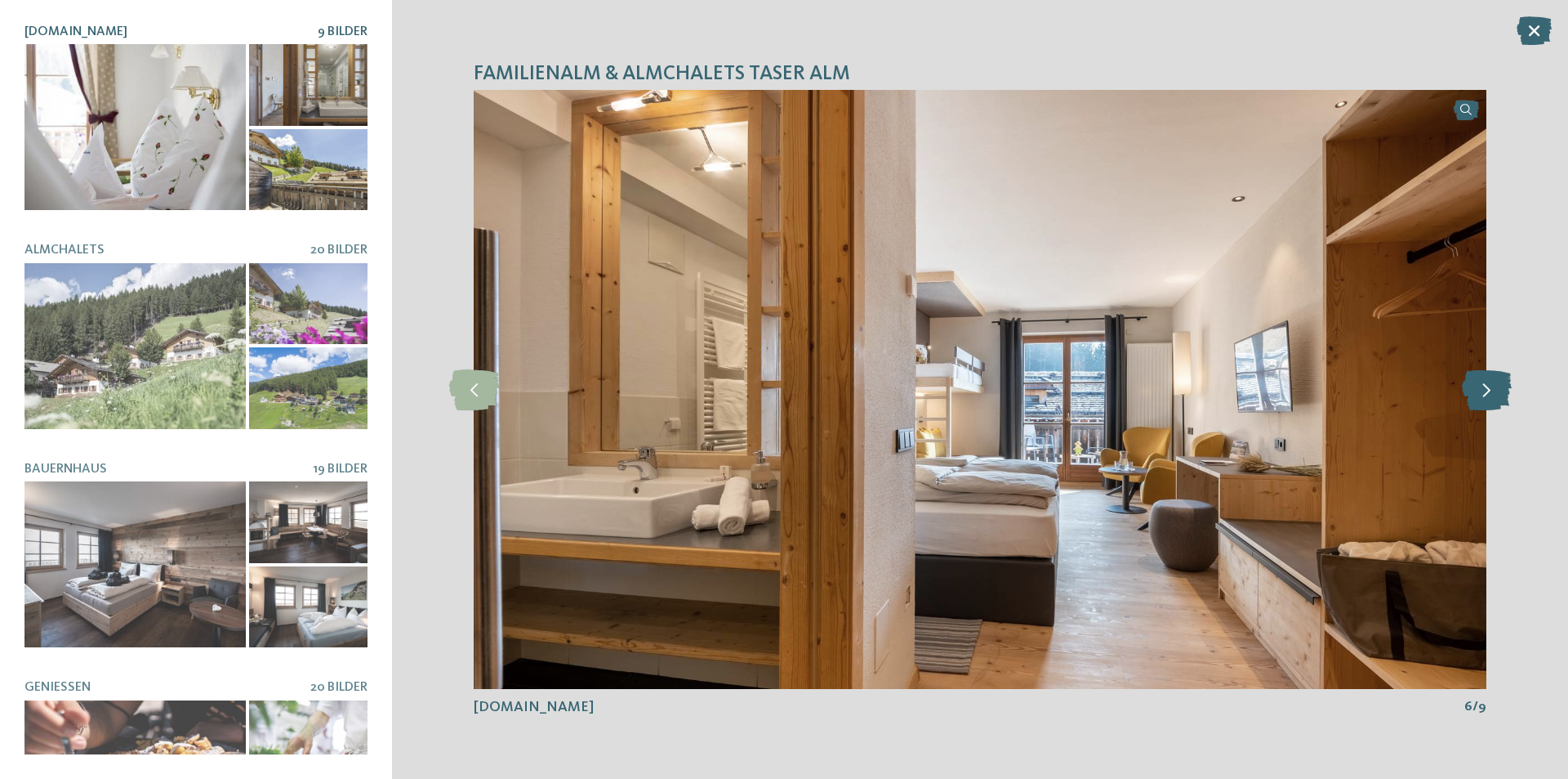
click at [1492, 394] on icon at bounding box center [1487, 390] width 49 height 41
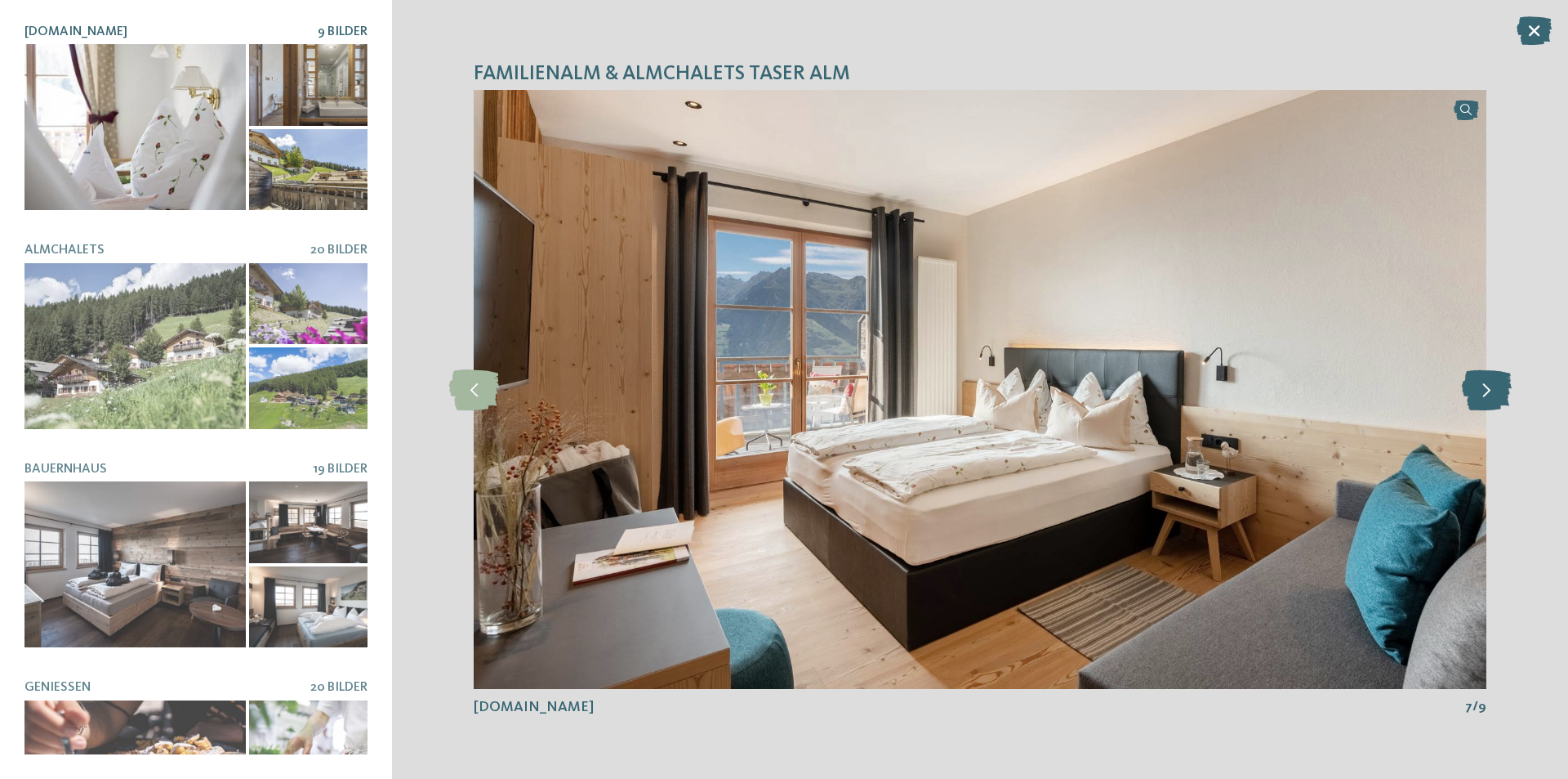
click at [1492, 394] on icon at bounding box center [1487, 390] width 49 height 41
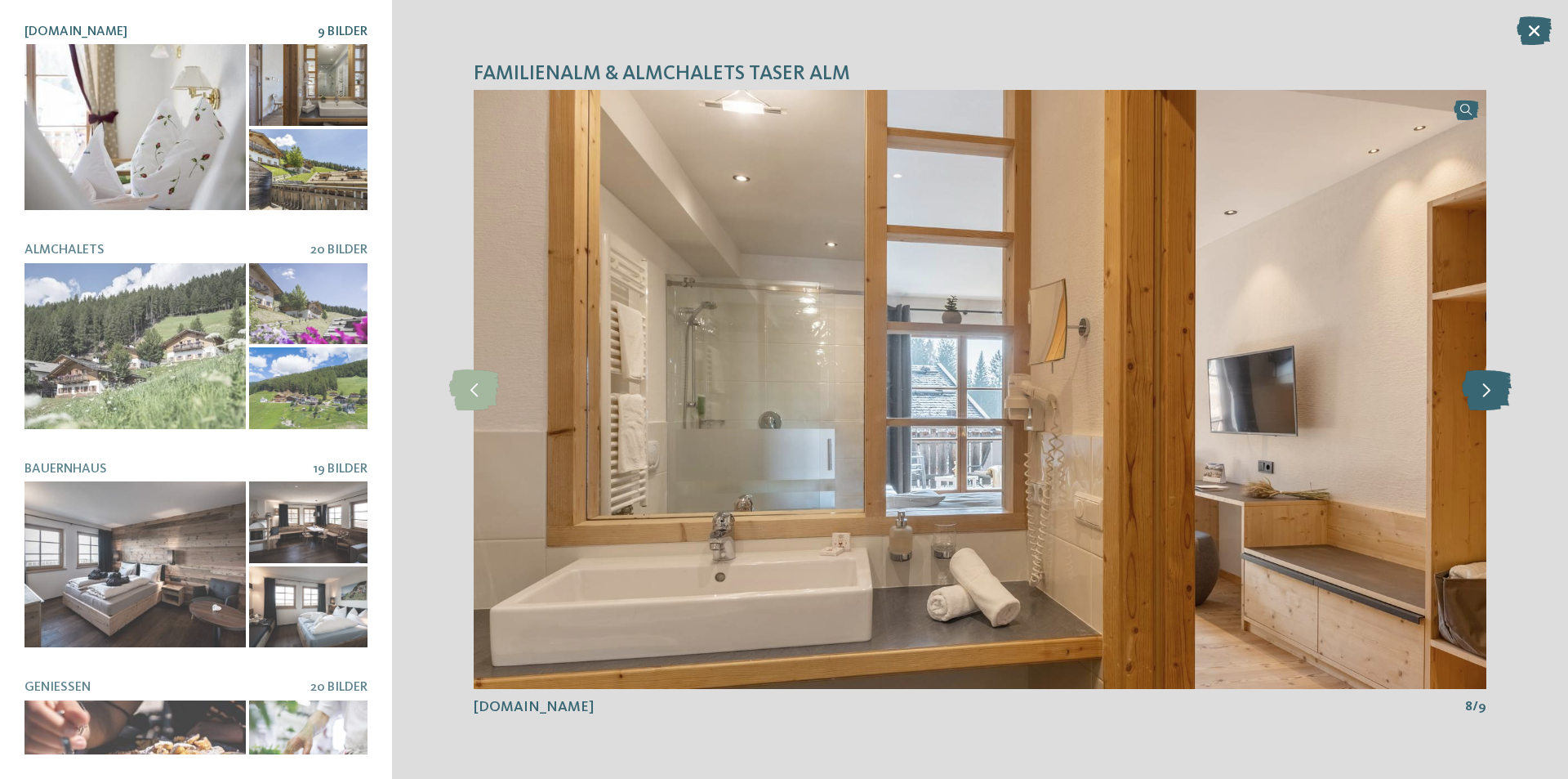
click at [1492, 394] on icon at bounding box center [1487, 390] width 49 height 41
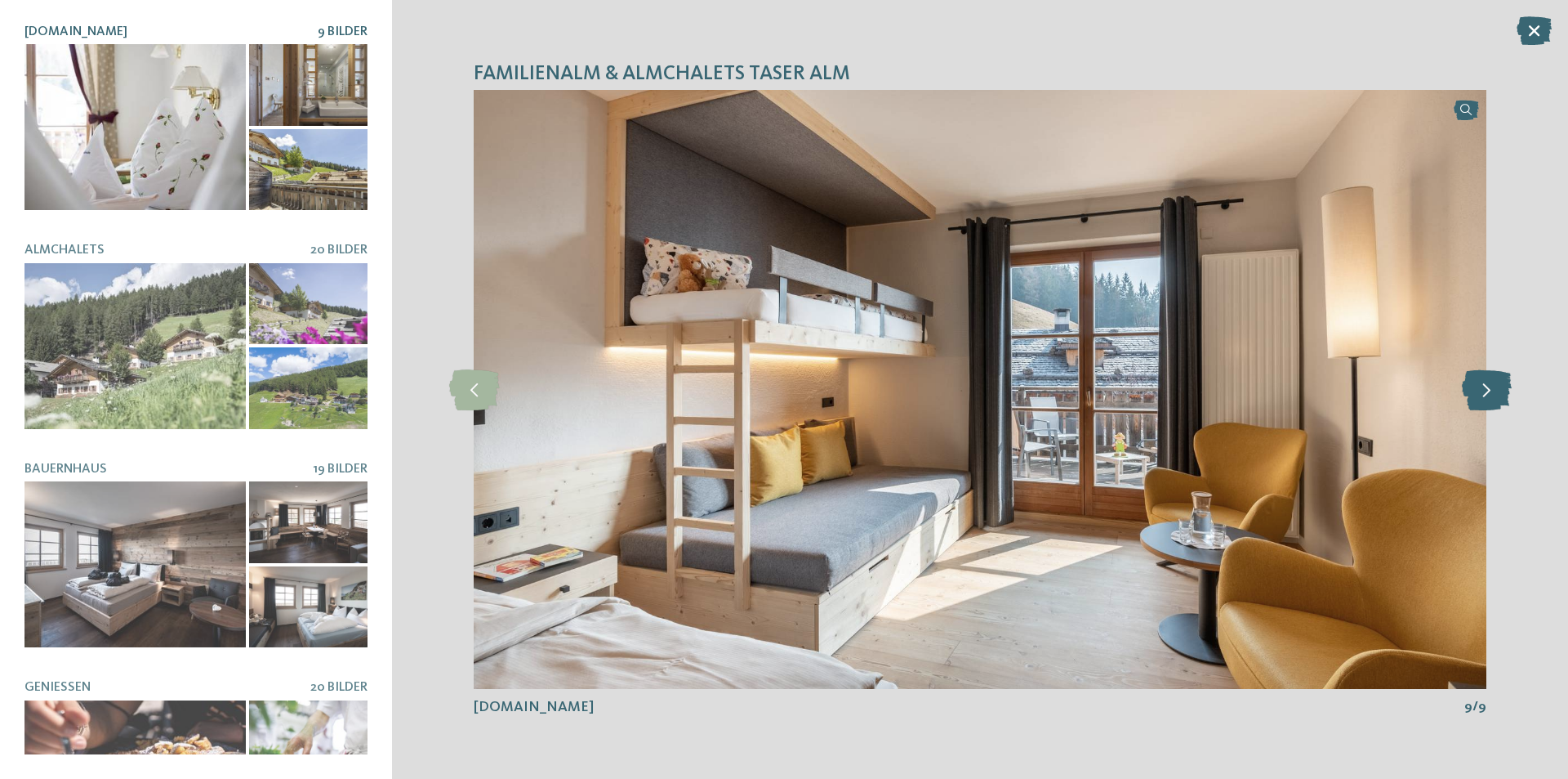
click at [1492, 394] on icon at bounding box center [1487, 390] width 49 height 41
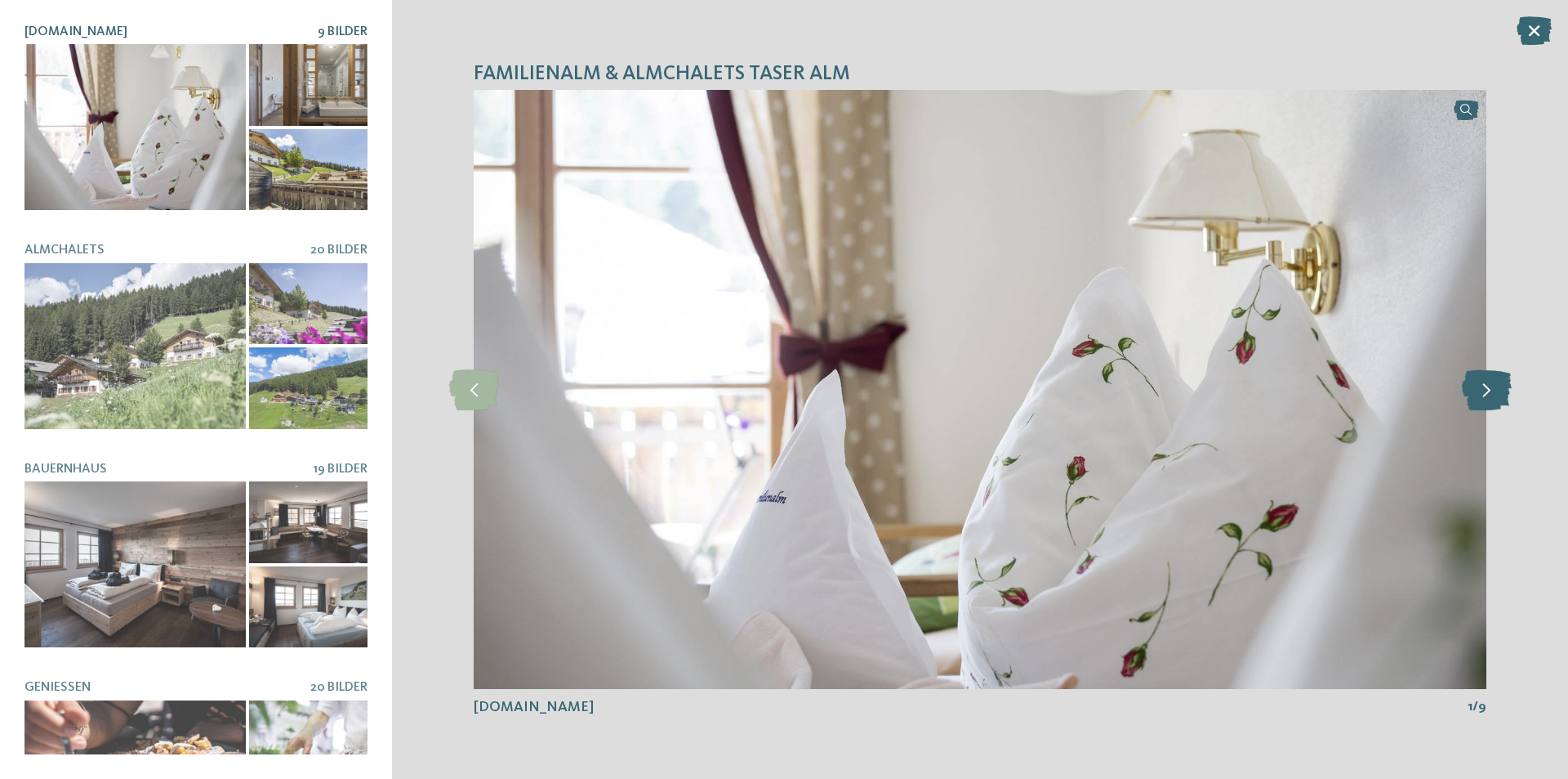
click at [1492, 394] on icon at bounding box center [1487, 390] width 49 height 41
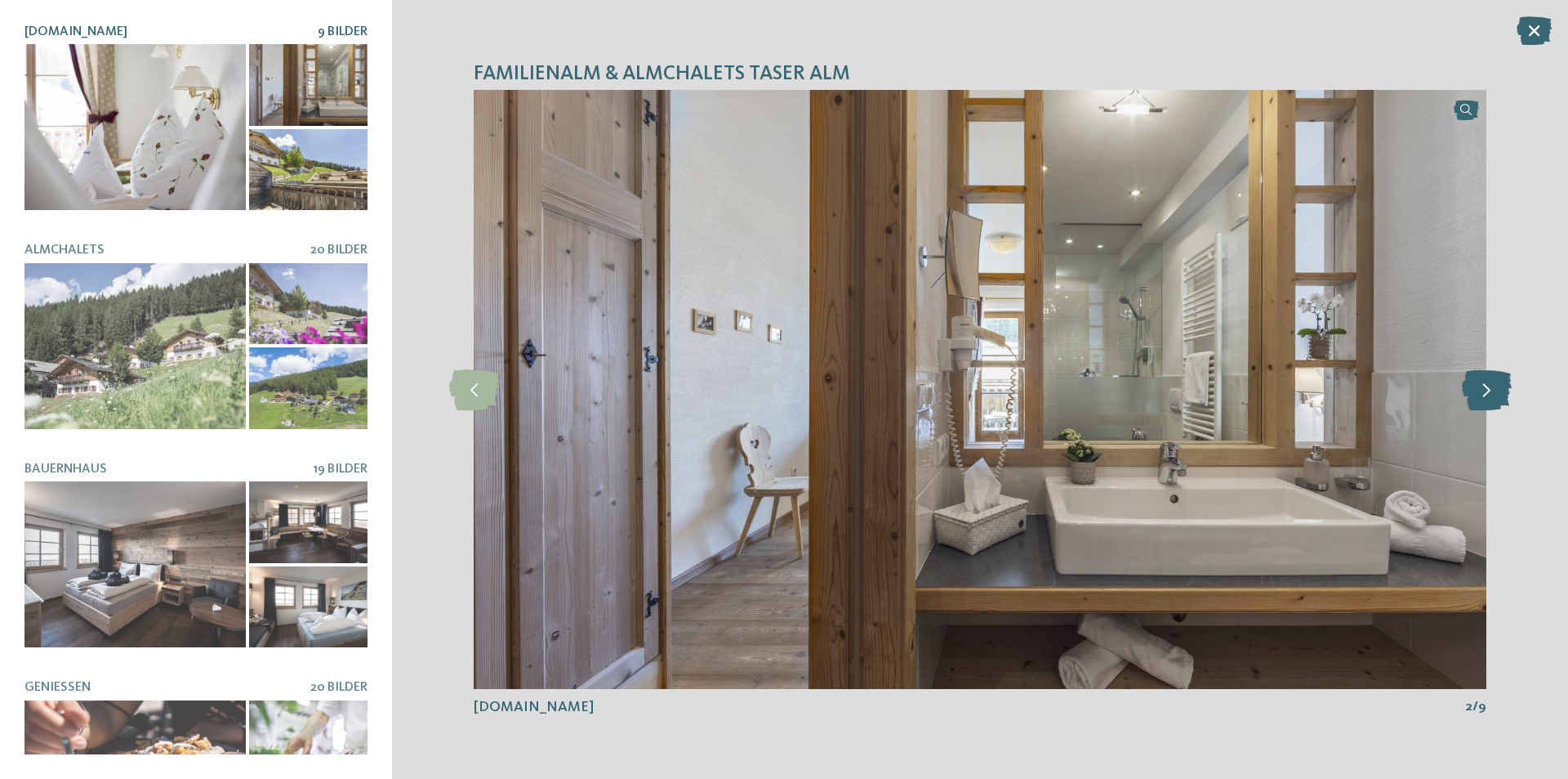
click at [1492, 394] on icon at bounding box center [1487, 390] width 49 height 41
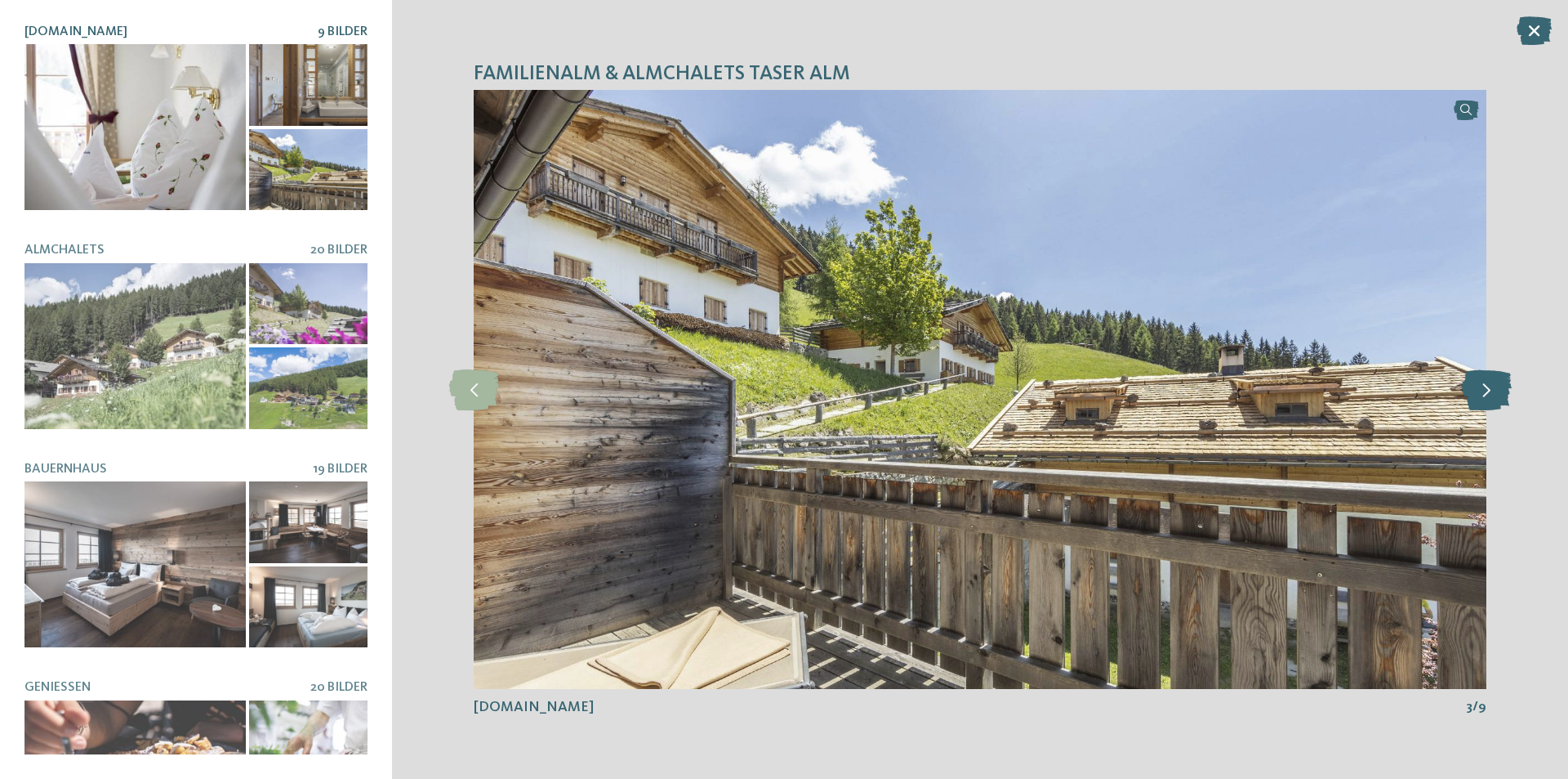
click at [1492, 394] on icon at bounding box center [1487, 390] width 49 height 41
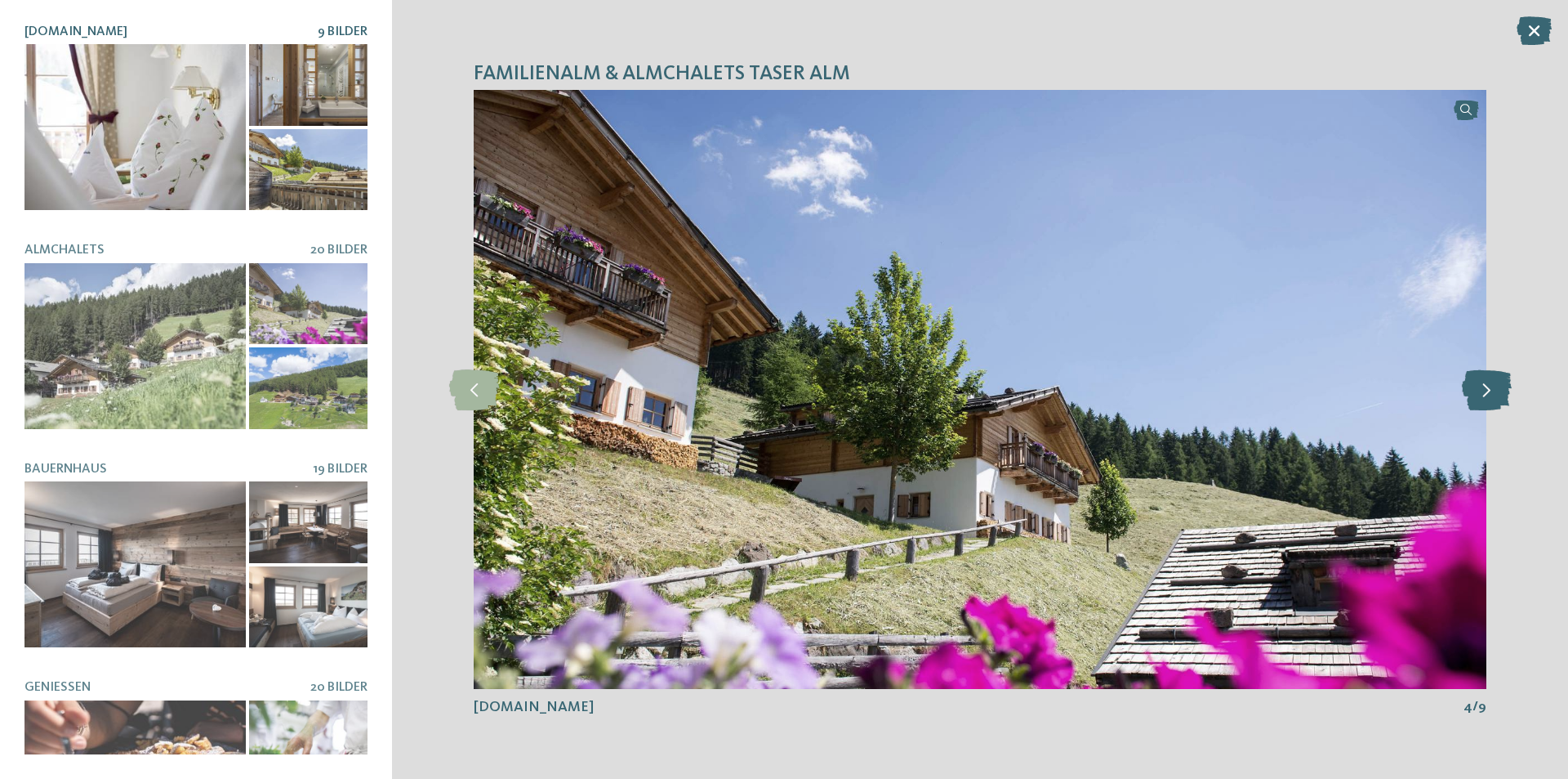
click at [1492, 394] on icon at bounding box center [1487, 390] width 49 height 41
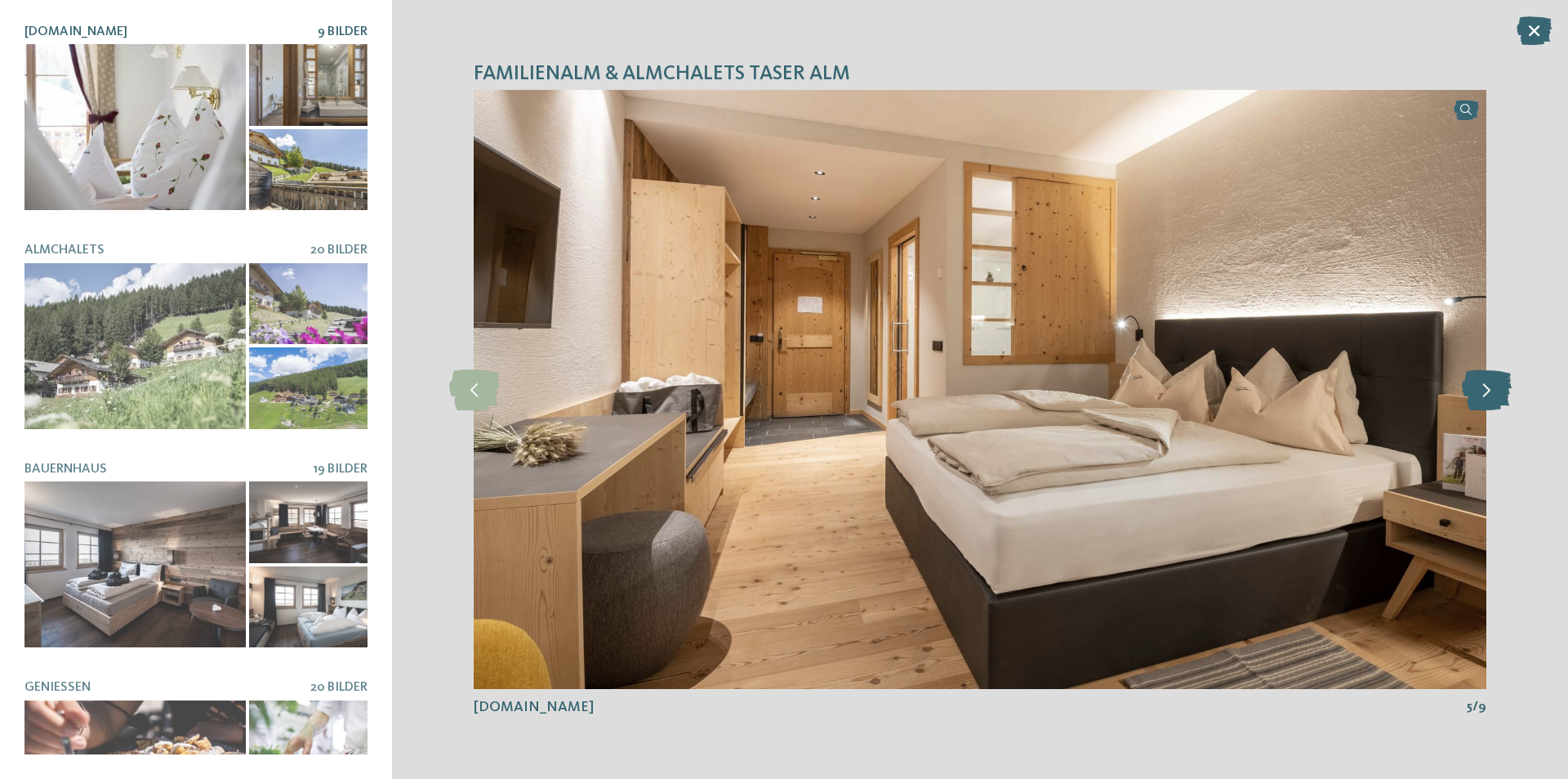
click at [1492, 394] on icon at bounding box center [1487, 390] width 49 height 41
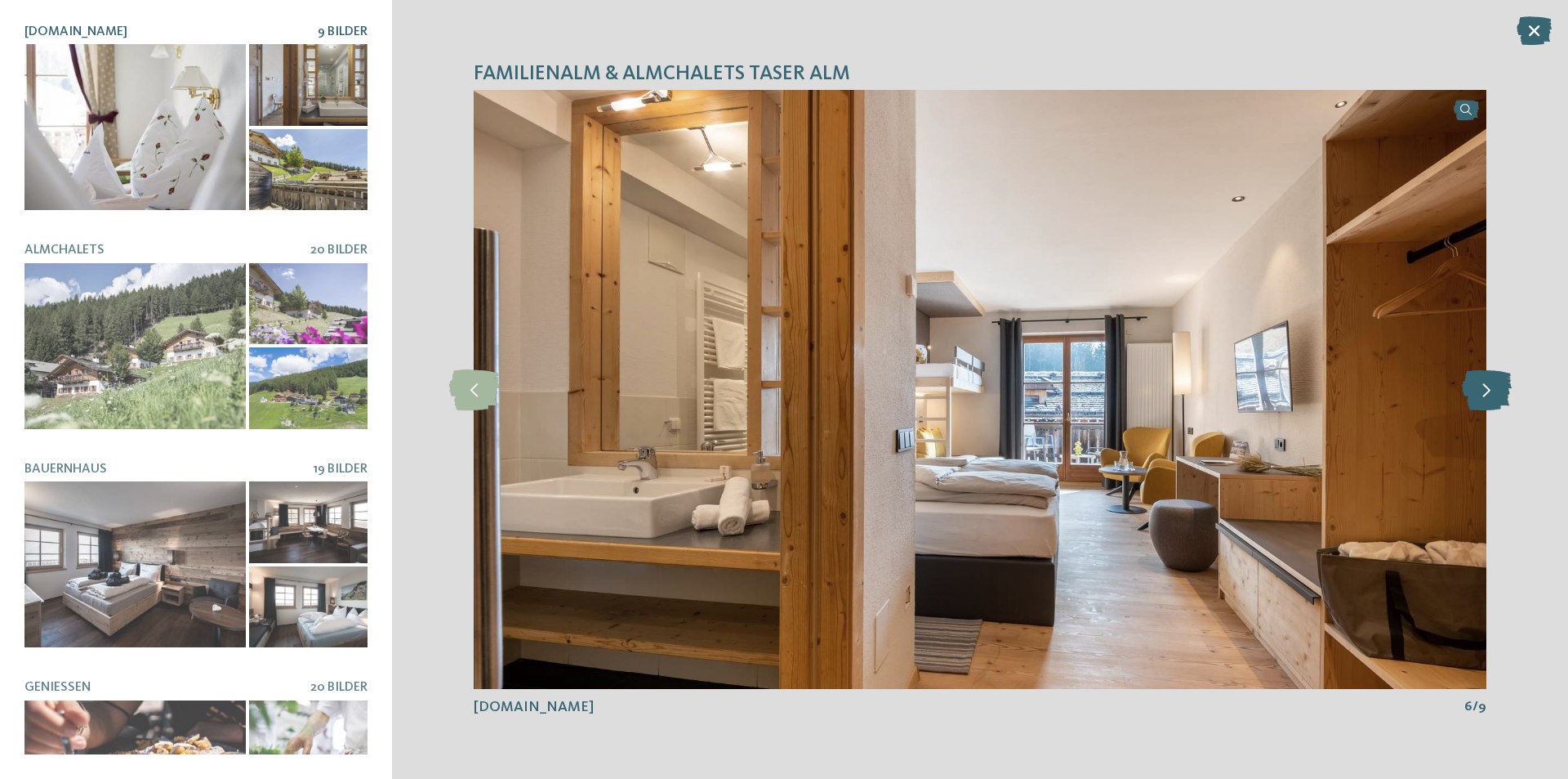
click at [1492, 394] on icon at bounding box center [1487, 390] width 49 height 41
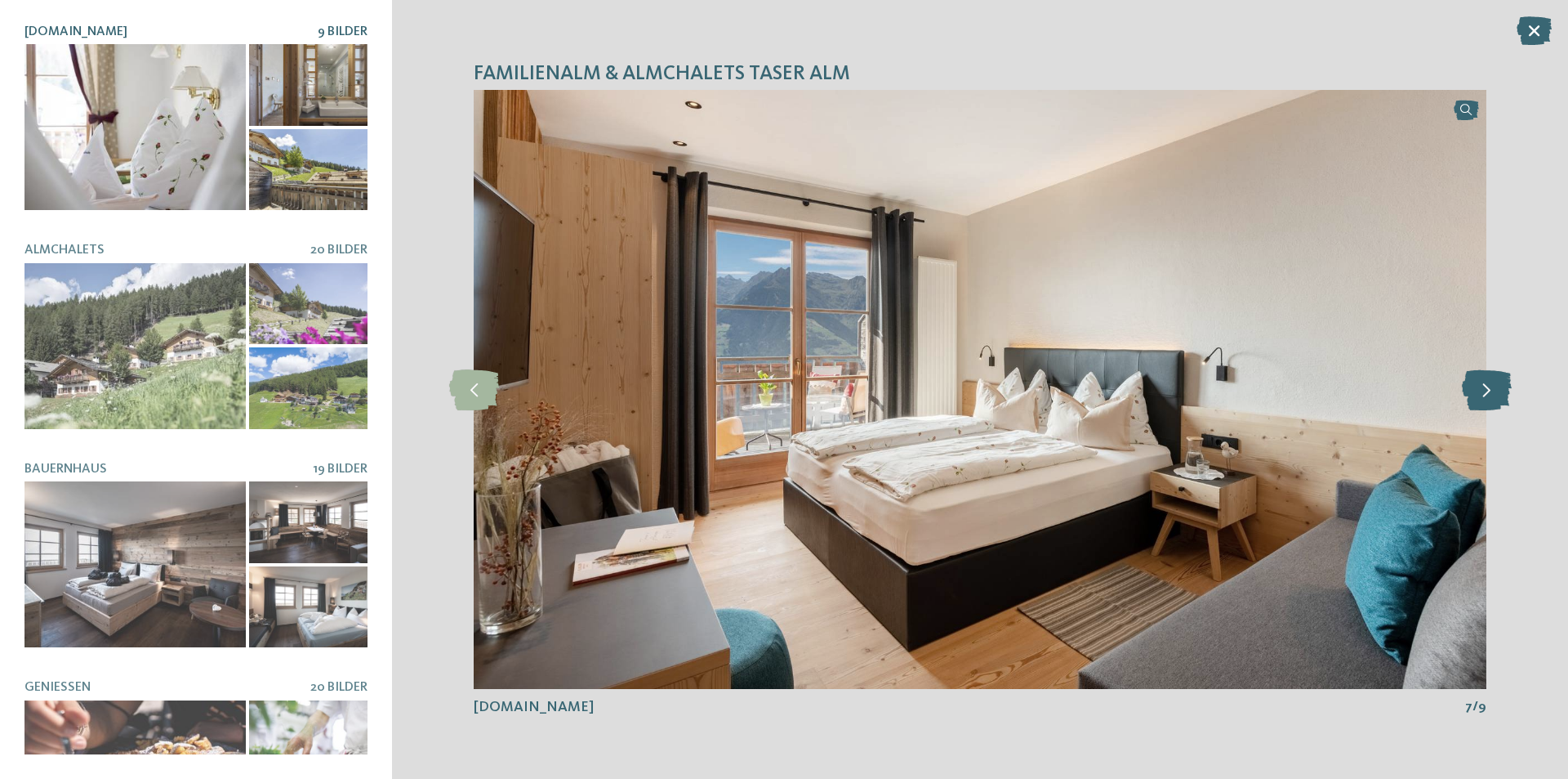
click at [1487, 380] on icon at bounding box center [1487, 390] width 49 height 41
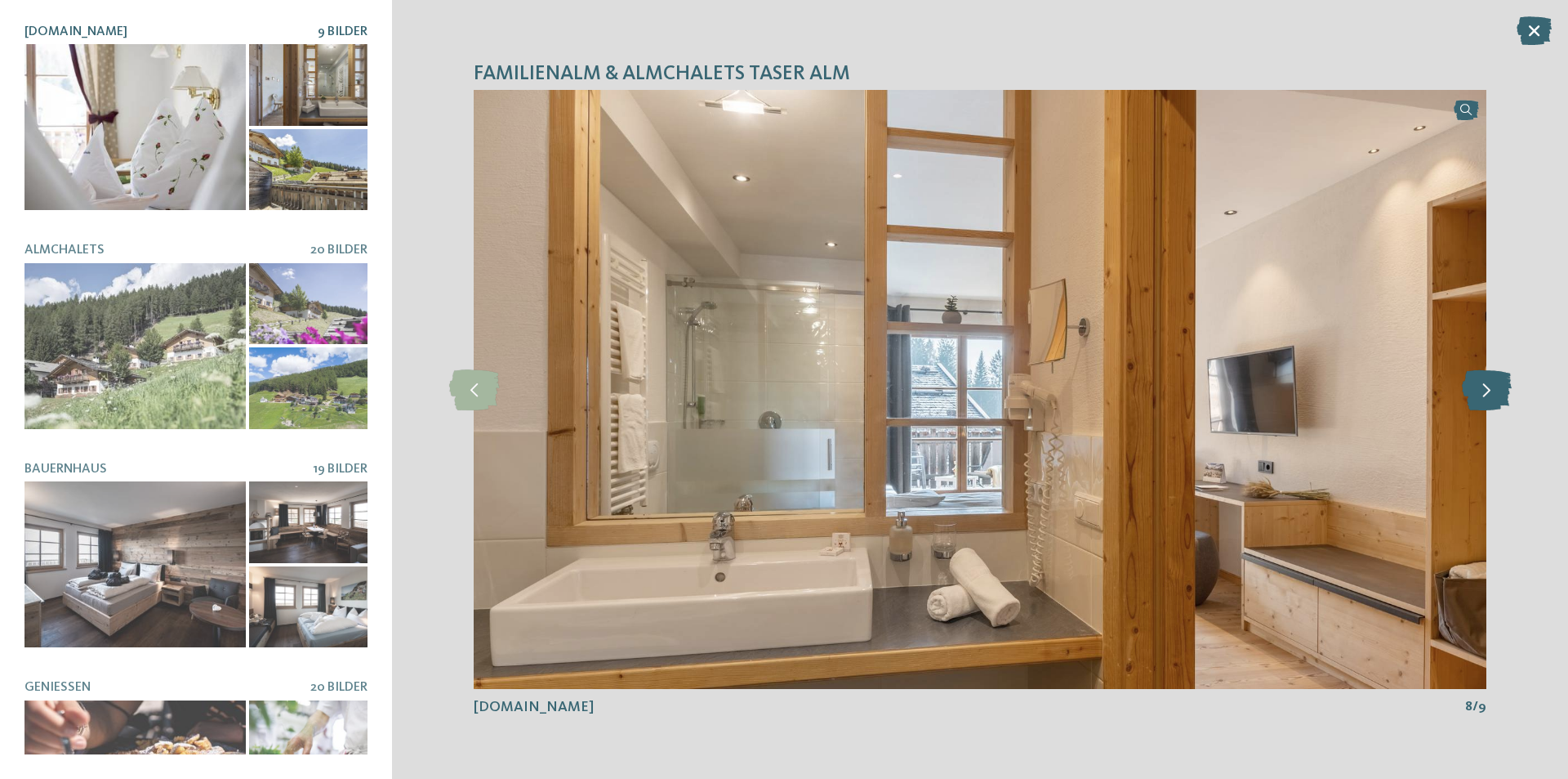
click at [1487, 380] on icon at bounding box center [1487, 390] width 49 height 41
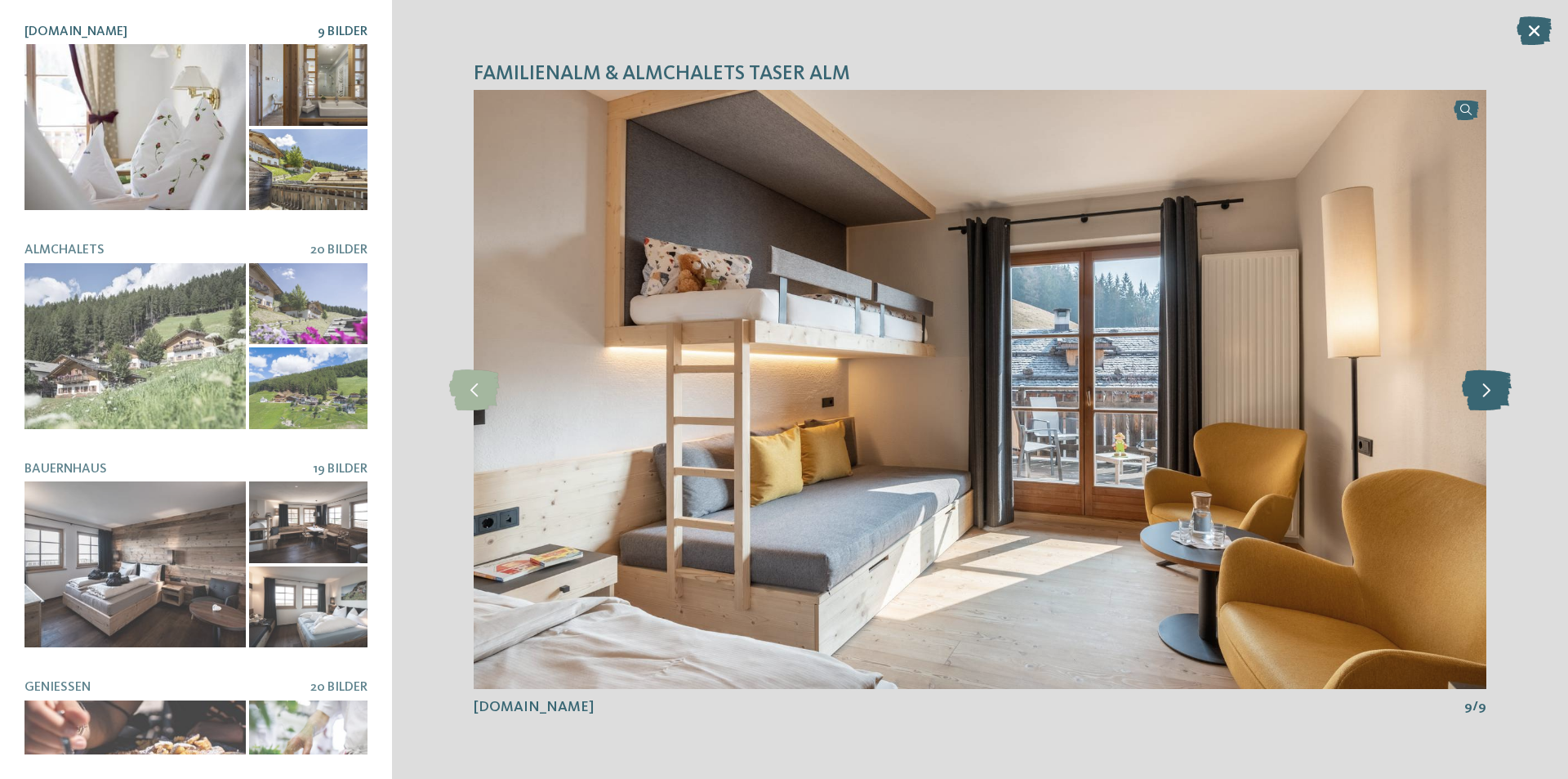
click at [1487, 380] on icon at bounding box center [1487, 390] width 49 height 41
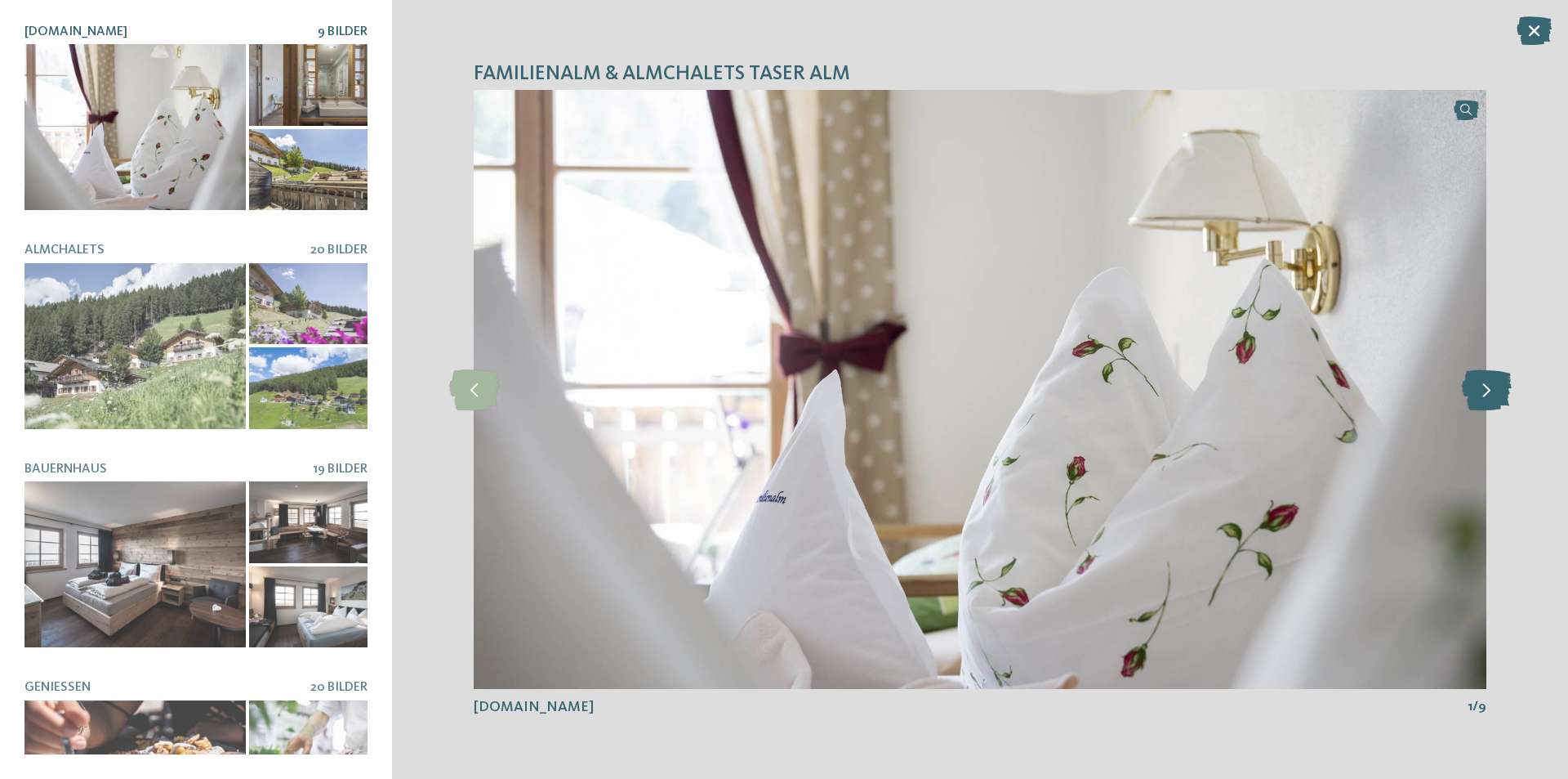
click at [1487, 380] on icon at bounding box center [1487, 390] width 49 height 41
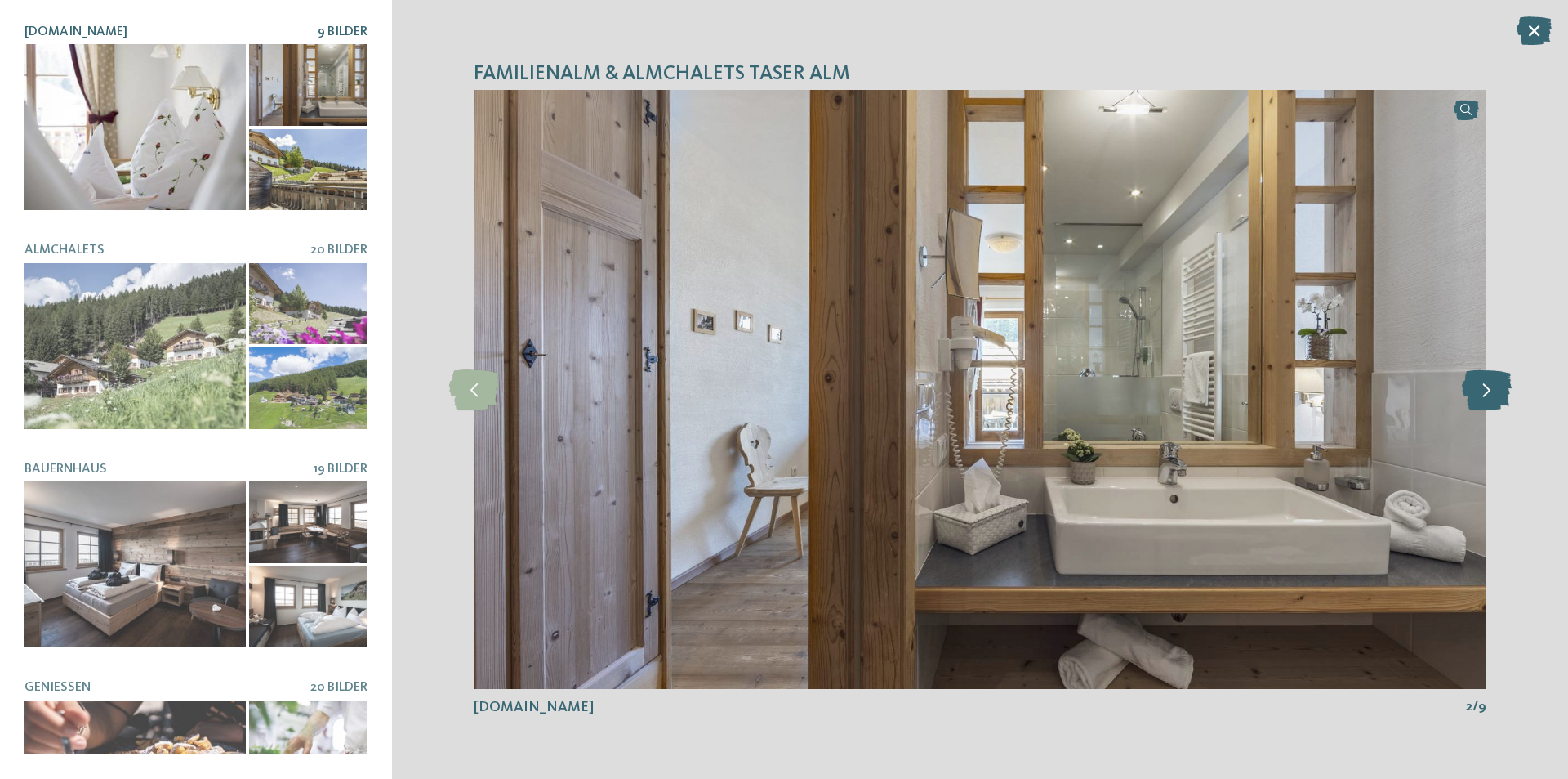
click at [1487, 380] on icon at bounding box center [1487, 390] width 49 height 41
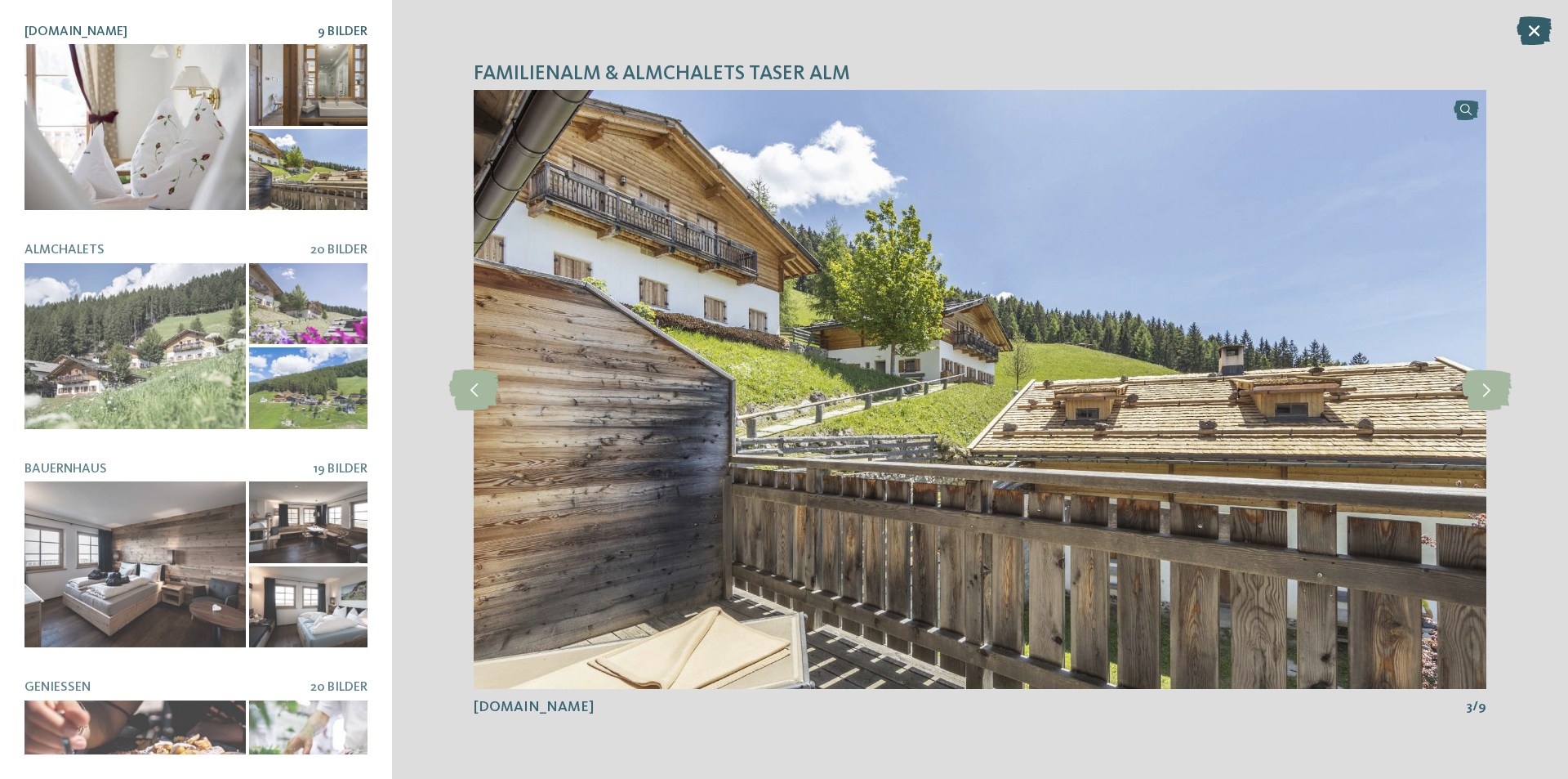
click at [1538, 28] on icon at bounding box center [1534, 30] width 35 height 28
